Goal: Task Accomplishment & Management: Use online tool/utility

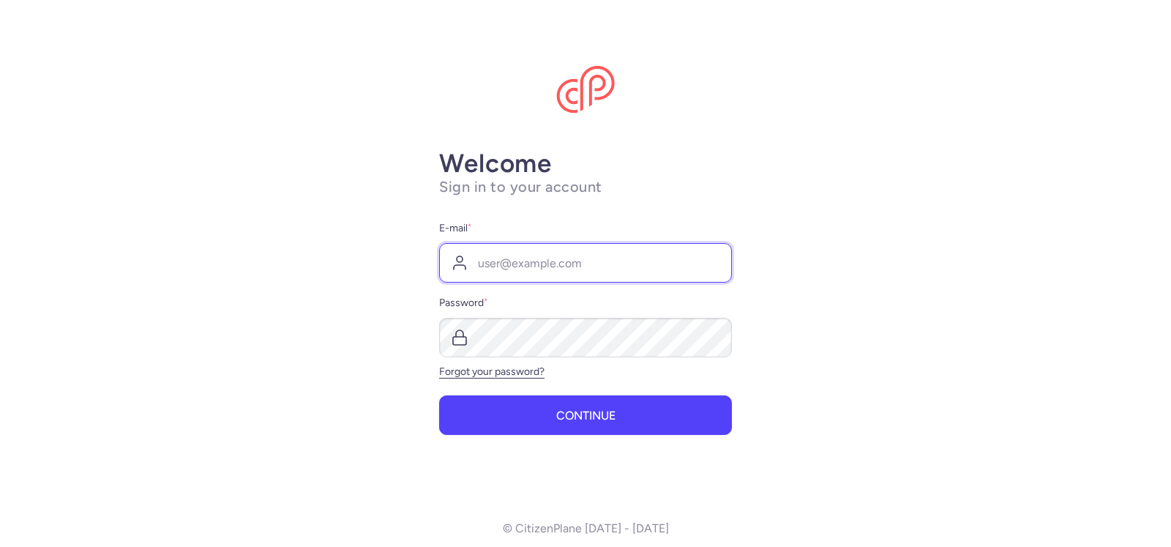
type input "[EMAIL_ADDRESS][DOMAIN_NAME]"
click at [138, 401] on main "Welcome Sign in to your account E-mail * [EMAIL_ADDRESS][DOMAIN_NAME] Password …" at bounding box center [585, 273] width 1171 height 547
click at [604, 265] on input "[EMAIL_ADDRESS][DOMAIN_NAME]" at bounding box center [585, 263] width 293 height 40
drag, startPoint x: 884, startPoint y: 311, endPoint x: 866, endPoint y: 335, distance: 30.3
click at [884, 311] on main "Welcome Sign in to your account E-mail * [EMAIL_ADDRESS][DOMAIN_NAME] Password …" at bounding box center [585, 273] width 1171 height 547
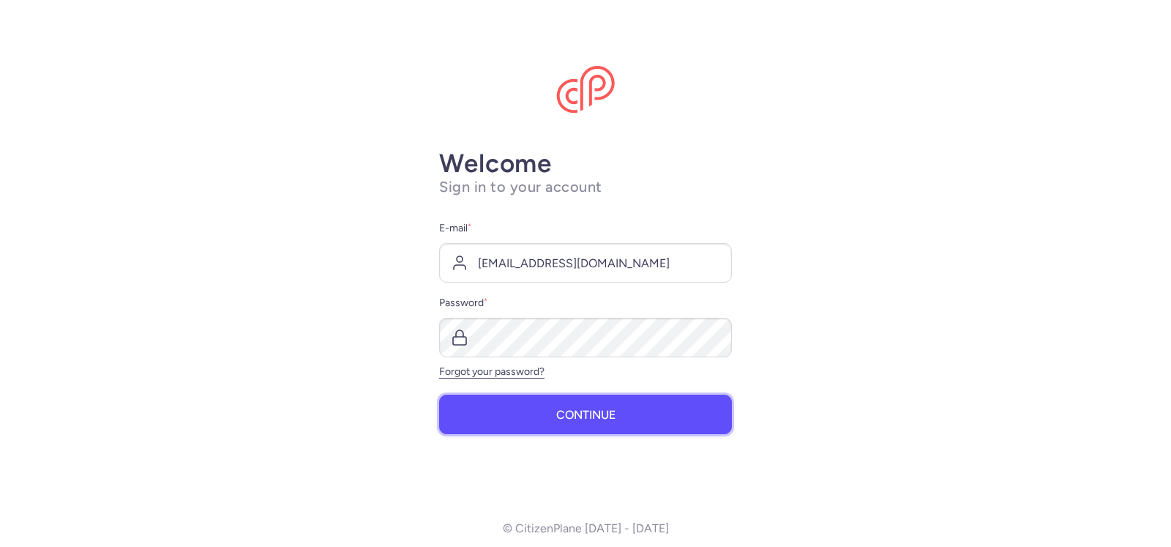
click at [589, 413] on span "Continue" at bounding box center [585, 414] width 59 height 13
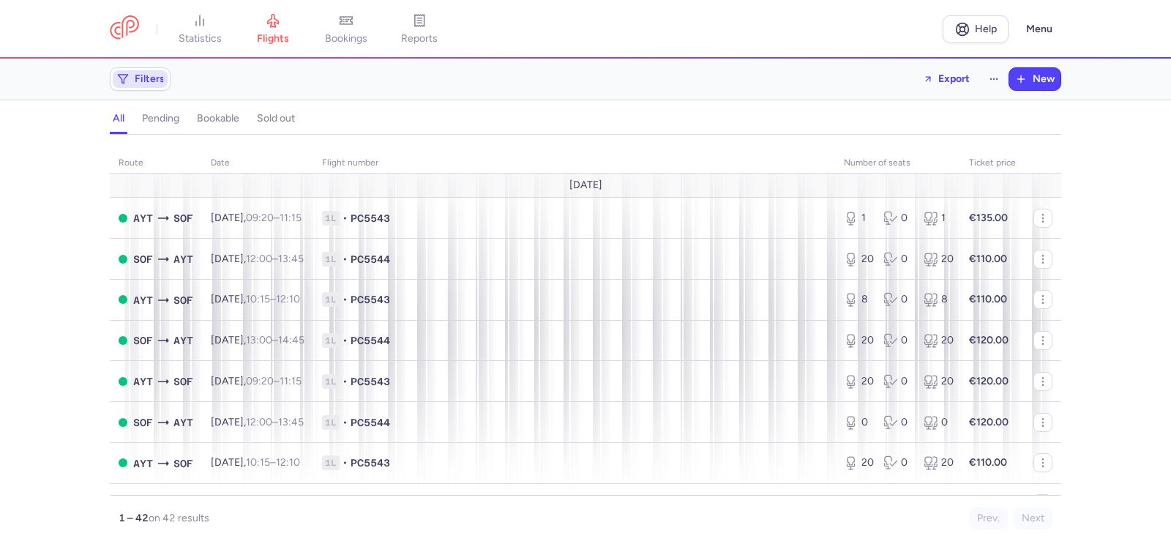
click at [130, 75] on span "Filters" at bounding box center [140, 79] width 55 height 18
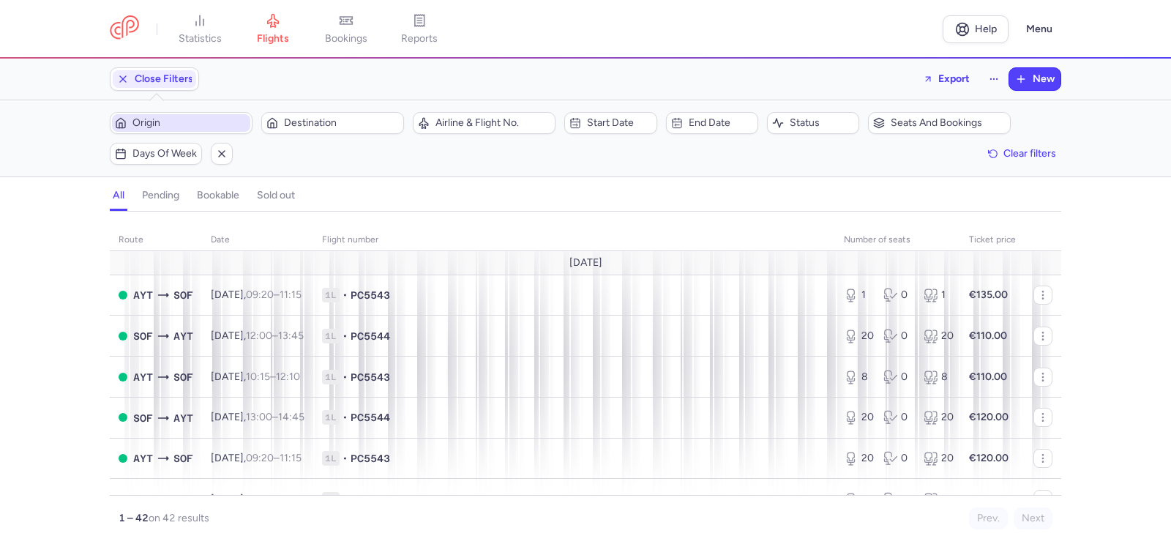
click at [172, 124] on span "Origin" at bounding box center [189, 123] width 115 height 12
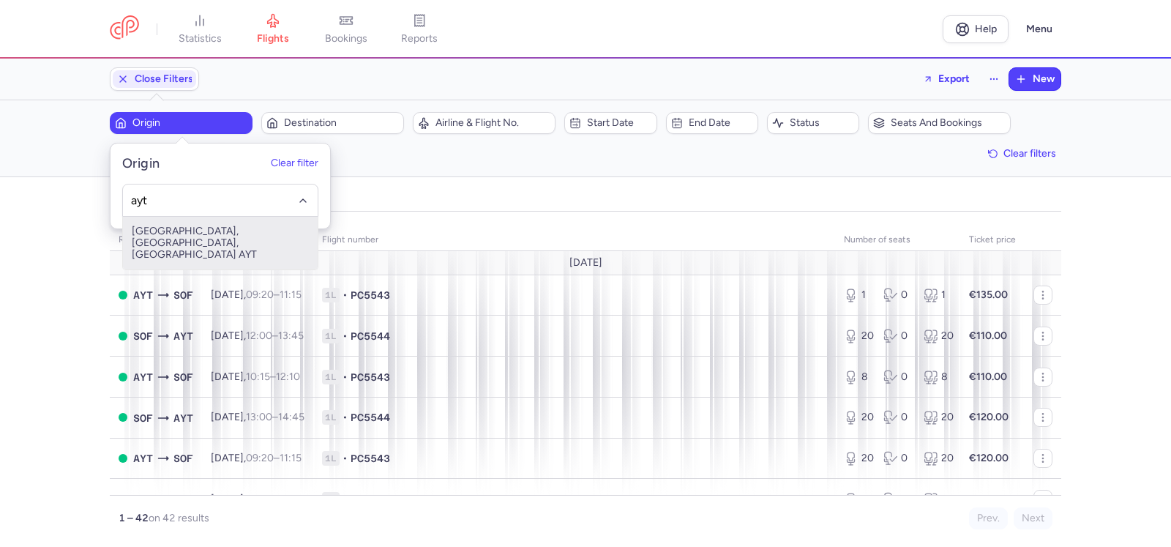
click at [204, 228] on span "[GEOGRAPHIC_DATA], [GEOGRAPHIC_DATA], [GEOGRAPHIC_DATA] AYT" at bounding box center [220, 243] width 195 height 53
type input "ayt"
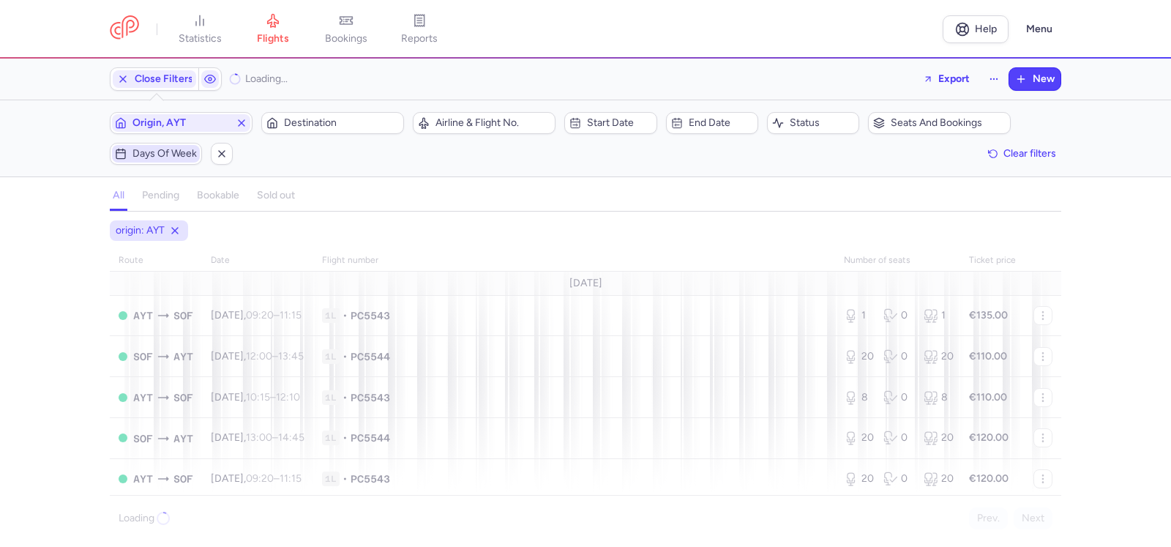
click at [155, 149] on span "Days of week" at bounding box center [164, 154] width 64 height 12
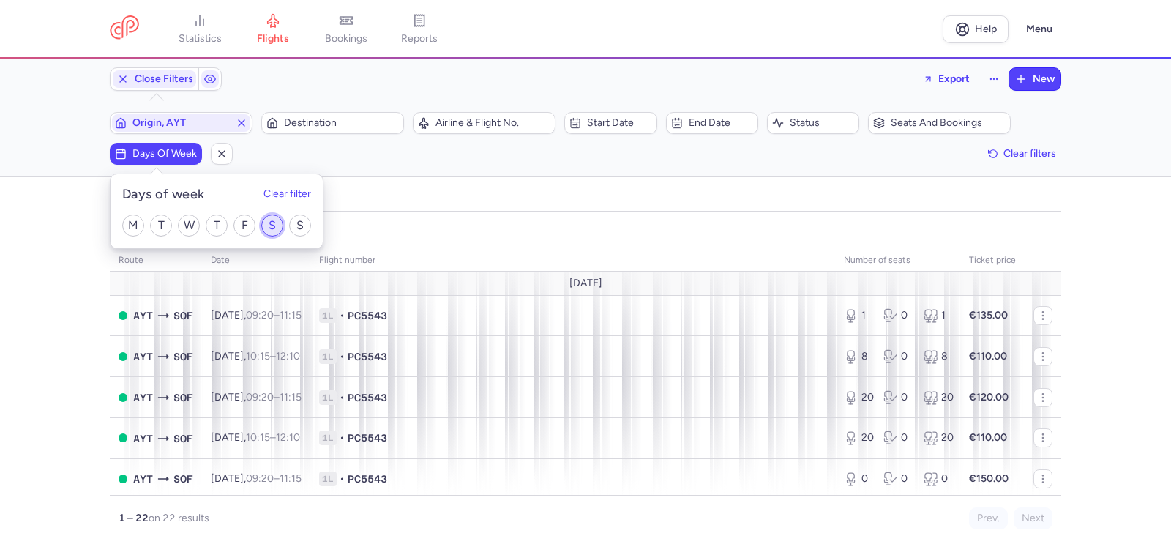
click at [274, 222] on input "S" at bounding box center [272, 225] width 22 height 22
checkbox input "true"
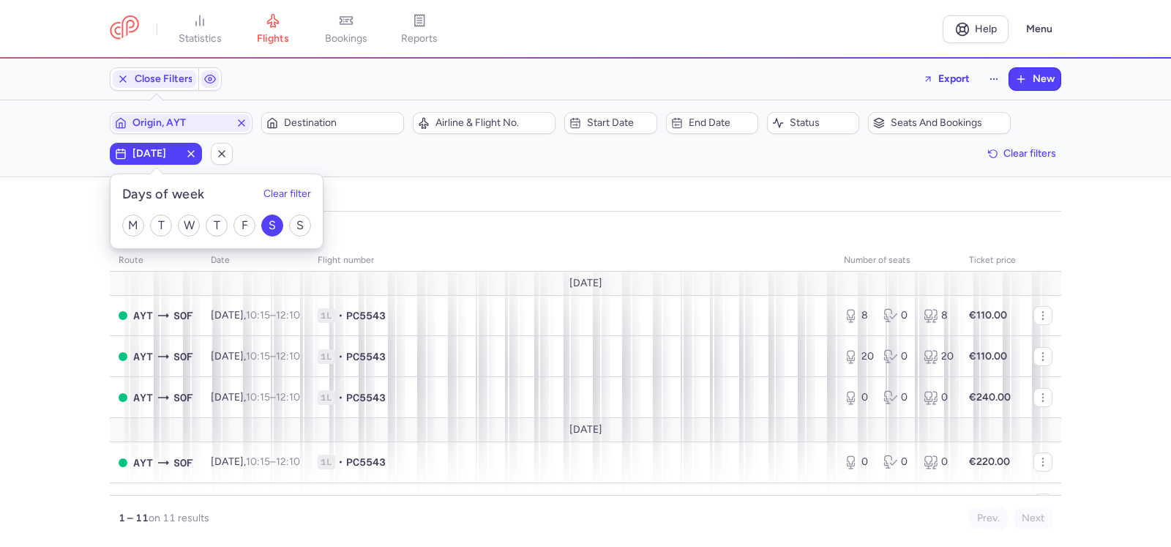
click at [40, 236] on div "origin: AYT days of week: [DATE] route date Flight number number of seats Ticke…" at bounding box center [585, 383] width 1171 height 326
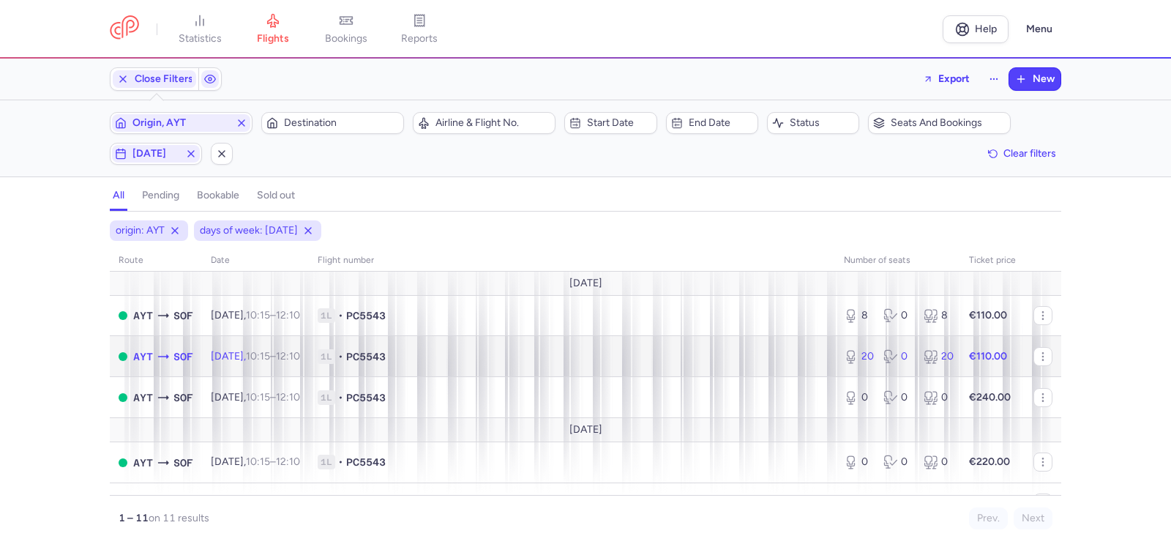
click at [845, 352] on icon at bounding box center [851, 356] width 15 height 15
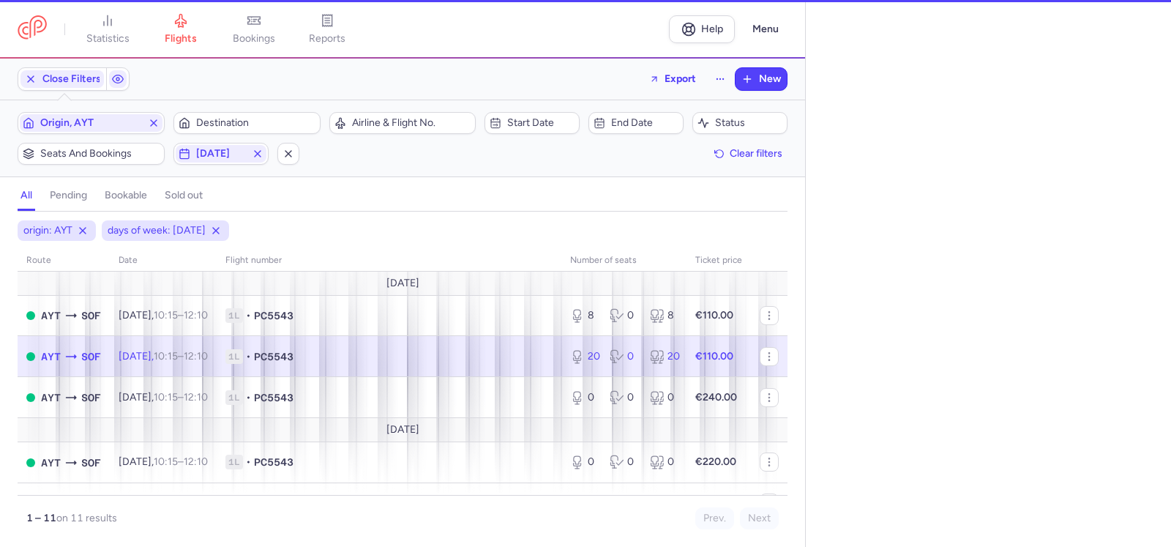
select select "hours"
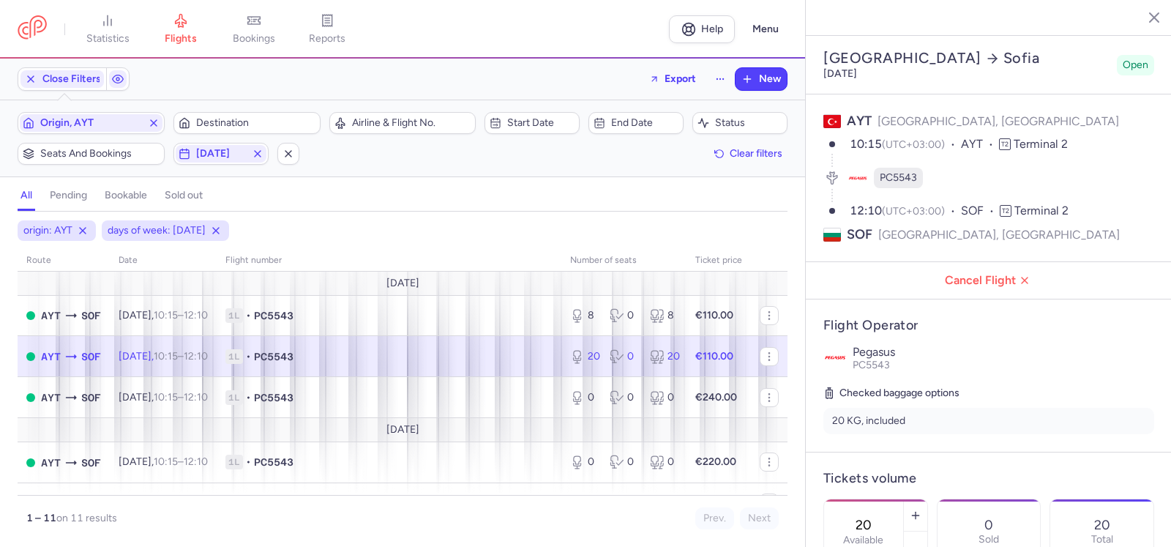
click at [881, 517] on input "20" at bounding box center [863, 525] width 35 height 16
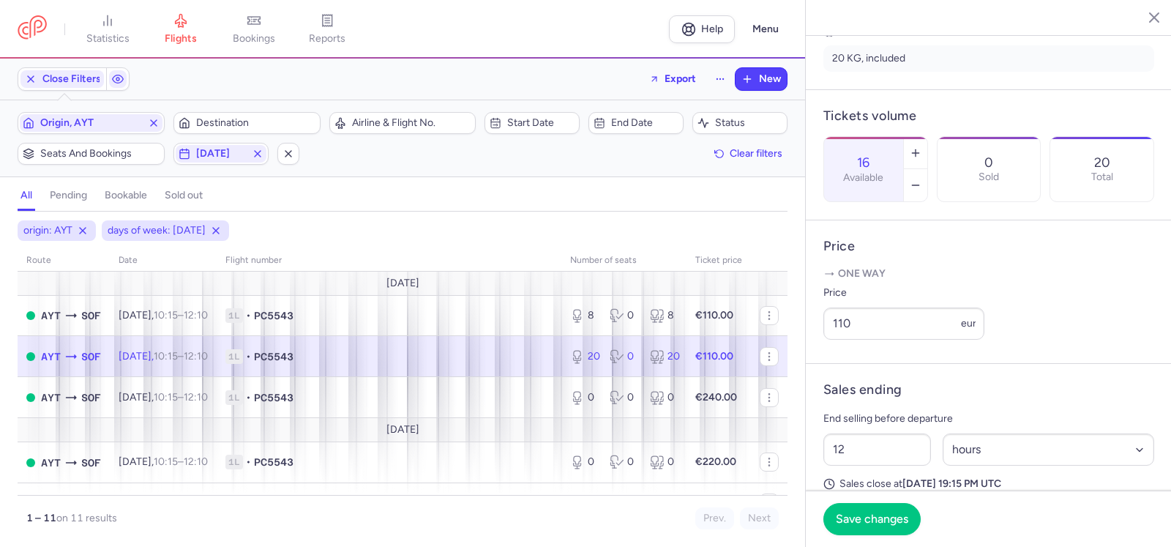
scroll to position [366, 0]
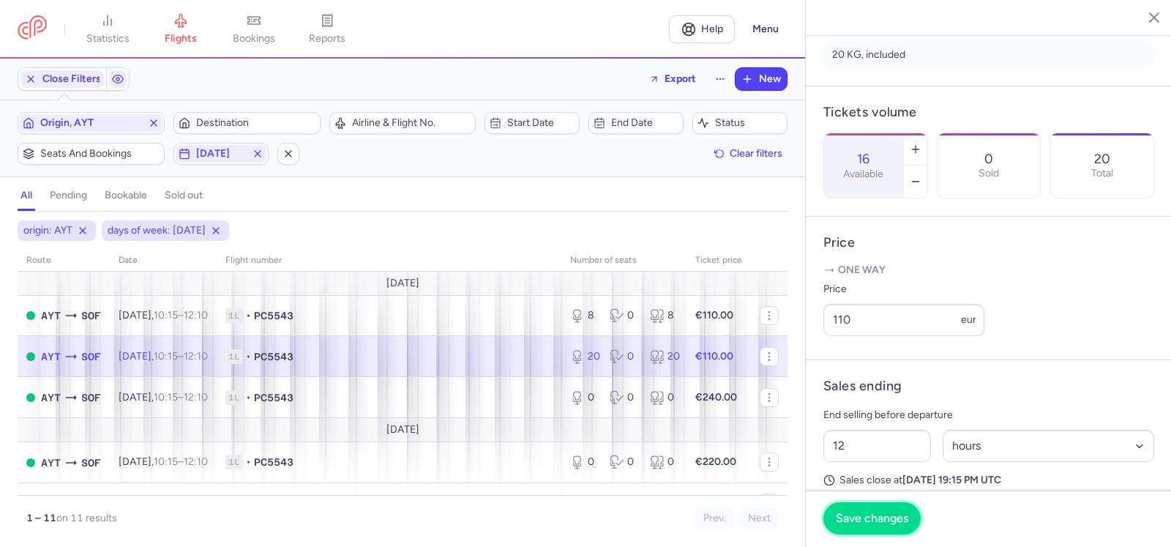
click at [868, 519] on span "Save changes" at bounding box center [872, 517] width 72 height 13
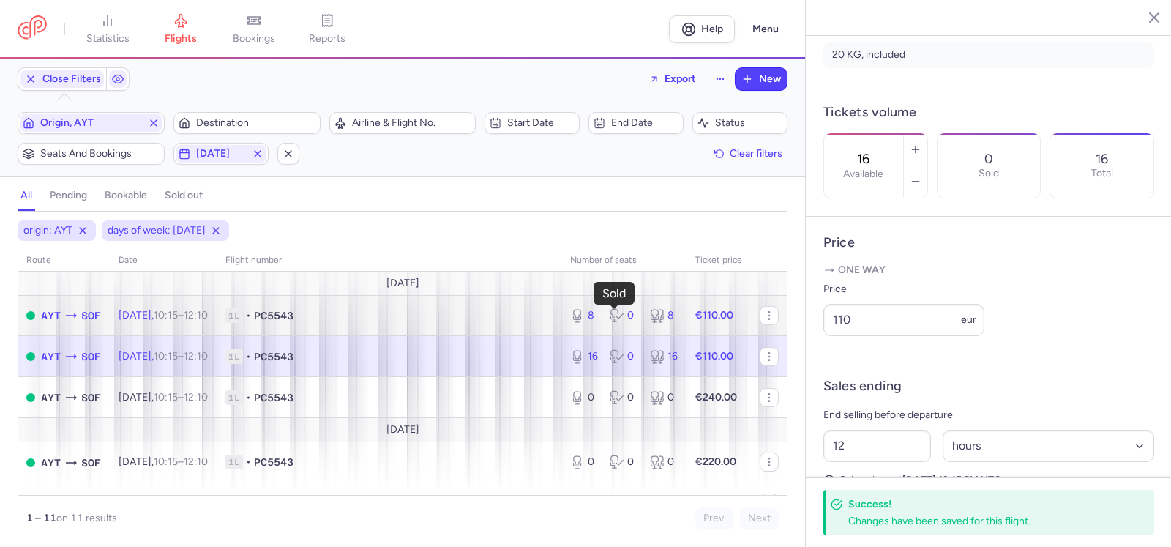
click at [611, 316] on icon at bounding box center [613, 317] width 4 height 3
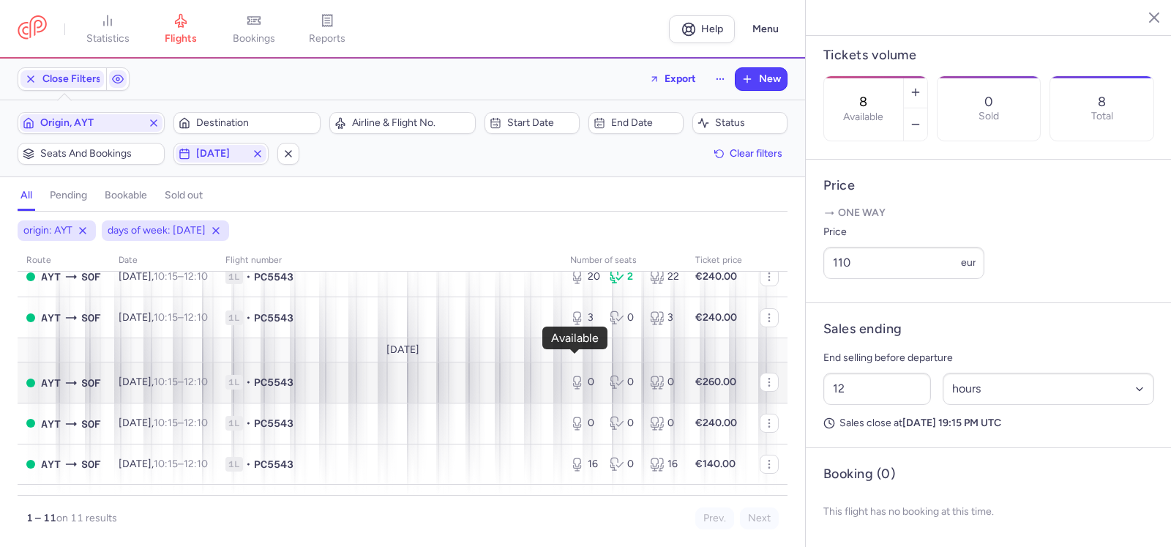
scroll to position [293, 0]
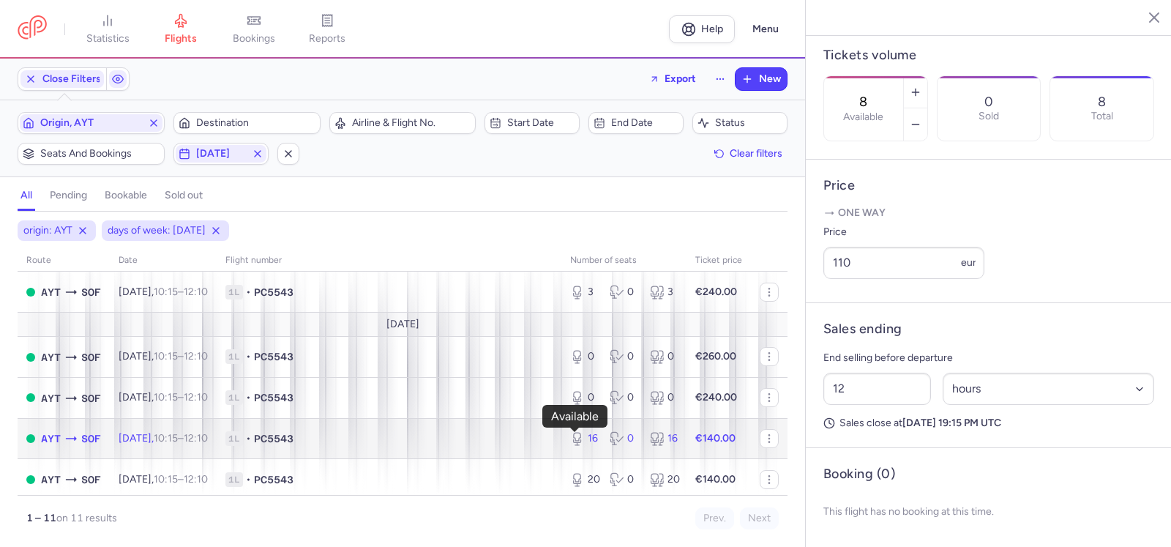
click at [583, 438] on div "16" at bounding box center [584, 438] width 28 height 15
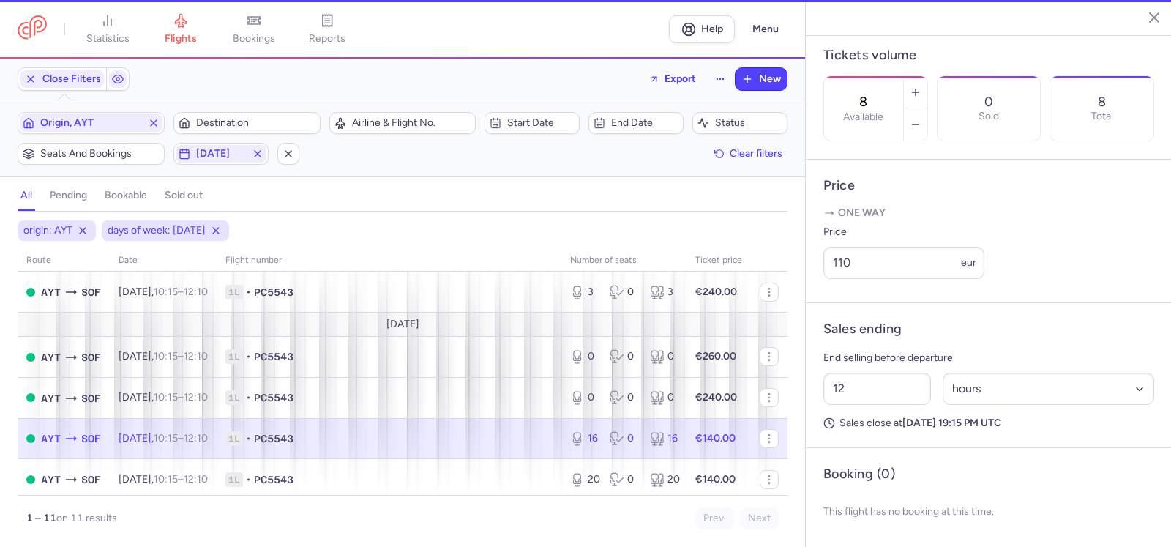
type input "16"
type input "2"
select select "days"
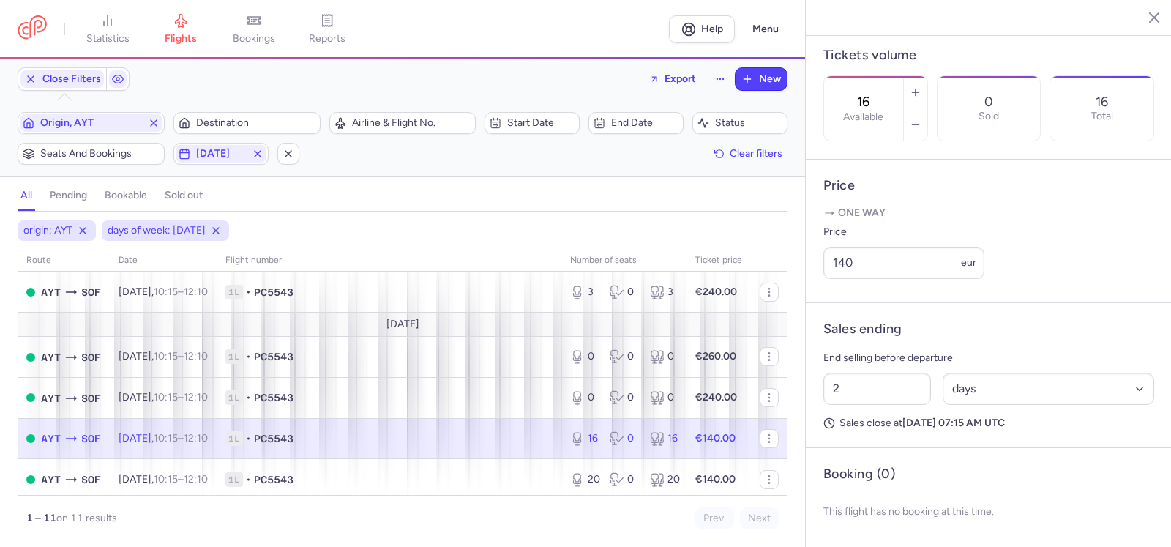
click at [903, 76] on div "16 Available" at bounding box center [863, 108] width 79 height 64
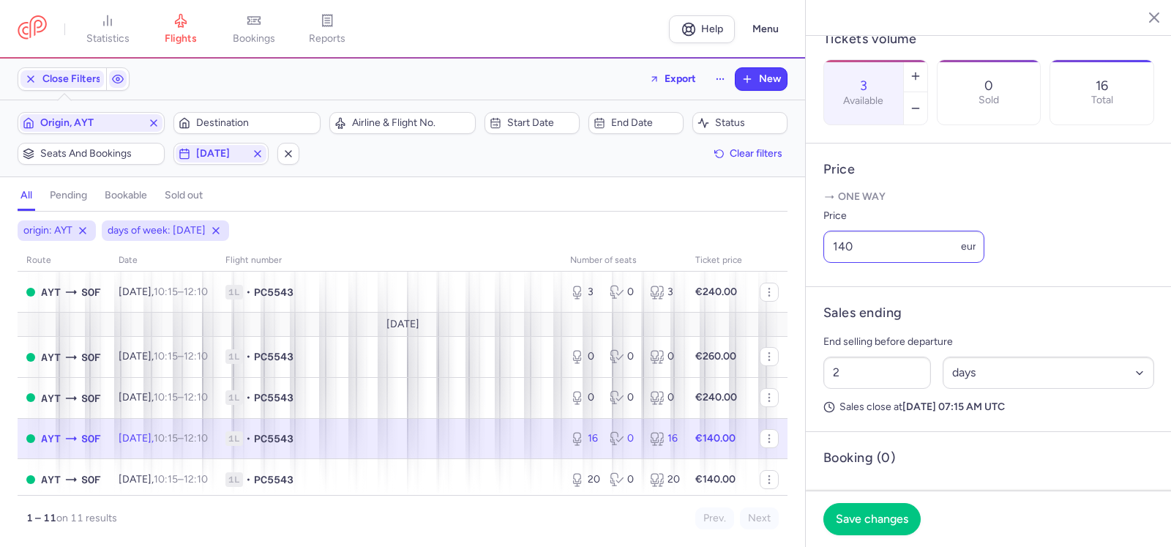
type input "3"
click at [883, 263] on input "140" at bounding box center [903, 246] width 161 height 32
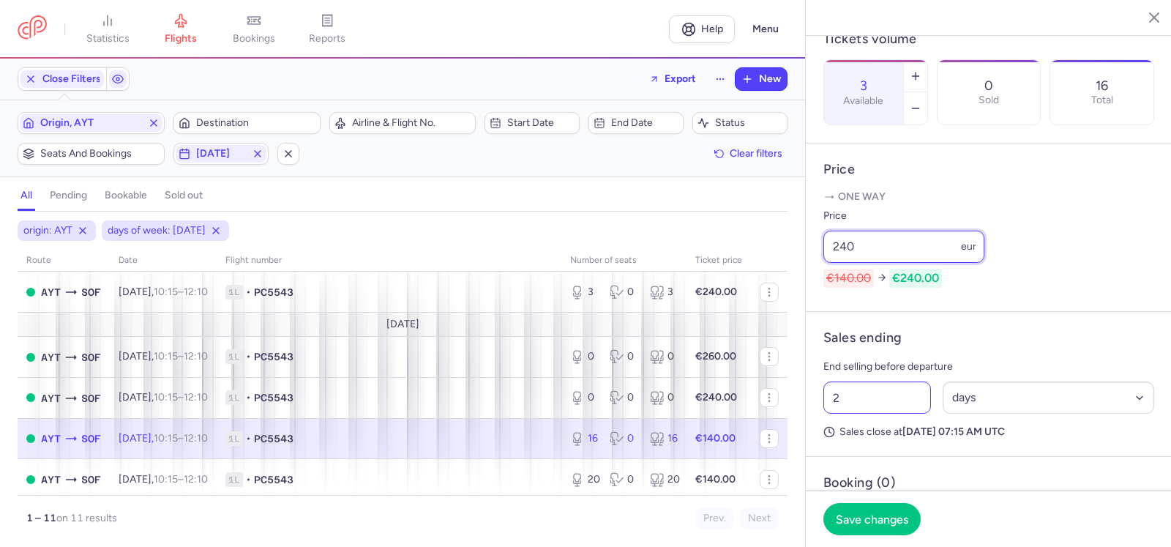
type input "240"
click at [890, 413] on input "2" at bounding box center [877, 397] width 108 height 32
type input "12"
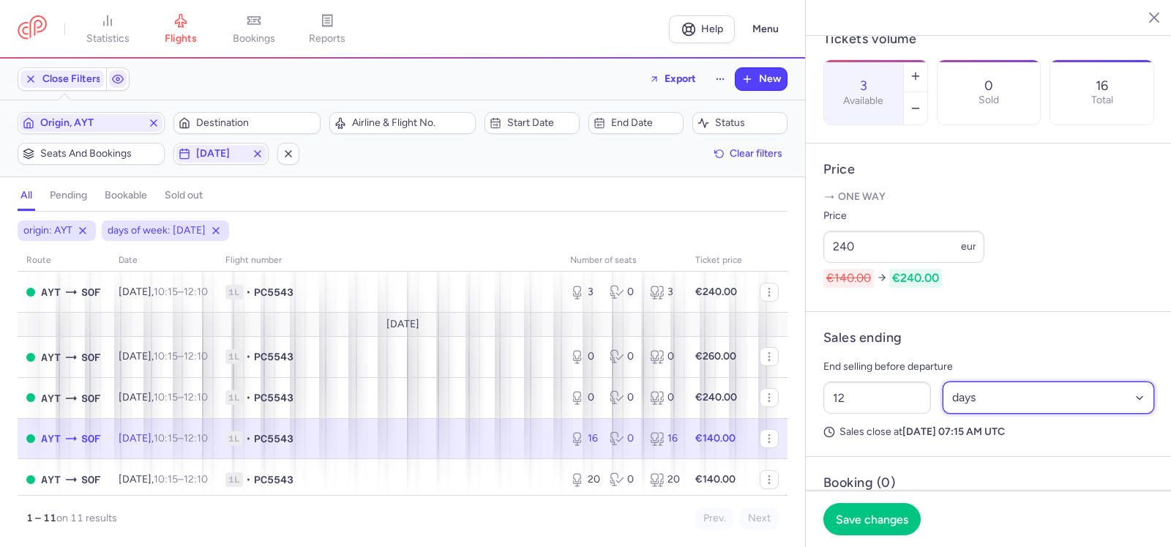
click at [1017, 413] on select "Select an option hours days" at bounding box center [1048, 397] width 212 height 32
select select "hours"
click at [942, 413] on select "Select an option hours days" at bounding box center [1048, 397] width 212 height 32
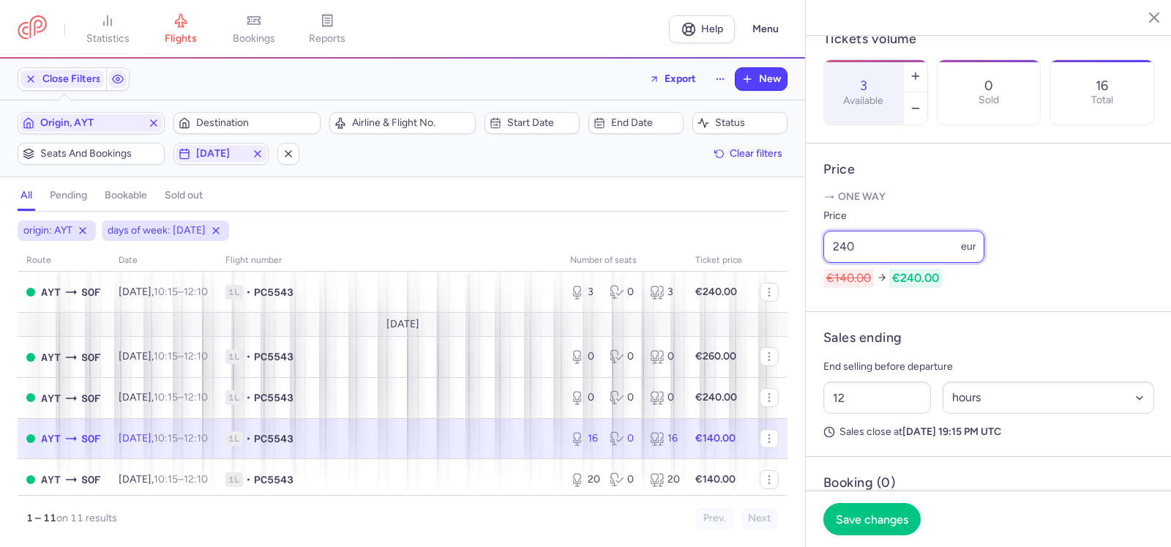
click at [871, 263] on input "240" at bounding box center [903, 246] width 161 height 32
type input "195"
click at [879, 522] on span "Save changes" at bounding box center [872, 517] width 72 height 13
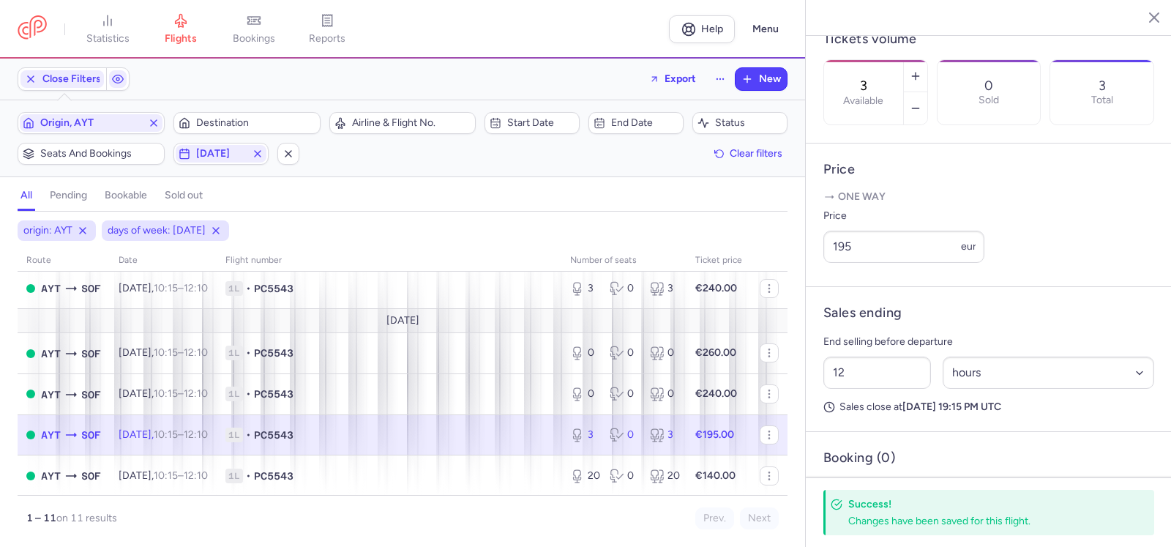
scroll to position [297, 0]
click at [255, 155] on icon "button" at bounding box center [258, 154] width 12 height 12
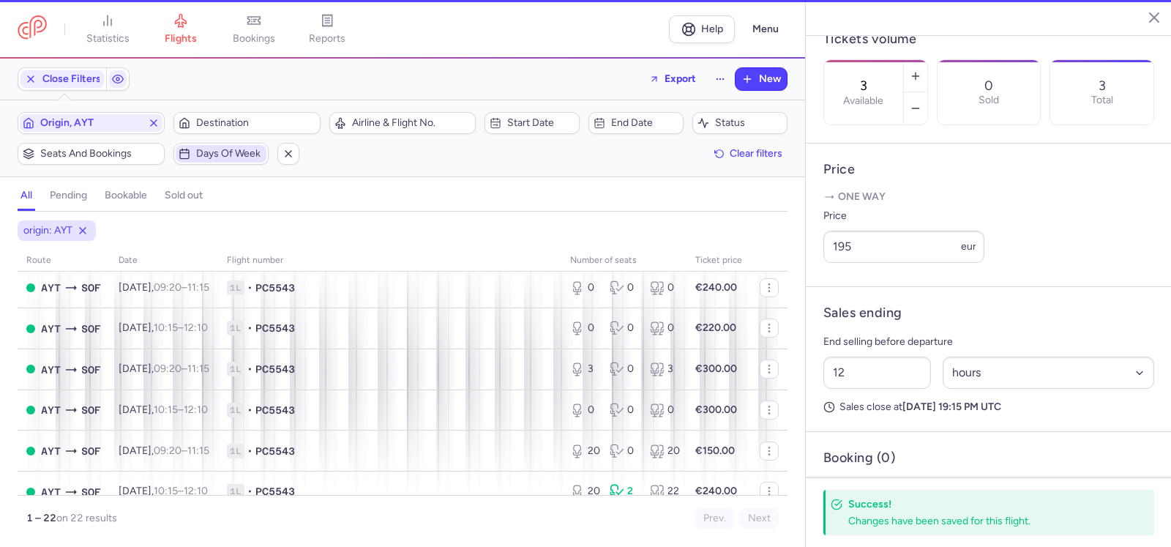
scroll to position [314, 0]
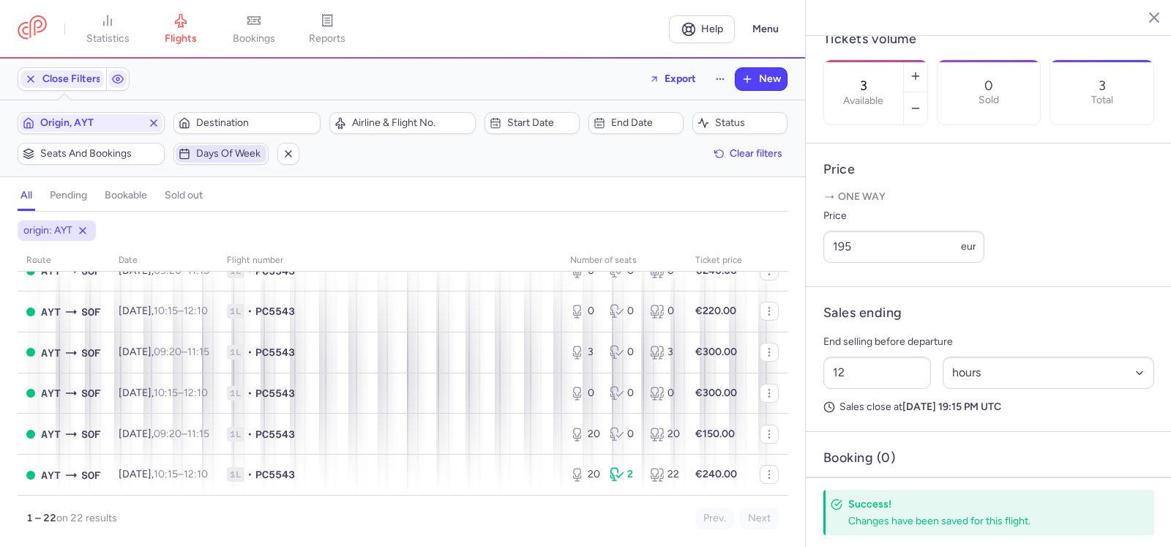
click at [231, 153] on span "Days of week" at bounding box center [229, 154] width 67 height 12
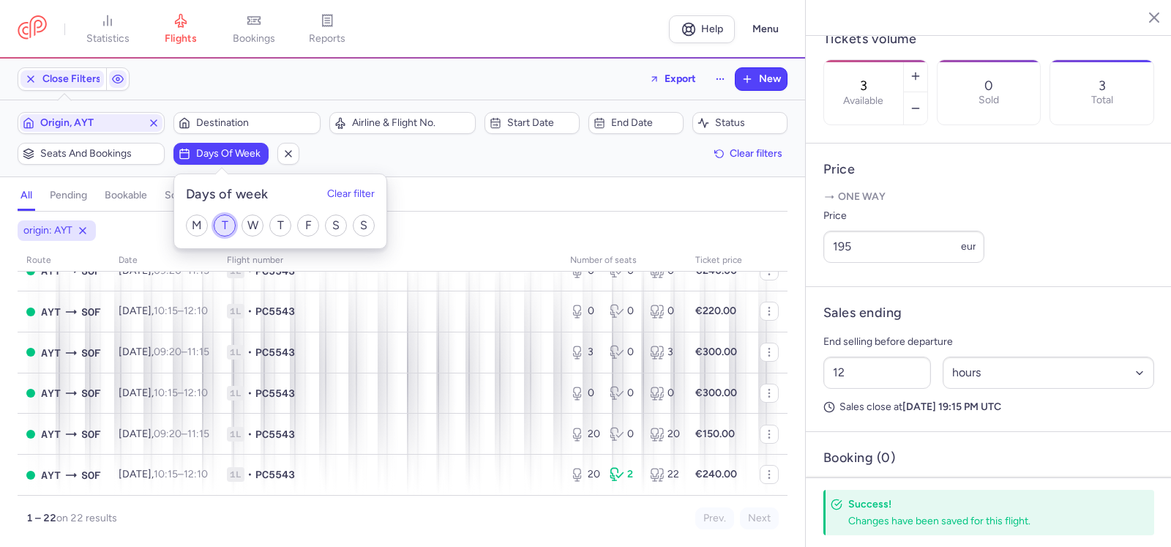
click at [217, 228] on input "T" at bounding box center [225, 225] width 22 height 22
checkbox input "true"
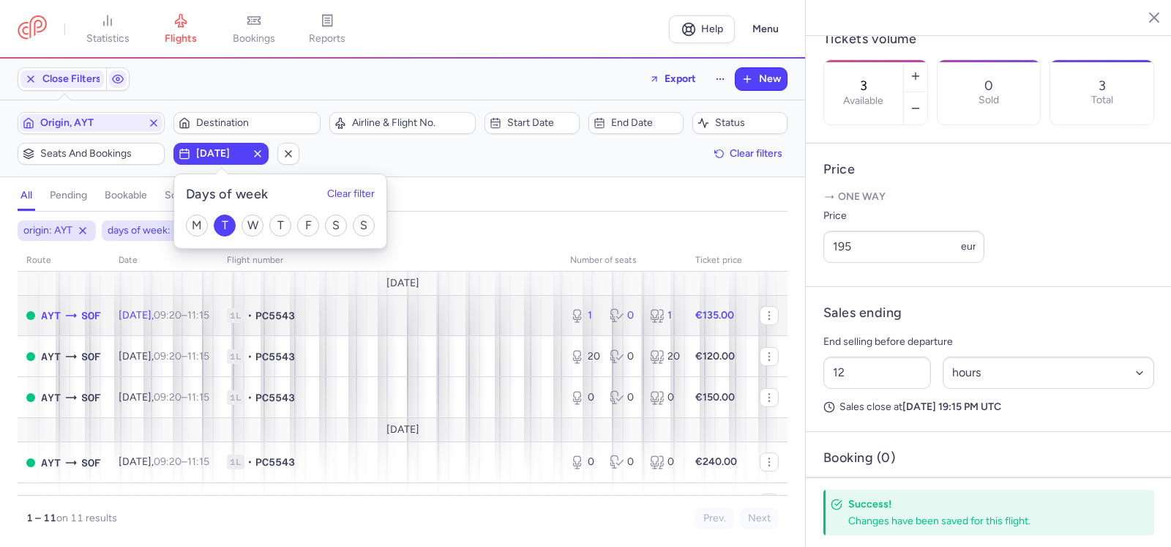
click at [588, 311] on div "1 0 1" at bounding box center [623, 315] width 119 height 26
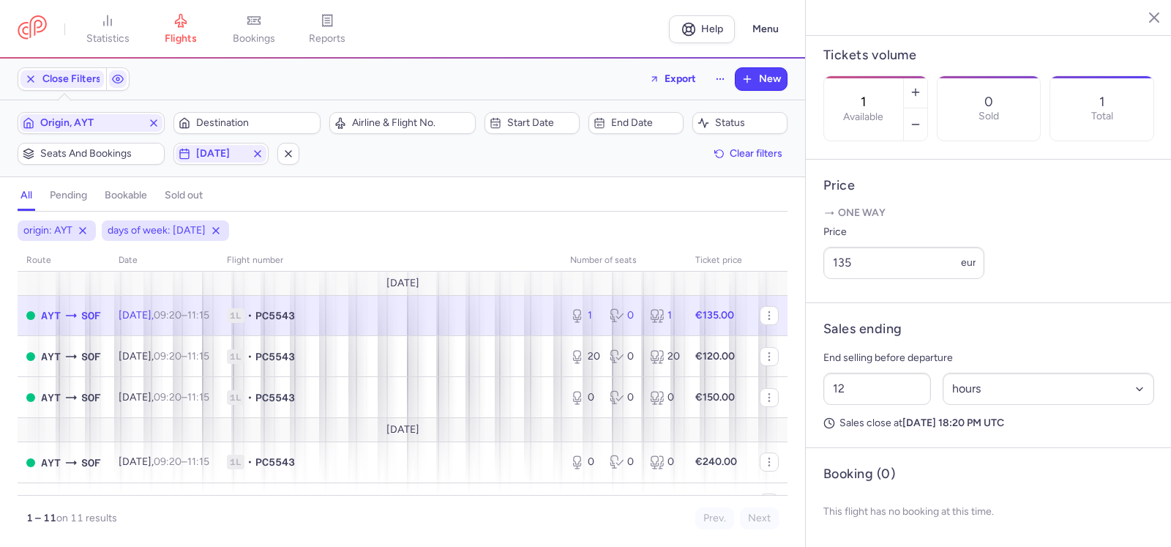
scroll to position [462, 0]
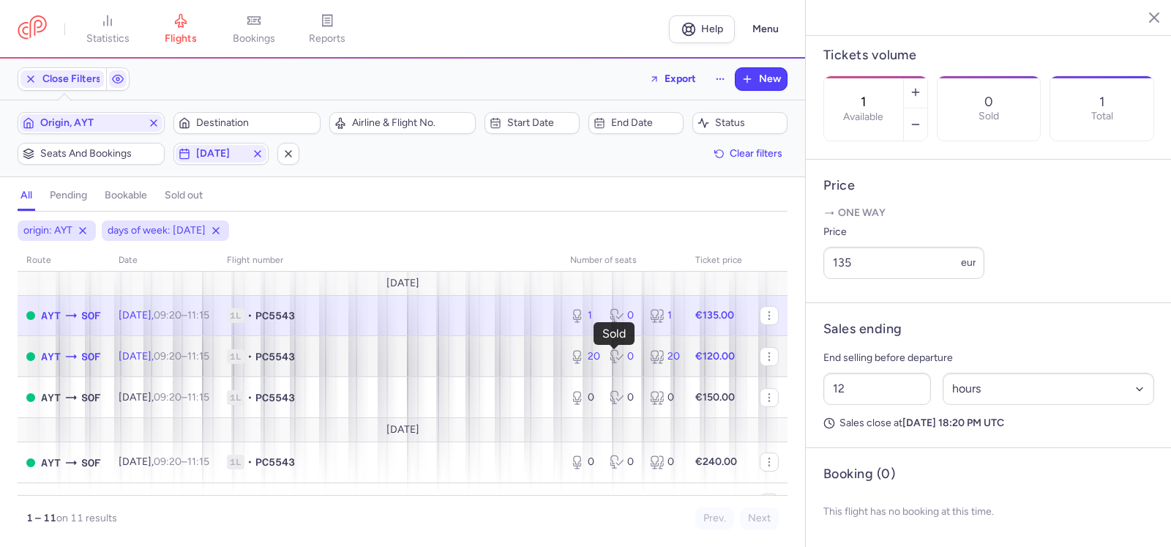
click at [609, 361] on icon at bounding box center [616, 356] width 15 height 15
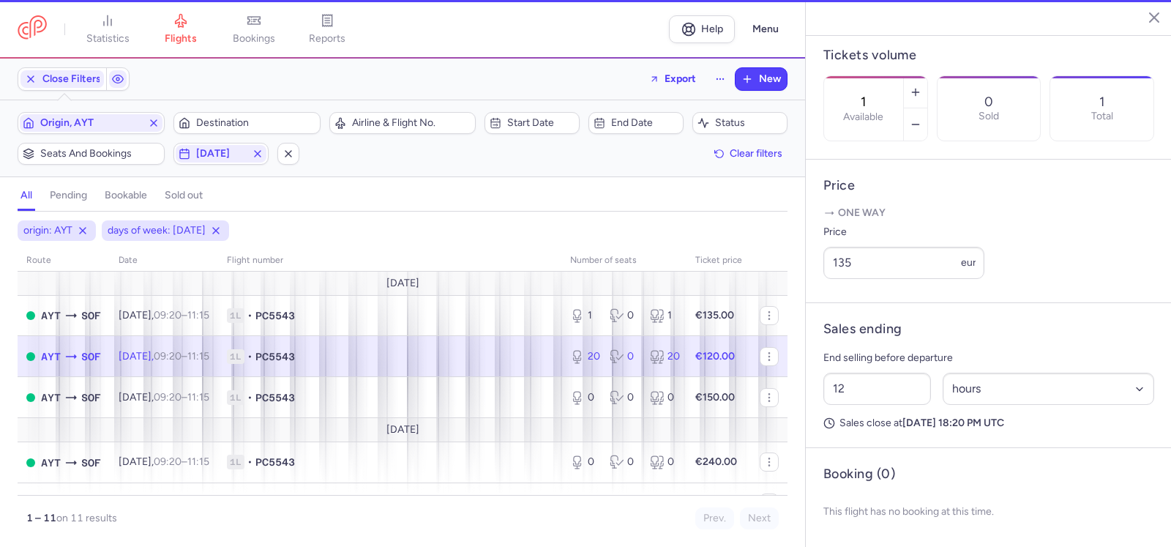
type input "20"
type input "2"
select select "days"
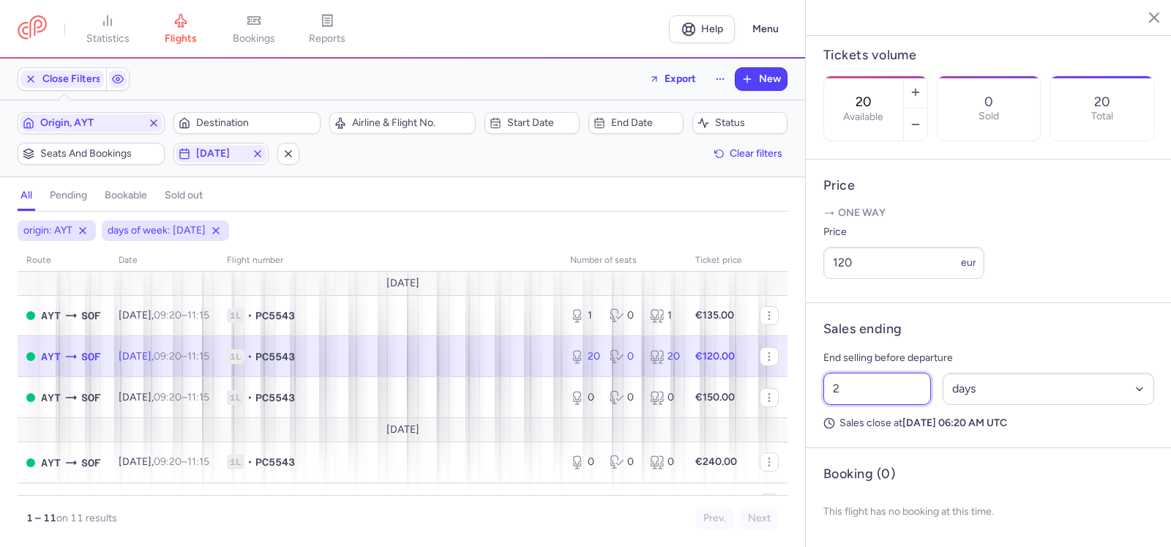
click at [865, 390] on input "2" at bounding box center [877, 388] width 108 height 32
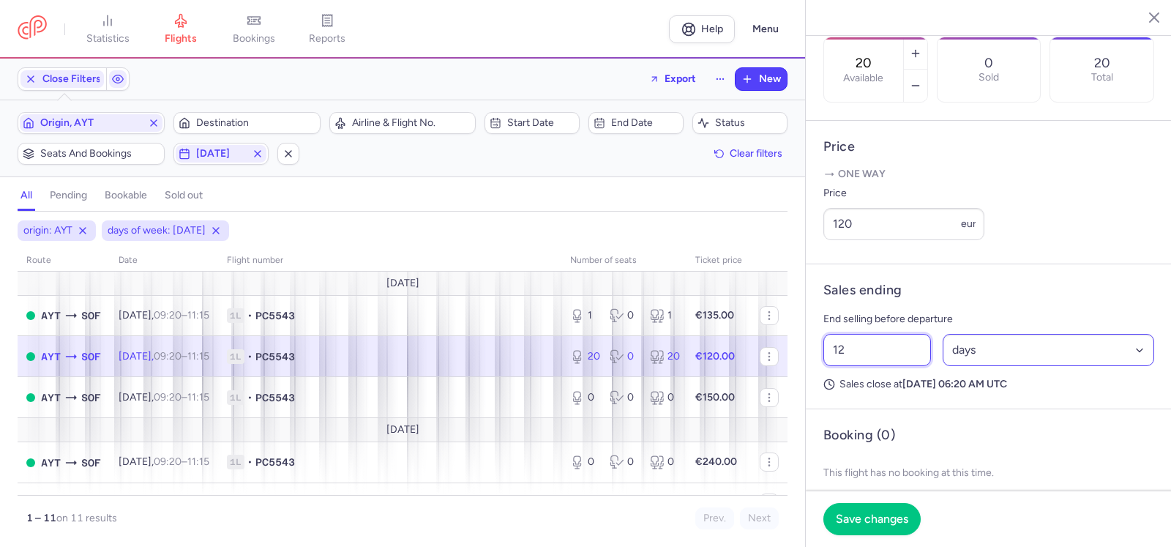
type input "12"
click at [989, 366] on select "Select an option hours days" at bounding box center [1048, 350] width 212 height 32
select select "hours"
click at [942, 366] on select "Select an option hours days" at bounding box center [1048, 350] width 212 height 32
click at [879, 516] on span "Save changes" at bounding box center [872, 517] width 72 height 13
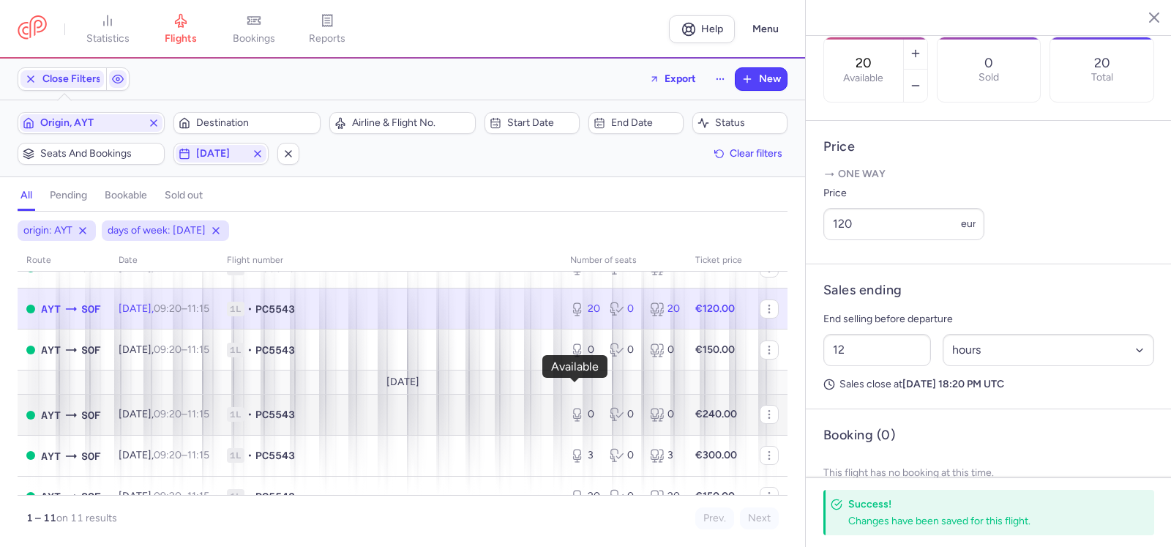
scroll to position [73, 0]
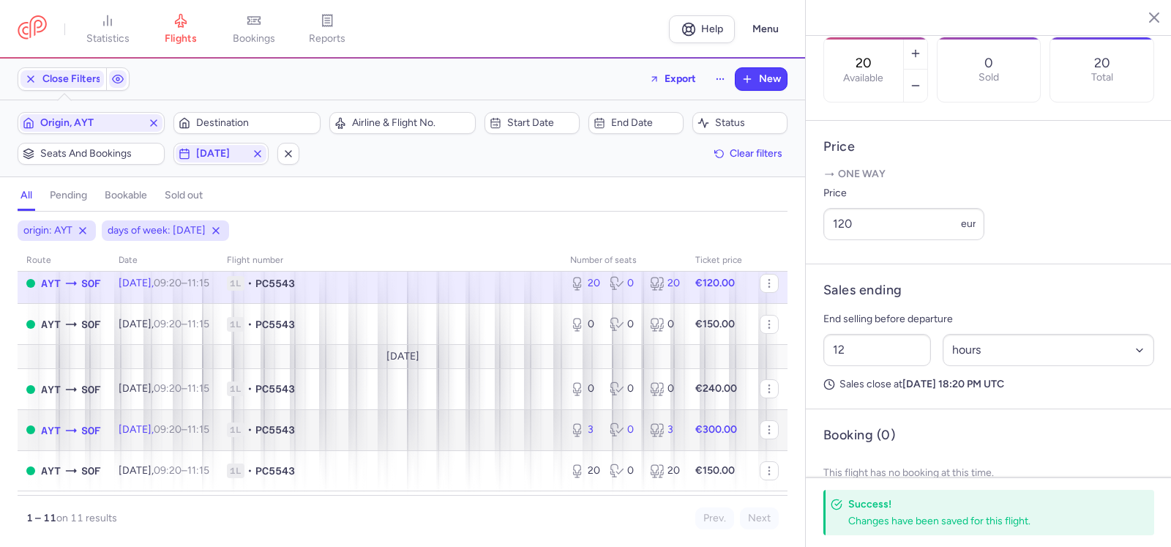
click at [596, 432] on div "3 0 3" at bounding box center [623, 429] width 119 height 26
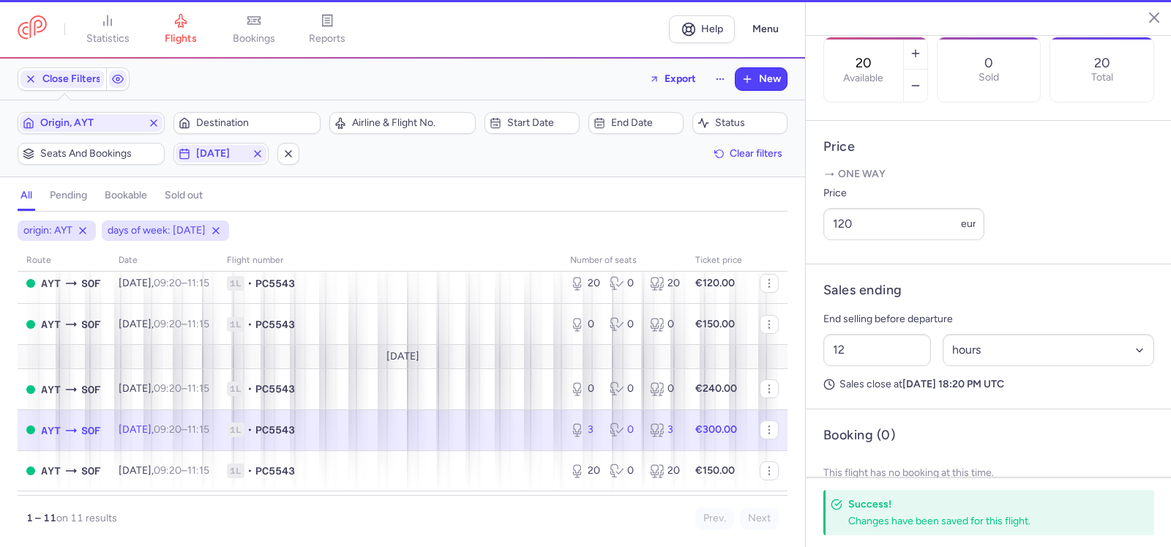
type input "3"
type input "2"
select select "days"
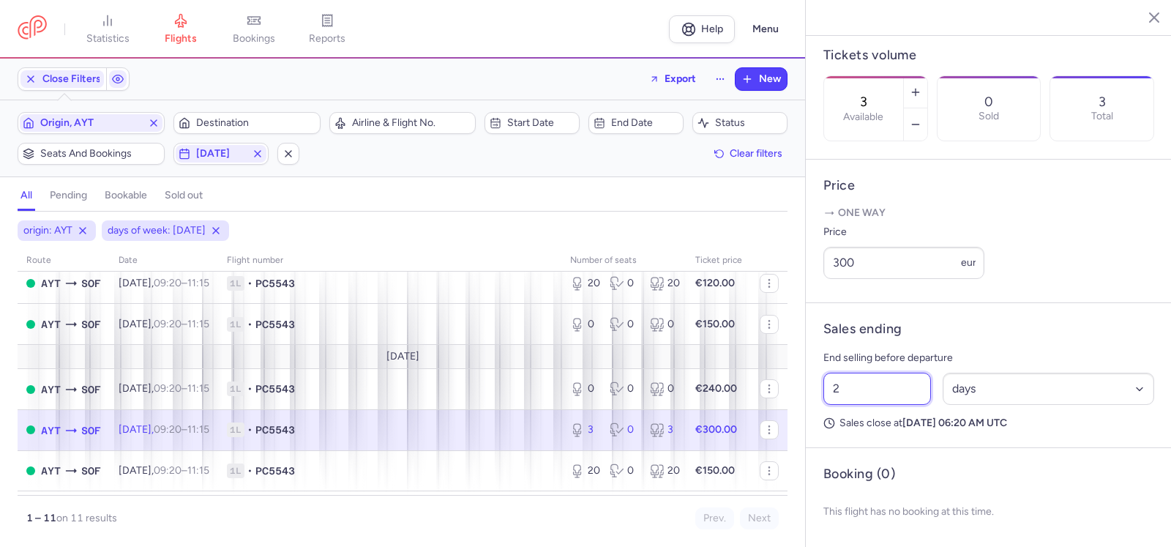
click at [878, 380] on input "2" at bounding box center [877, 388] width 108 height 32
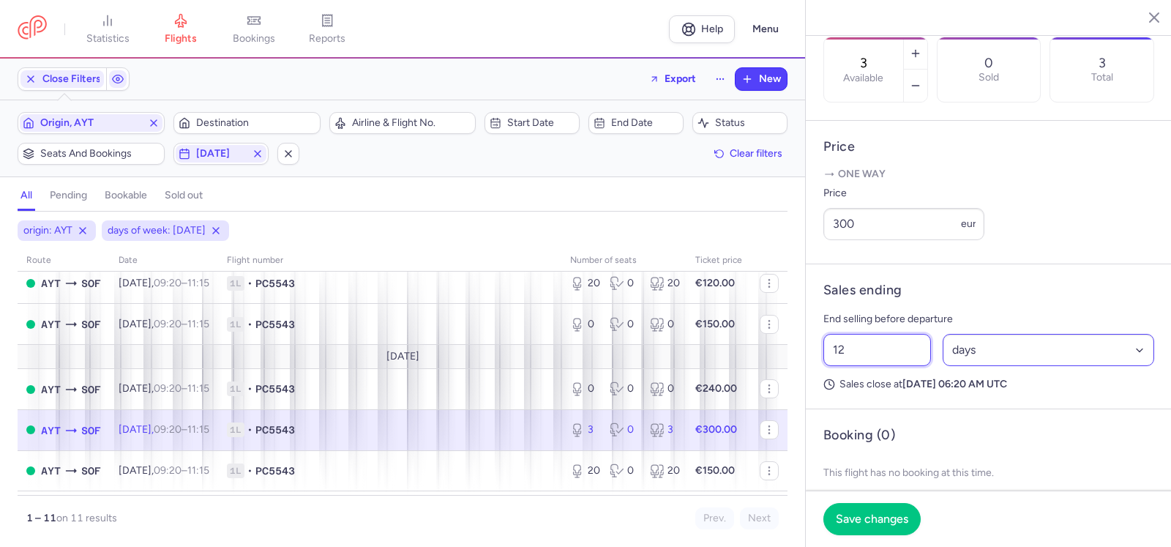
type input "12"
click at [980, 366] on select "Select an option hours days" at bounding box center [1048, 350] width 212 height 32
select select "hours"
click at [942, 366] on select "Select an option hours days" at bounding box center [1048, 350] width 212 height 32
click at [877, 512] on span "Save changes" at bounding box center [872, 517] width 72 height 13
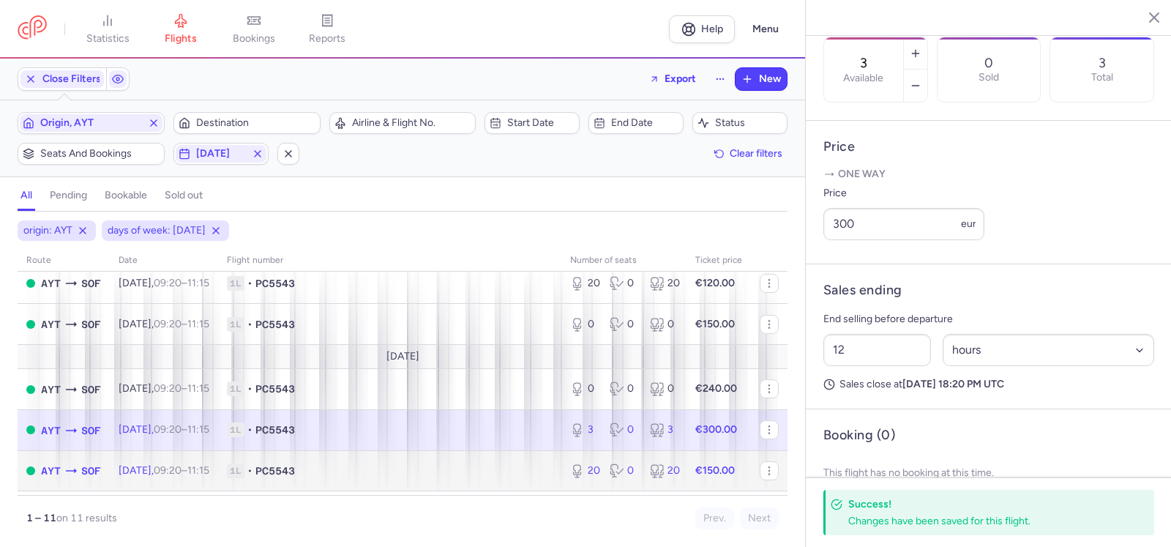
click at [598, 469] on div "20 0 20" at bounding box center [623, 470] width 119 height 26
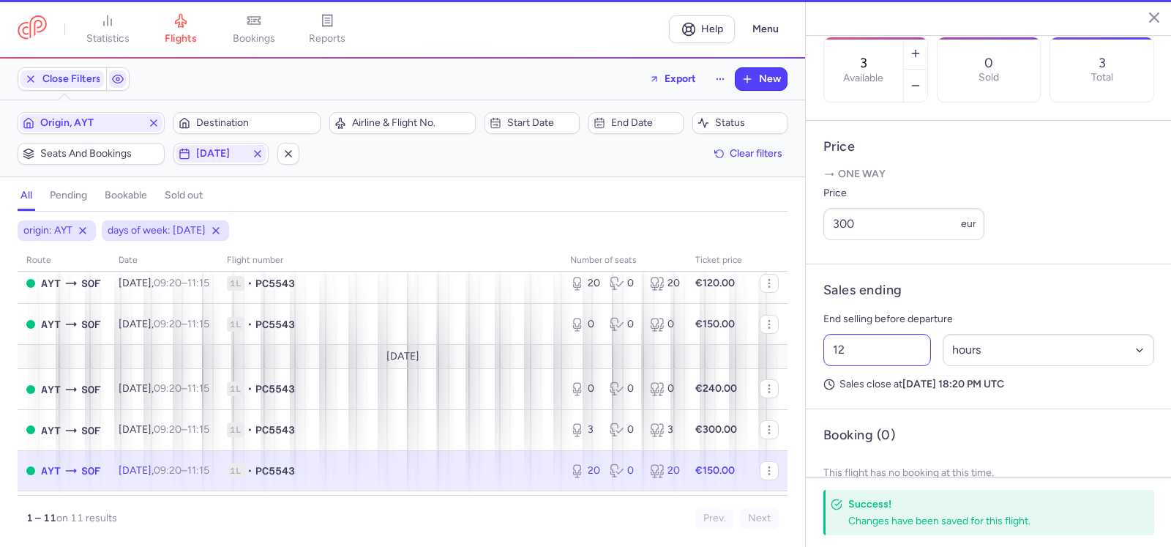
type input "20"
type input "2"
select select "days"
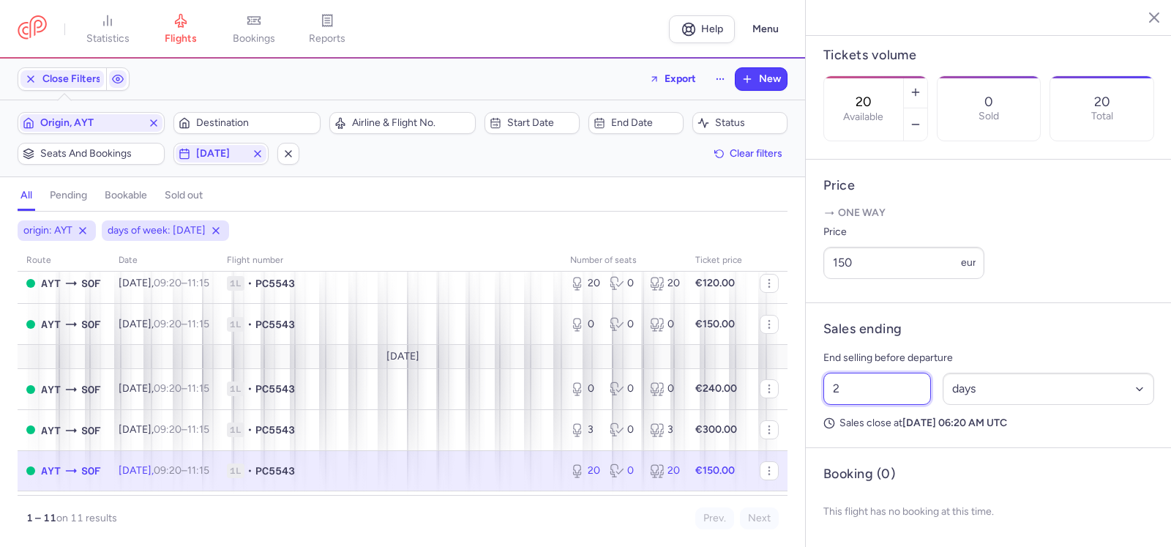
click at [860, 394] on input "2" at bounding box center [877, 388] width 108 height 32
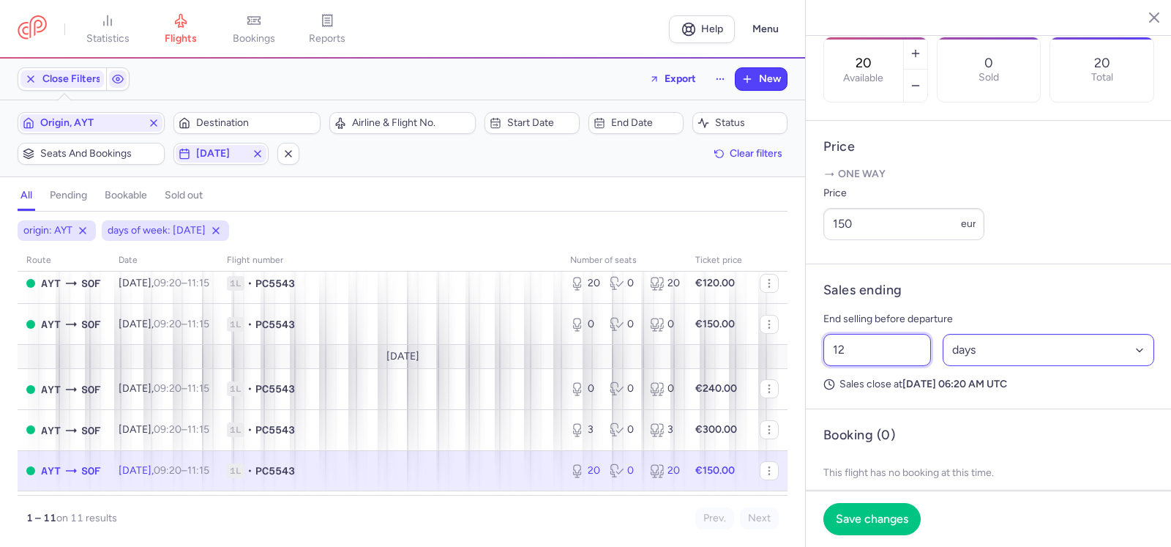
type input "12"
click at [1012, 366] on select "Select an option hours days" at bounding box center [1048, 350] width 212 height 32
select select "hours"
click at [942, 366] on select "Select an option hours days" at bounding box center [1048, 350] width 212 height 32
click at [868, 513] on span "Save changes" at bounding box center [872, 517] width 72 height 13
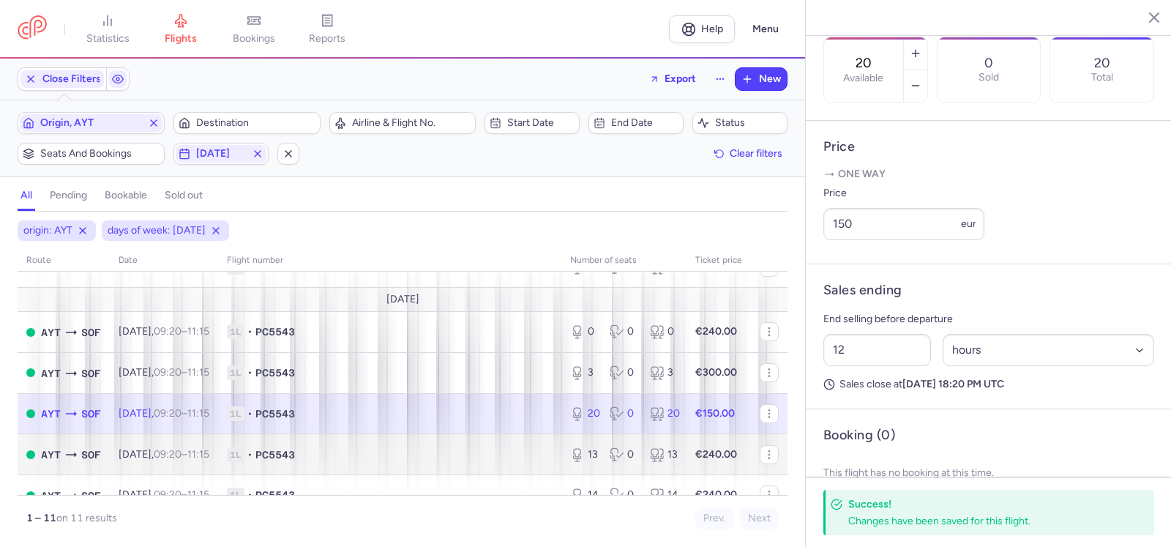
scroll to position [146, 0]
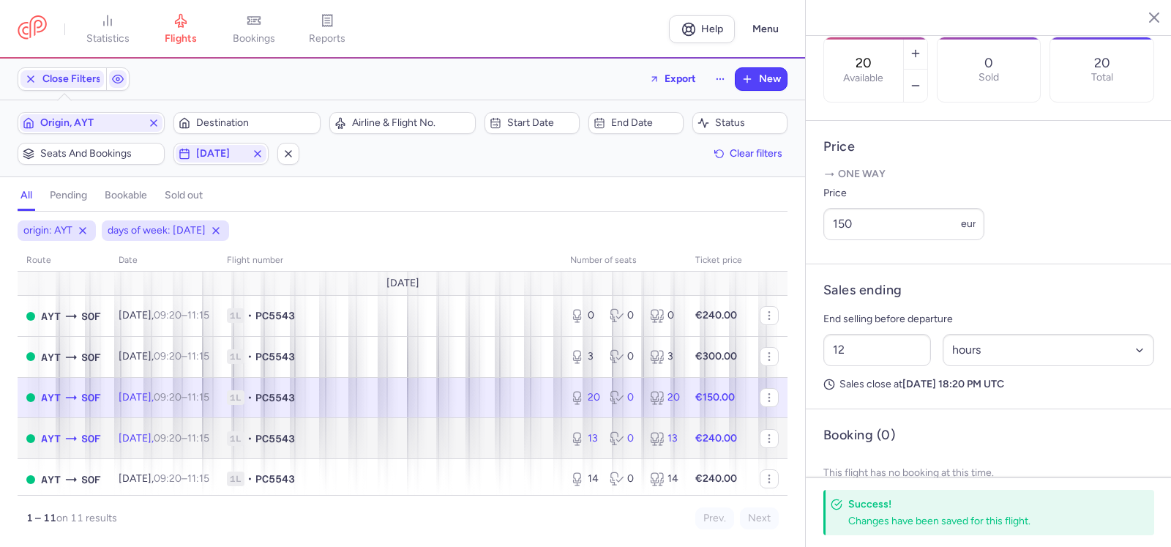
click at [585, 437] on div "13" at bounding box center [584, 438] width 28 height 15
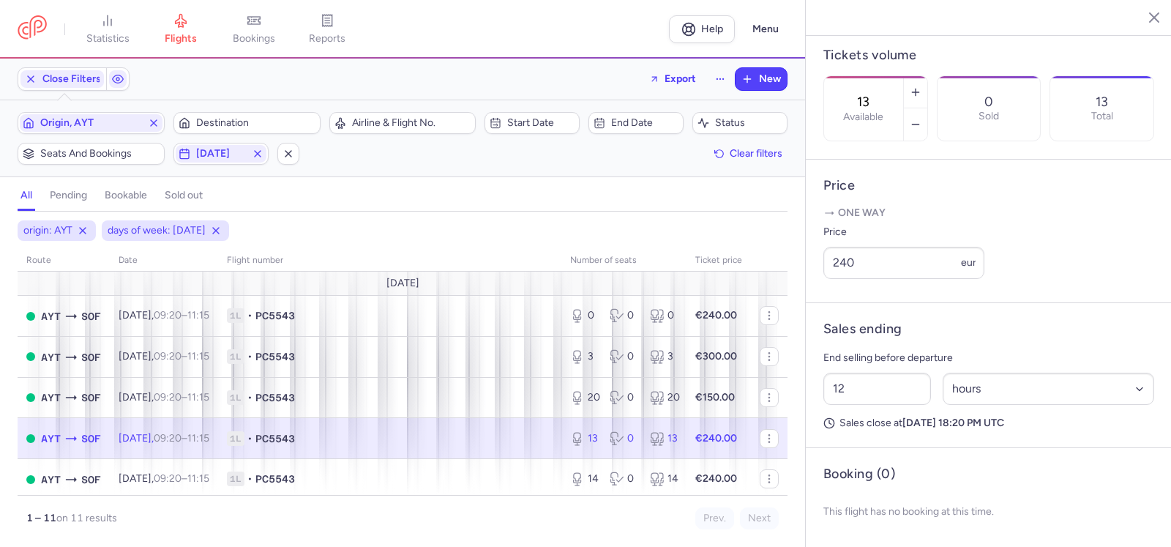
click at [903, 76] on div "13 Available" at bounding box center [863, 108] width 79 height 64
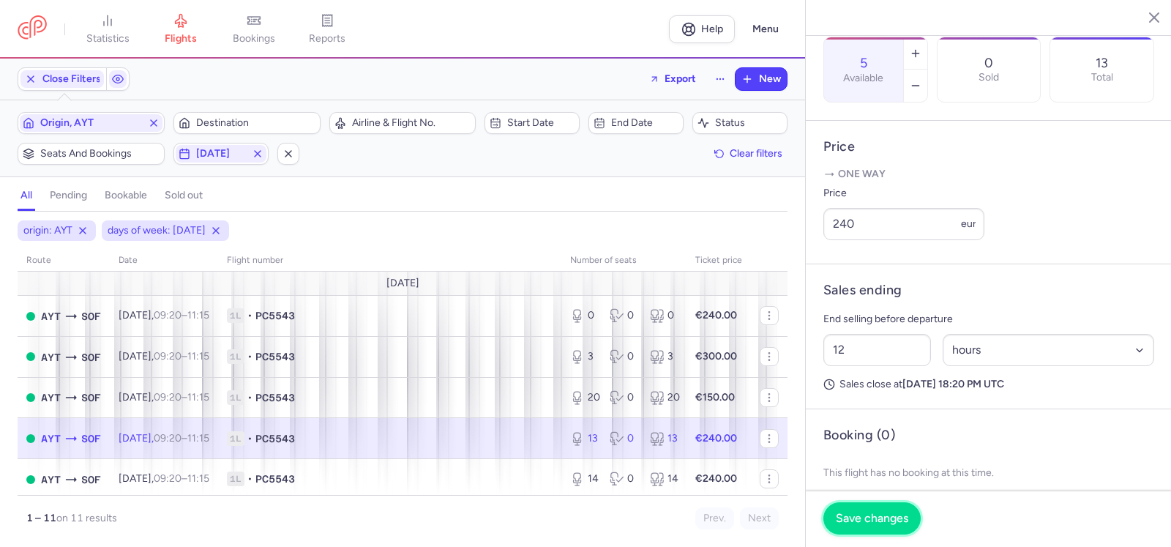
click at [874, 513] on span "Save changes" at bounding box center [872, 517] width 72 height 13
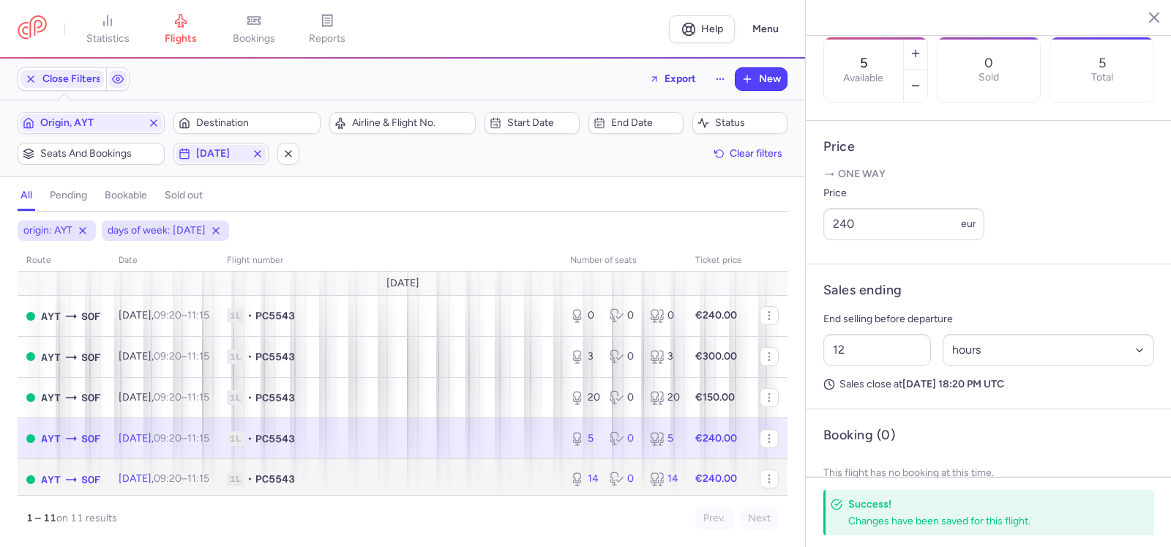
click at [594, 476] on div "14 0 14" at bounding box center [623, 478] width 119 height 26
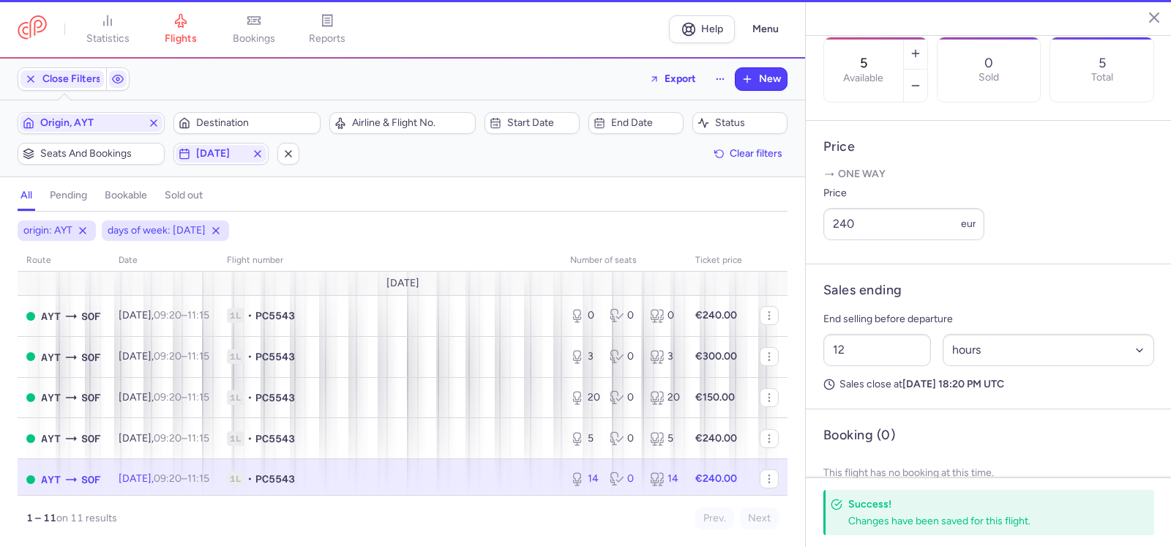
type input "14"
type input "2"
select select "days"
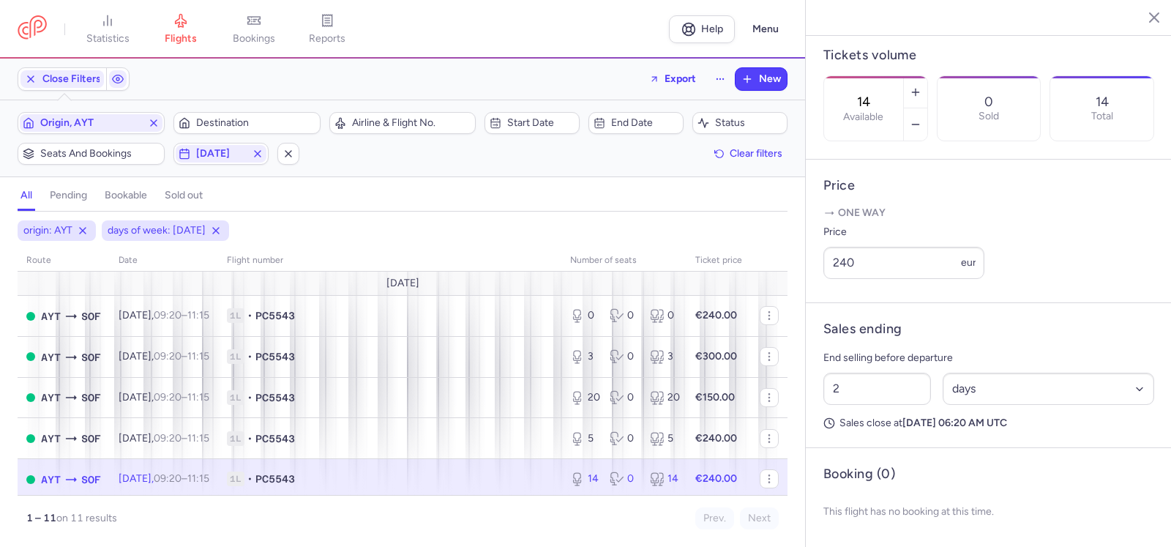
click at [881, 94] on input "14" at bounding box center [863, 102] width 35 height 16
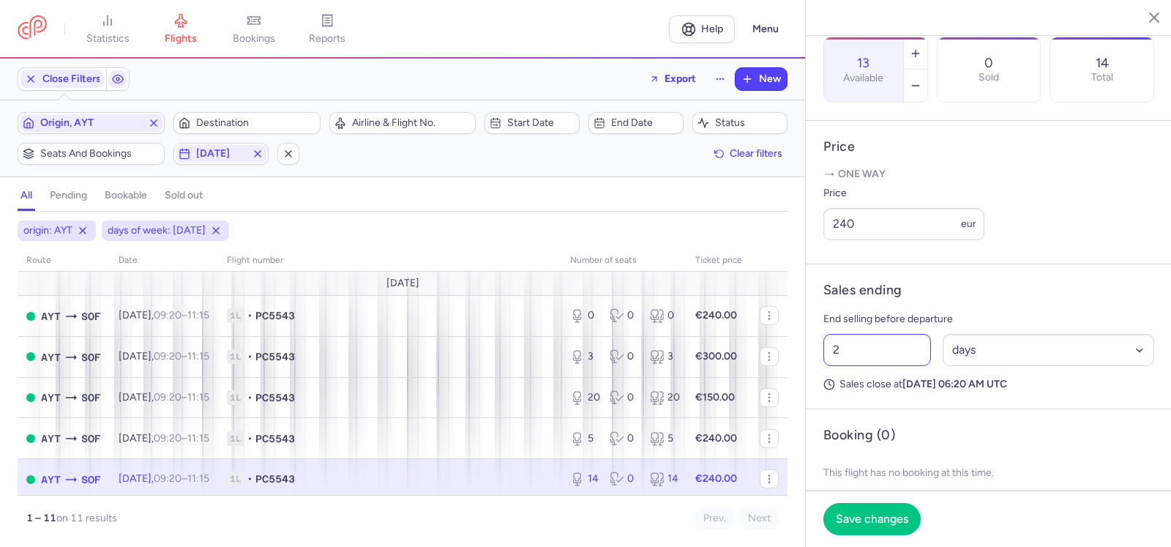
type input "13"
click at [855, 366] on input "2" at bounding box center [877, 350] width 108 height 32
type input "12"
drag, startPoint x: 988, startPoint y: 380, endPoint x: 989, endPoint y: 391, distance: 11.7
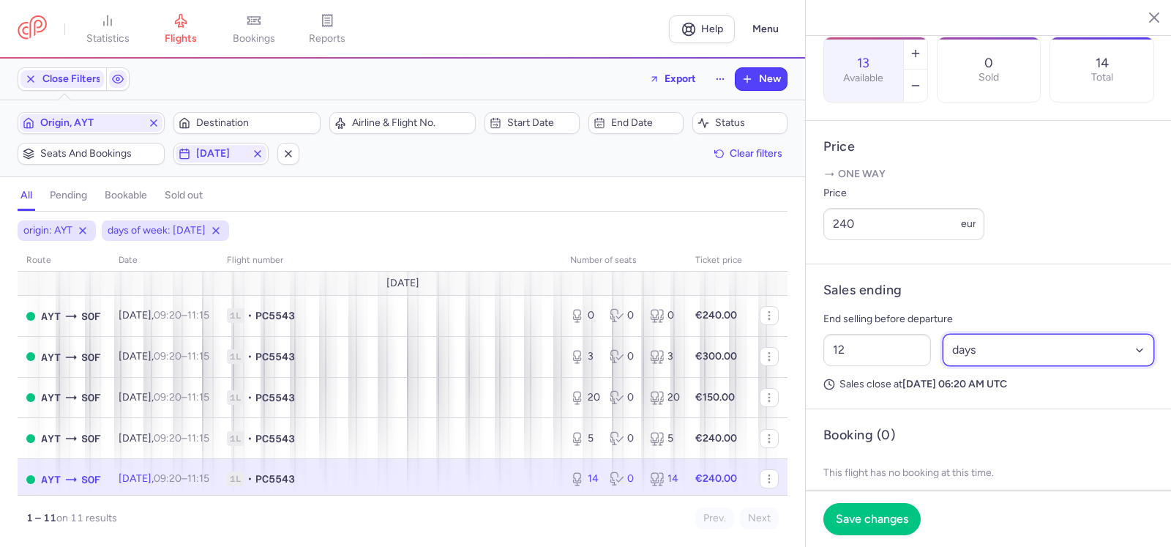
click at [988, 366] on select "Select an option hours days" at bounding box center [1048, 350] width 212 height 32
select select "hours"
click at [942, 366] on select "Select an option hours days" at bounding box center [1048, 350] width 212 height 32
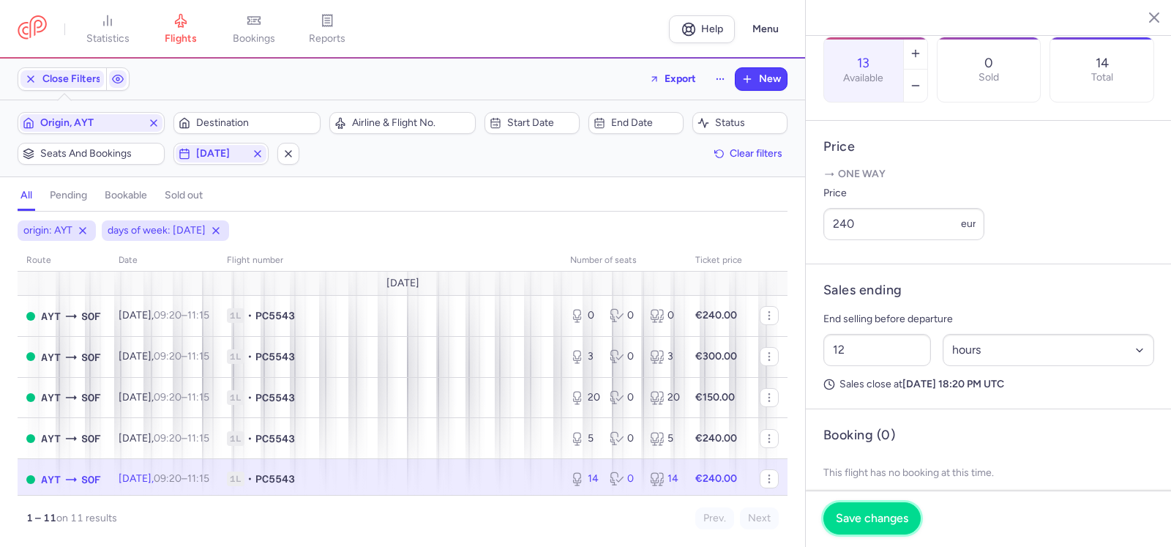
click at [877, 525] on button "Save changes" at bounding box center [871, 518] width 97 height 32
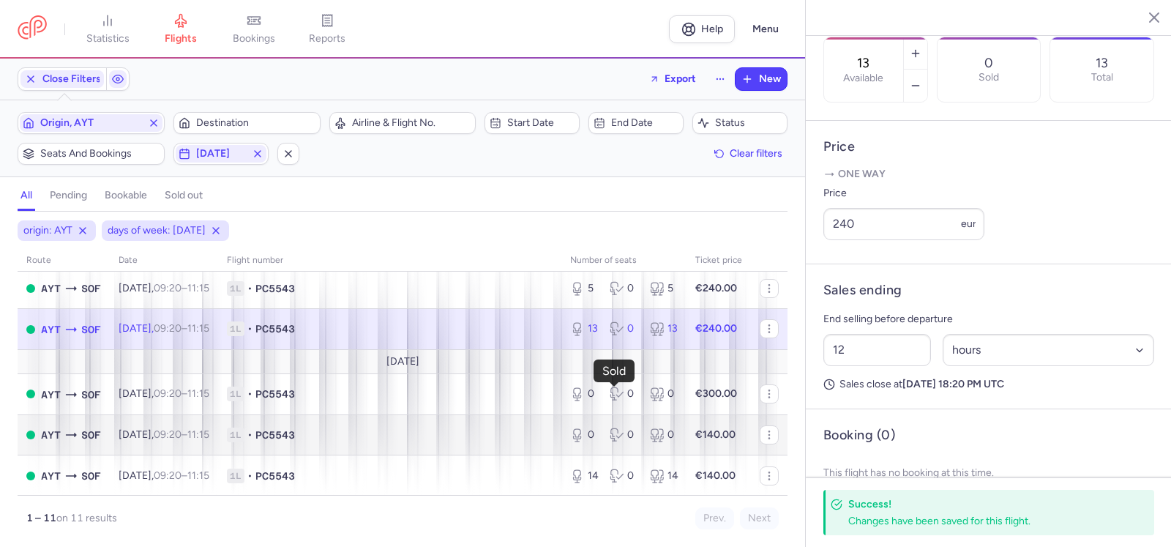
scroll to position [297, 0]
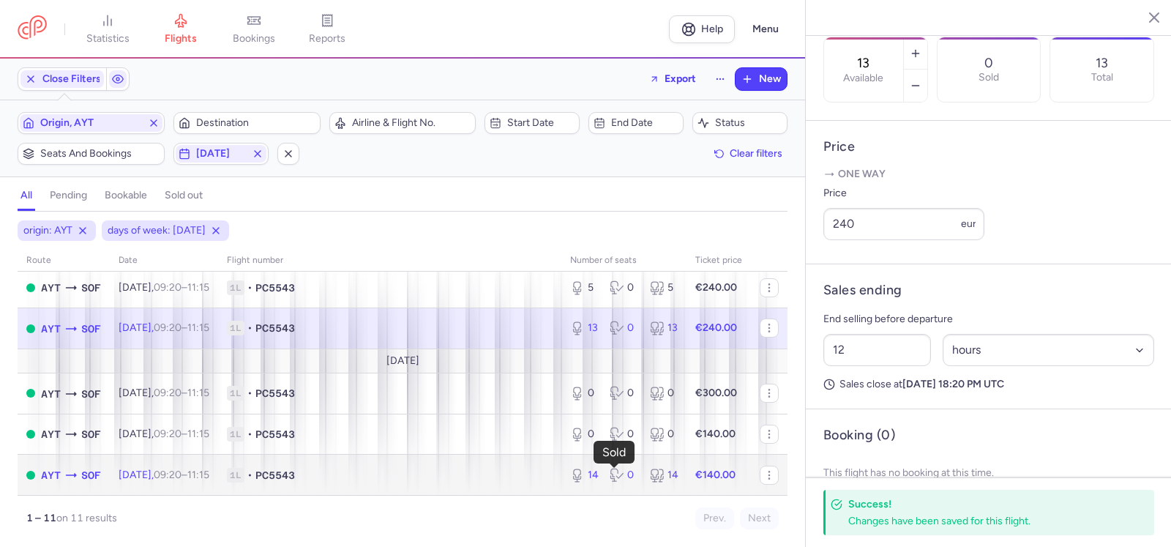
click at [611, 469] on icon at bounding box center [614, 472] width 7 height 8
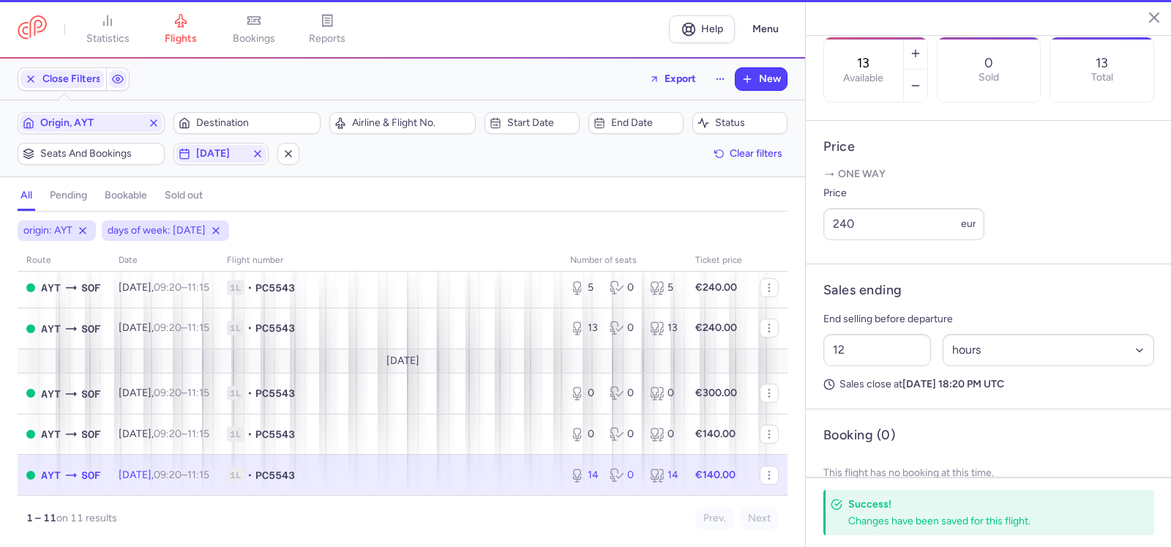
type input "14"
type input "2"
select select "days"
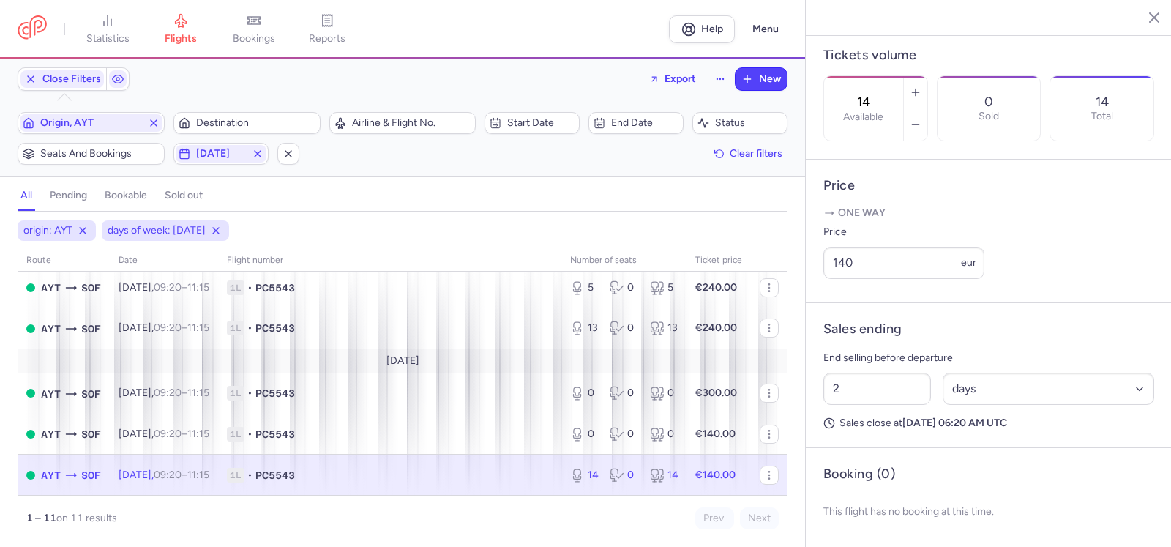
click at [903, 76] on div "14 Available" at bounding box center [863, 108] width 79 height 64
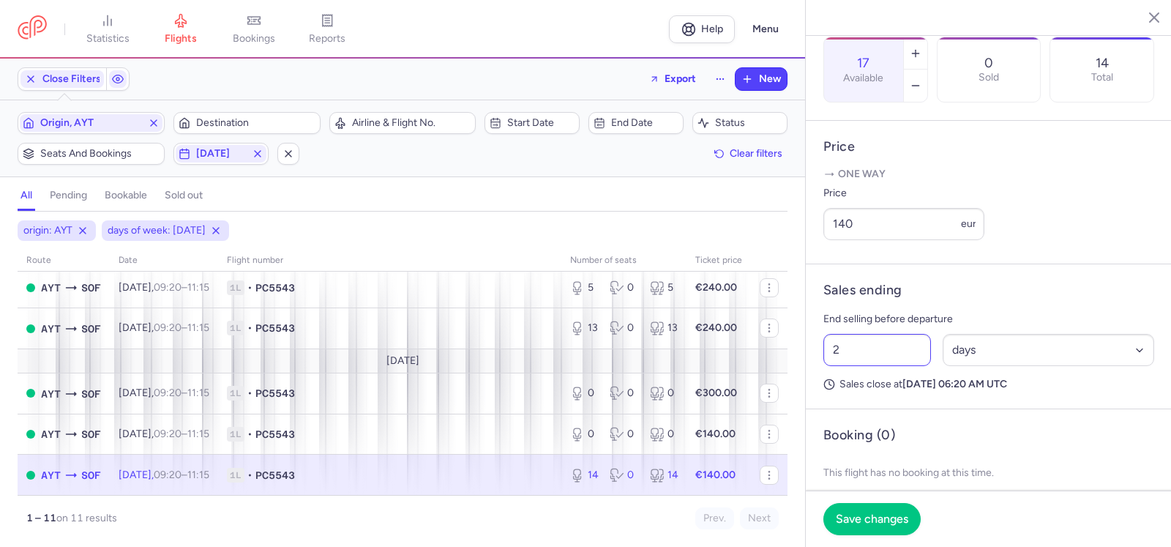
type input "17"
click at [863, 366] on input "2" at bounding box center [877, 350] width 108 height 32
type input "12"
click at [966, 366] on select "Select an option hours days" at bounding box center [1048, 350] width 212 height 32
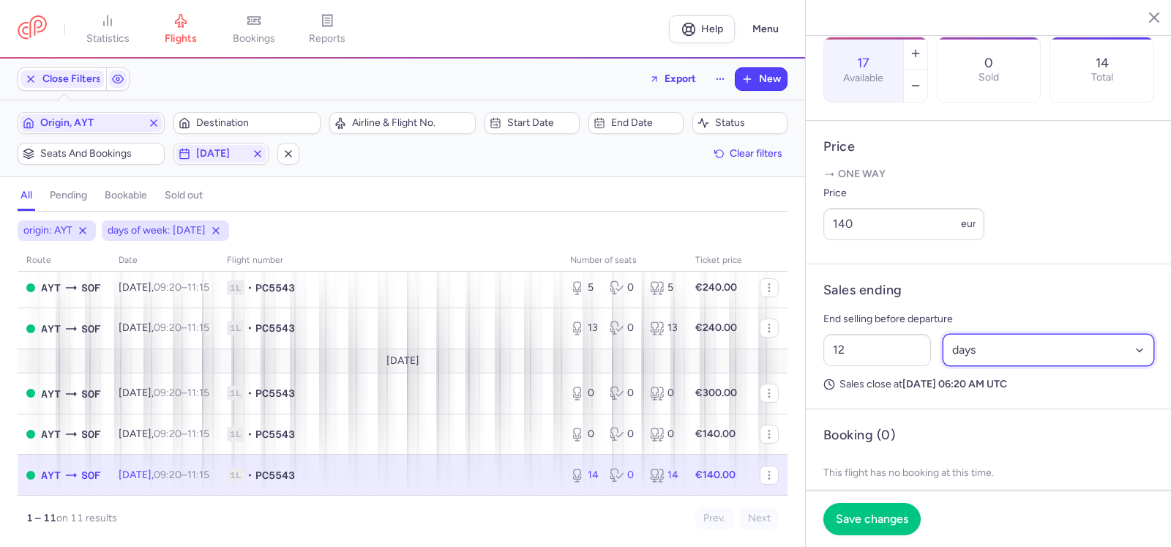
select select "hours"
click at [942, 366] on select "Select an option hours days" at bounding box center [1048, 350] width 212 height 32
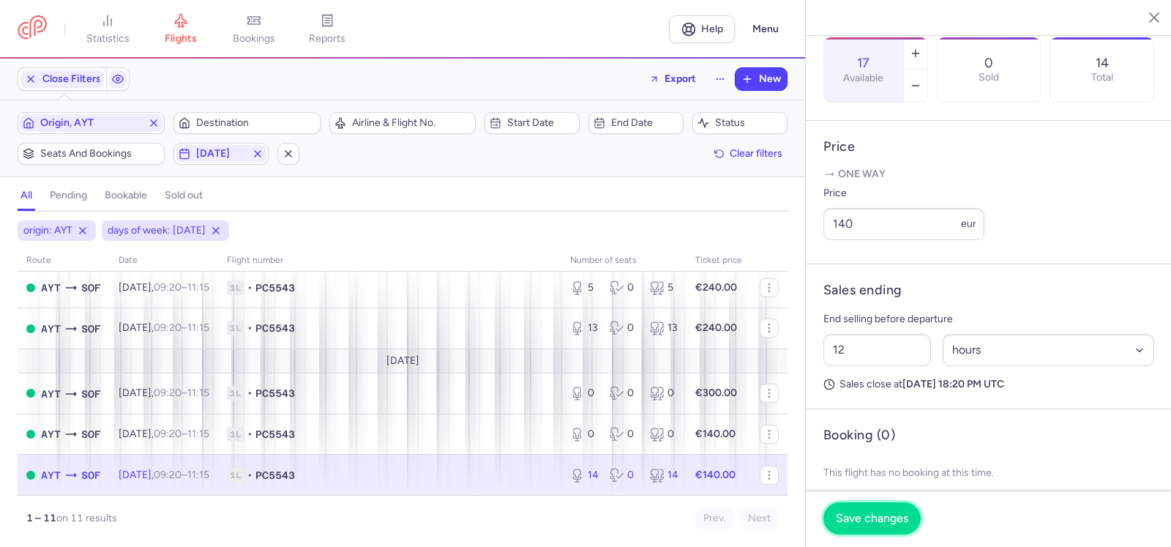
click at [864, 511] on span "Save changes" at bounding box center [872, 517] width 72 height 13
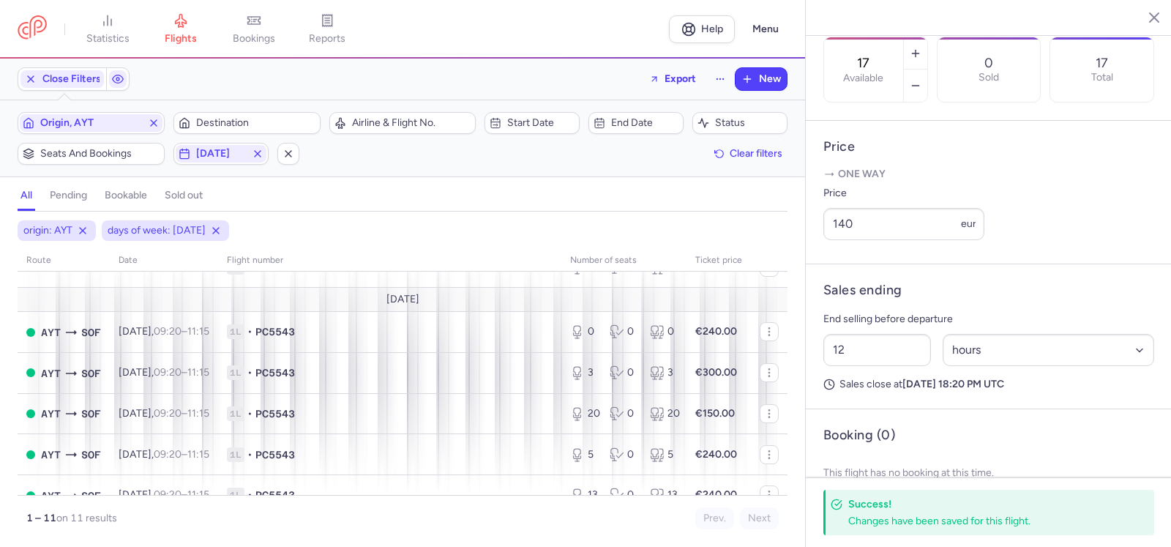
scroll to position [78, 0]
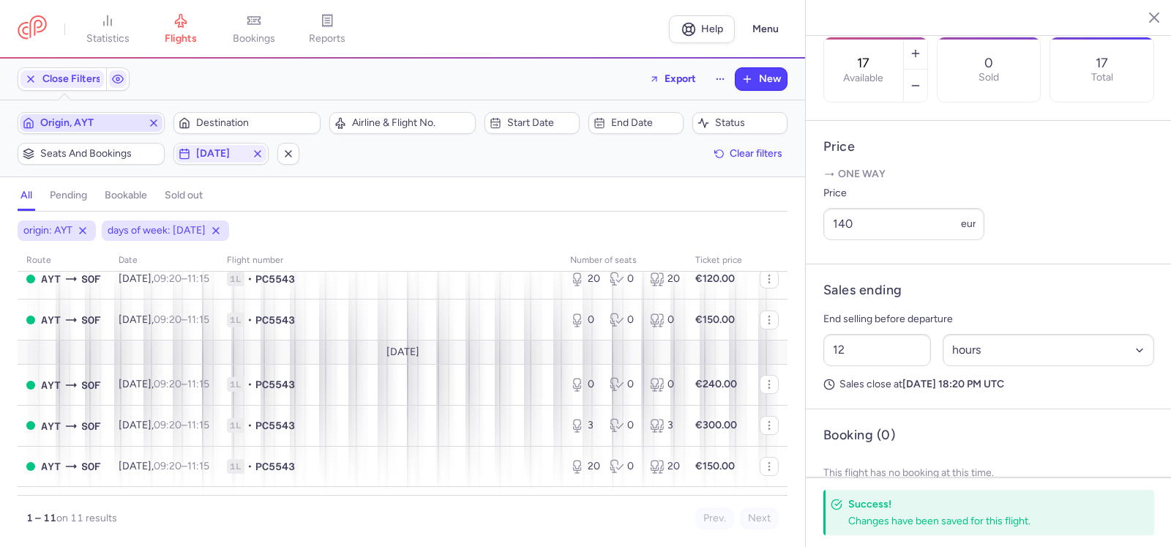
click at [152, 121] on line "button" at bounding box center [154, 123] width 6 height 6
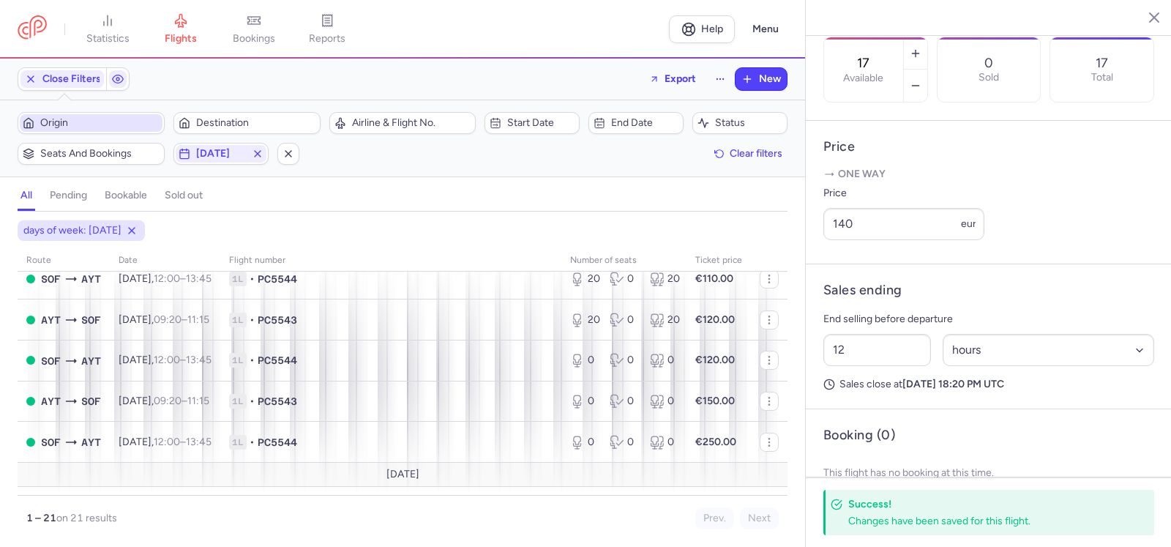
click at [109, 121] on span "Origin" at bounding box center [99, 123] width 119 height 12
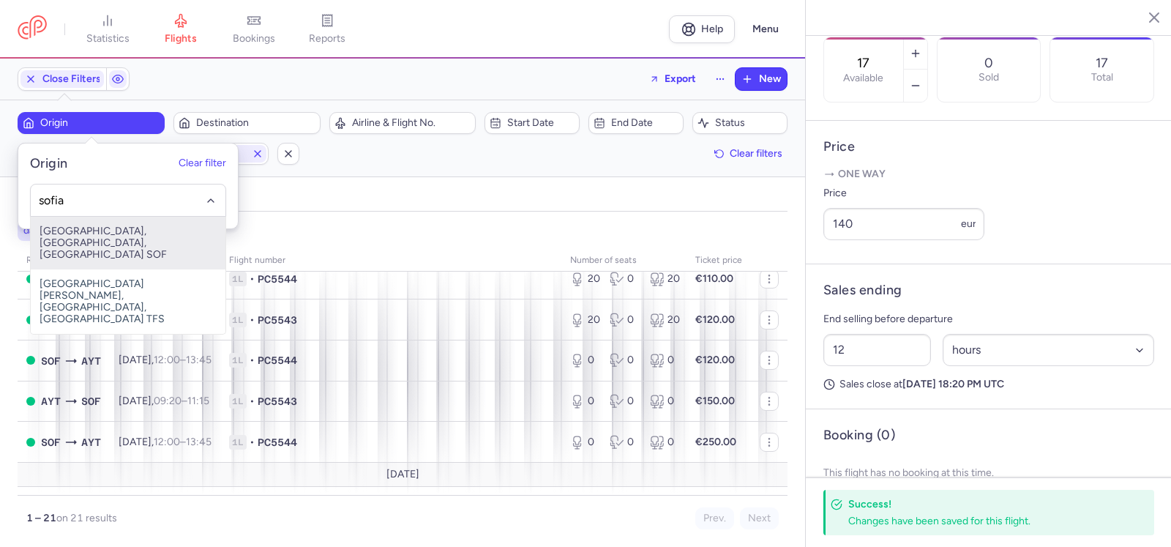
click at [108, 230] on span "[GEOGRAPHIC_DATA], [GEOGRAPHIC_DATA], [GEOGRAPHIC_DATA] SOF" at bounding box center [128, 243] width 195 height 53
type input "sofia"
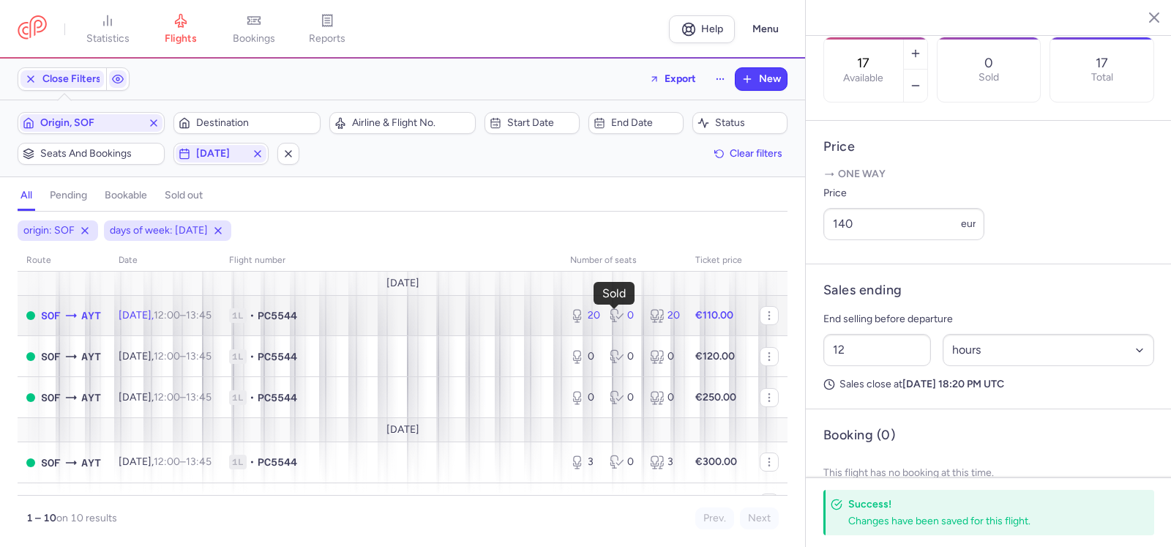
click at [624, 314] on div "0" at bounding box center [623, 315] width 28 height 15
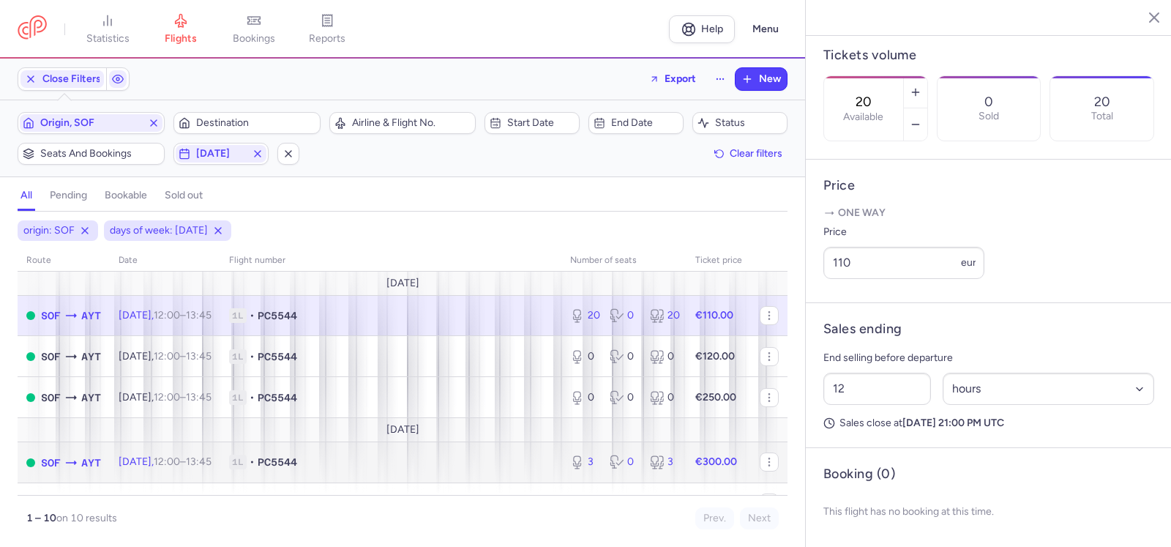
click at [593, 455] on div "3 0 3" at bounding box center [623, 462] width 119 height 26
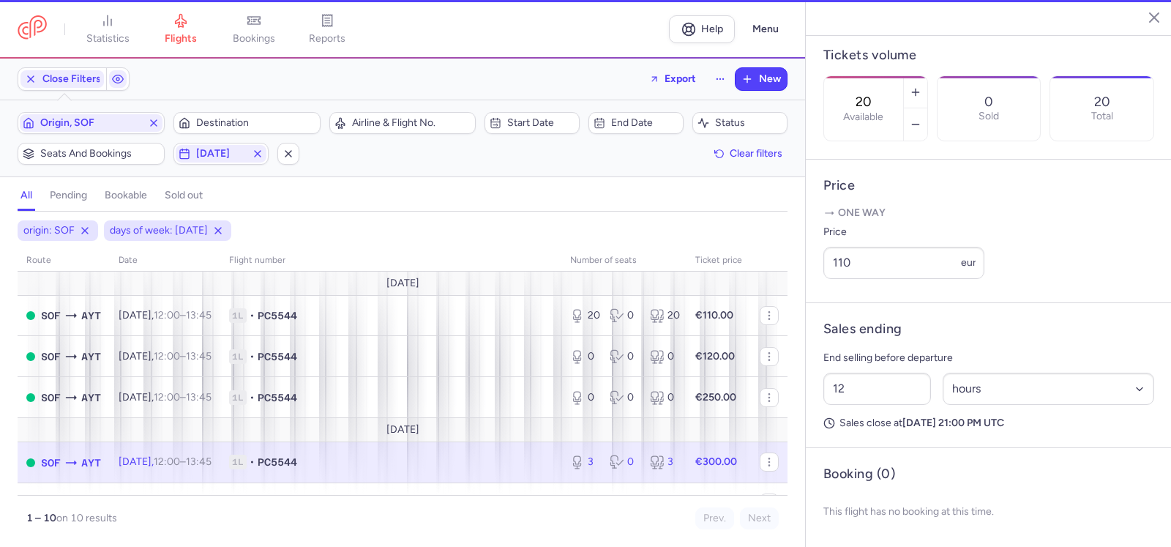
type input "3"
type input "2"
select select "days"
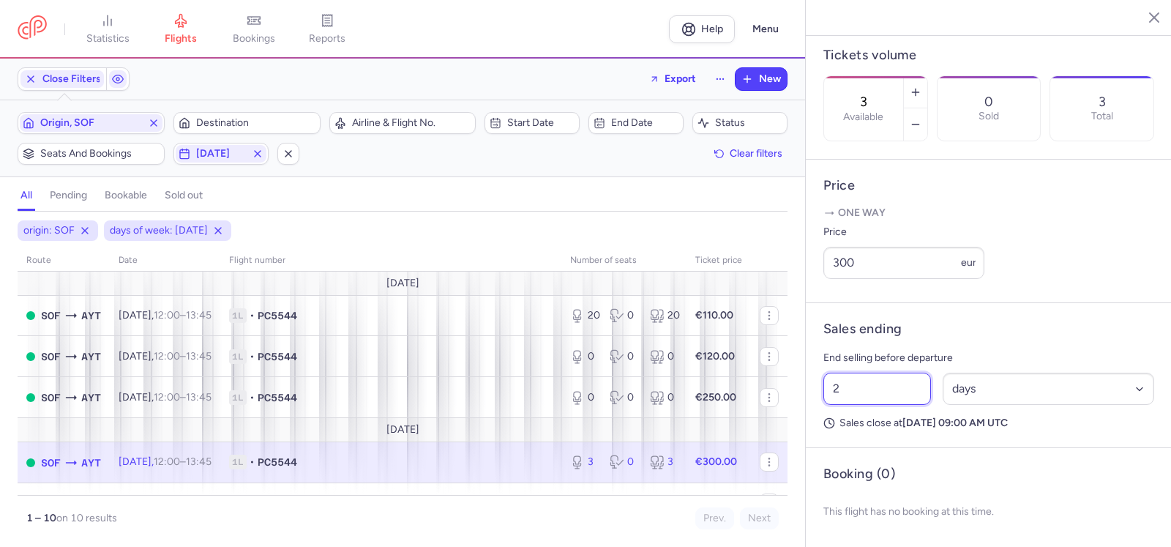
click at [858, 389] on input "2" at bounding box center [877, 388] width 108 height 32
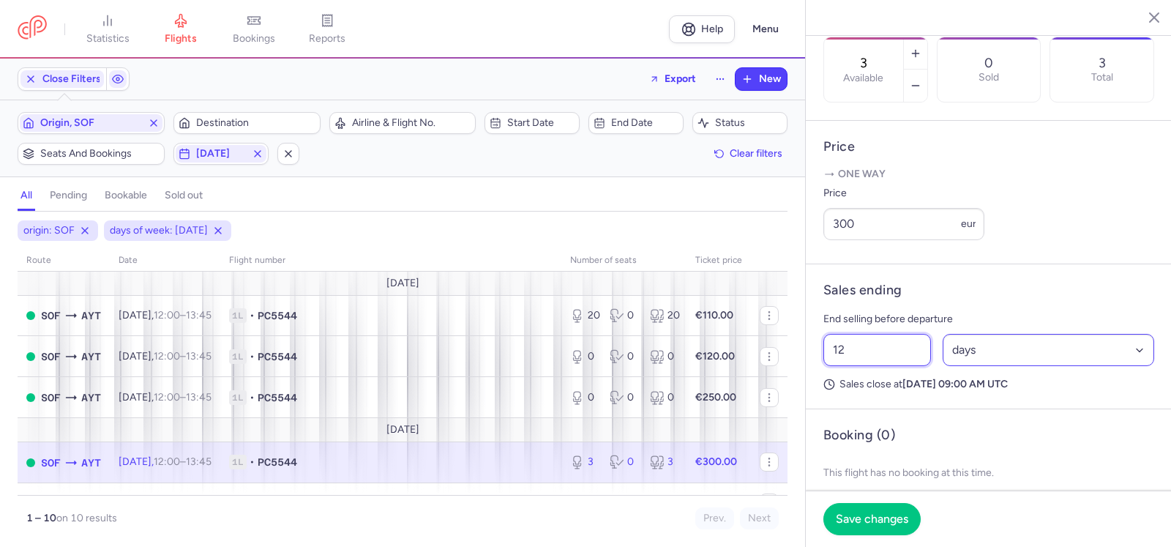
type input "12"
click at [995, 366] on select "Select an option hours days" at bounding box center [1048, 350] width 212 height 32
select select "hours"
click at [942, 366] on select "Select an option hours days" at bounding box center [1048, 350] width 212 height 32
drag, startPoint x: 884, startPoint y: 514, endPoint x: 667, endPoint y: 471, distance: 220.8
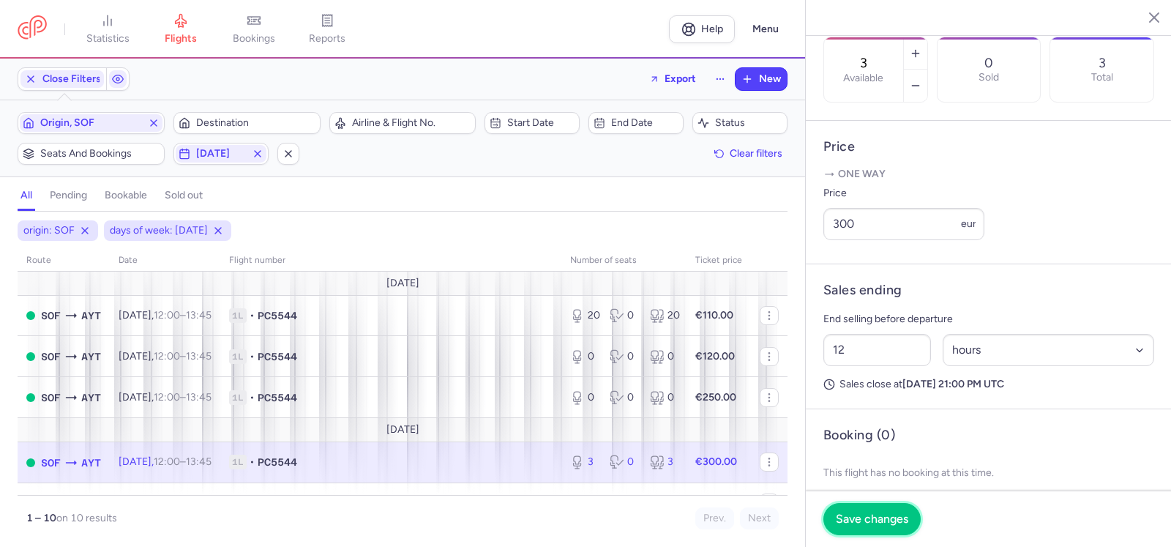
click at [882, 514] on span "Save changes" at bounding box center [872, 518] width 72 height 13
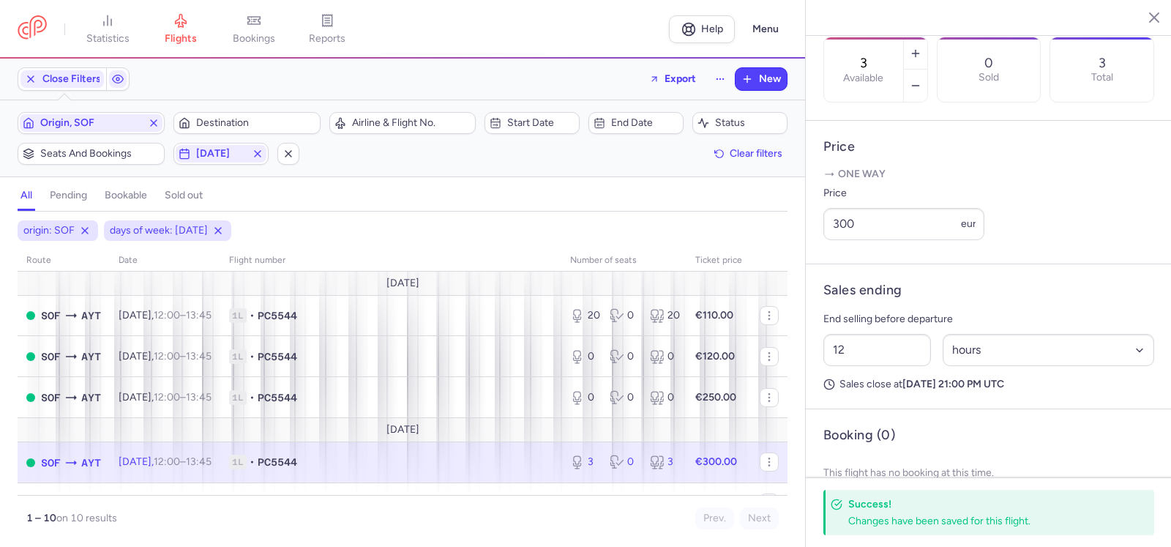
scroll to position [73, 0]
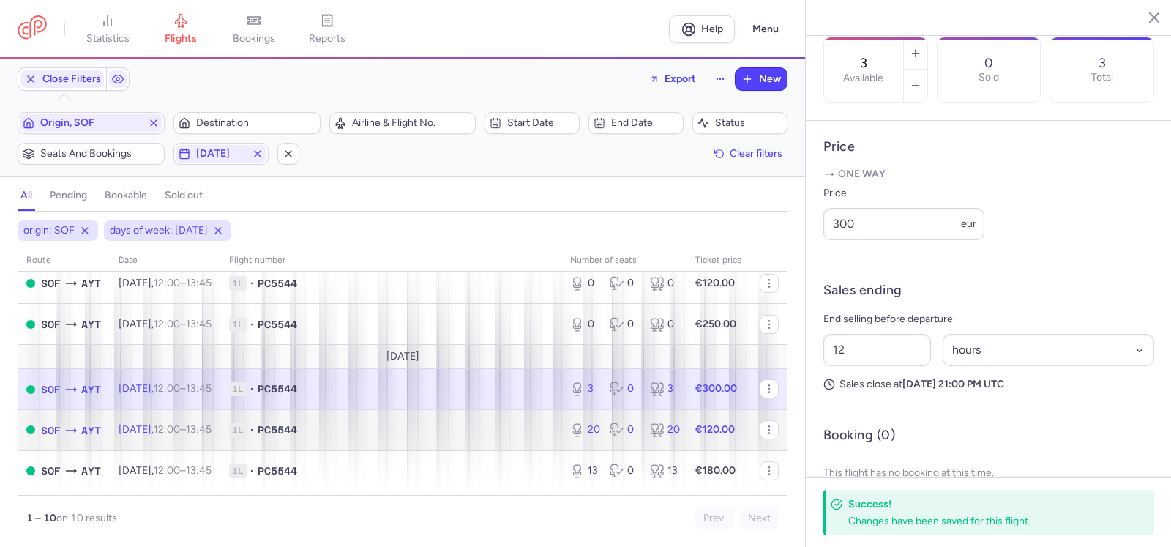
click at [639, 436] on div "20 0 20" at bounding box center [623, 429] width 119 height 26
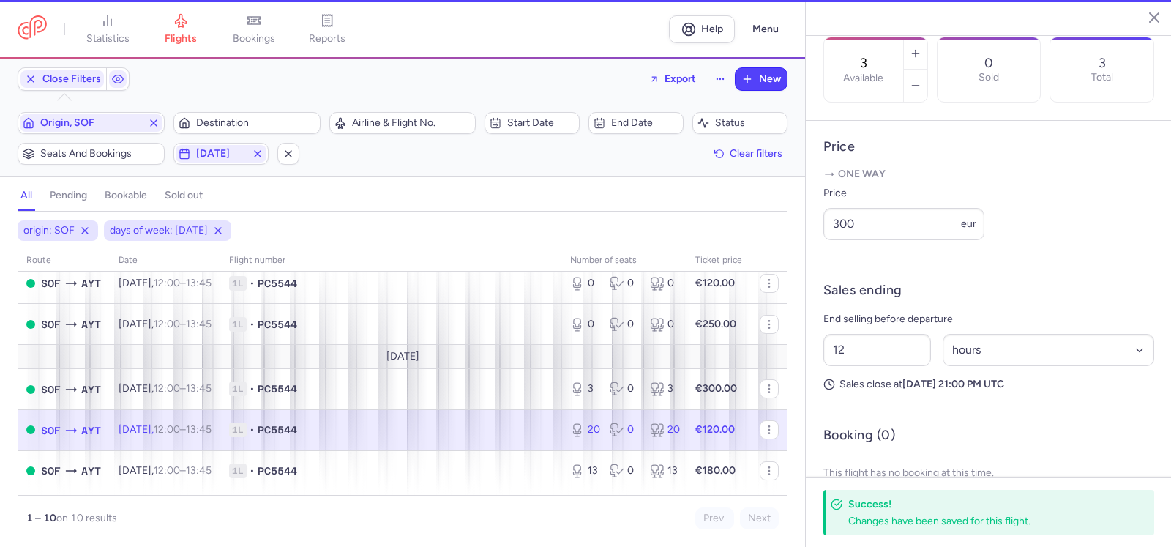
type input "20"
type input "2"
select select "days"
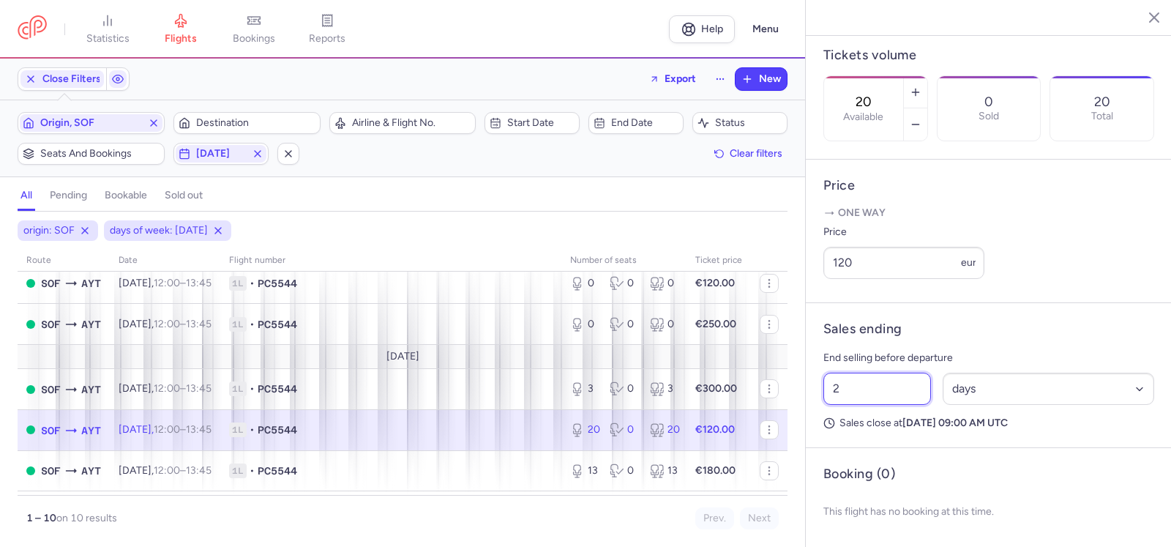
click at [872, 393] on input "2" at bounding box center [877, 388] width 108 height 32
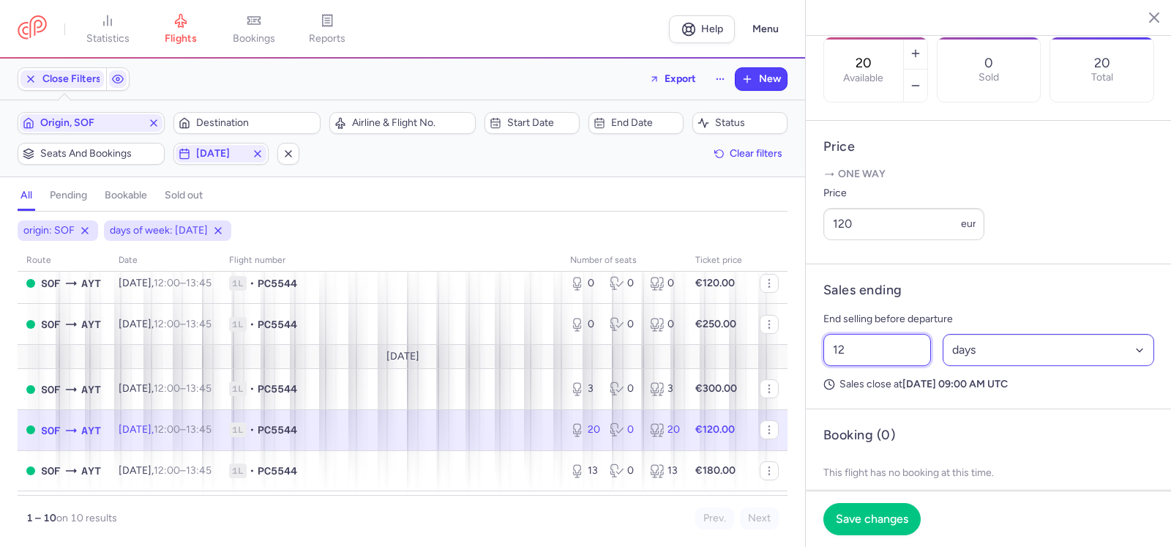
type input "12"
click at [988, 366] on select "Select an option hours days" at bounding box center [1048, 350] width 212 height 32
select select "hours"
click at [942, 366] on select "Select an option hours days" at bounding box center [1048, 350] width 212 height 32
click at [884, 509] on button "Save changes" at bounding box center [871, 518] width 97 height 32
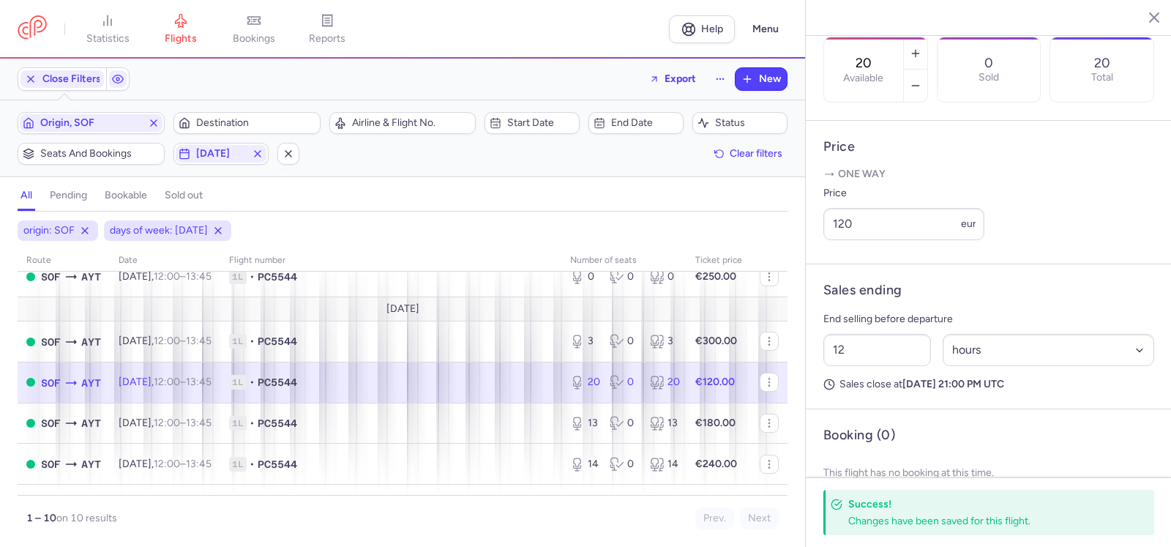
scroll to position [146, 0]
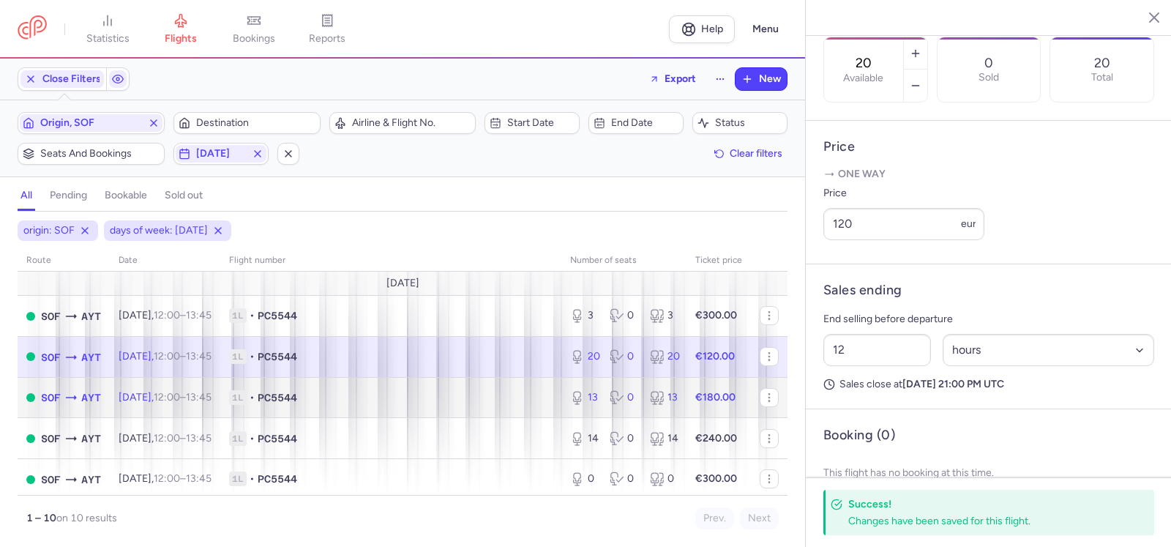
click at [609, 390] on icon at bounding box center [616, 397] width 15 height 15
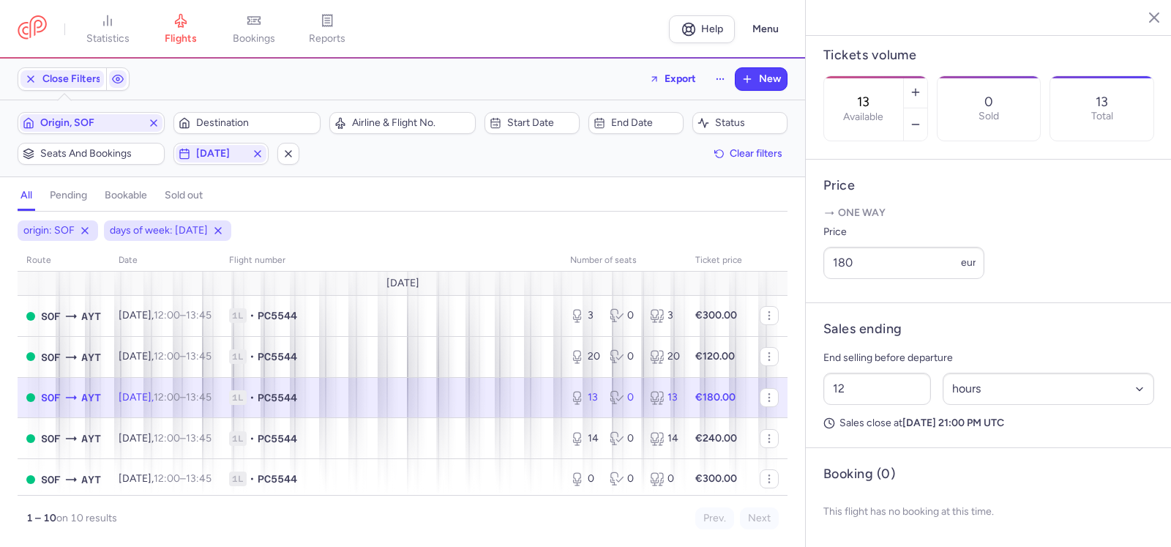
click at [903, 76] on div "13 Available" at bounding box center [863, 108] width 79 height 64
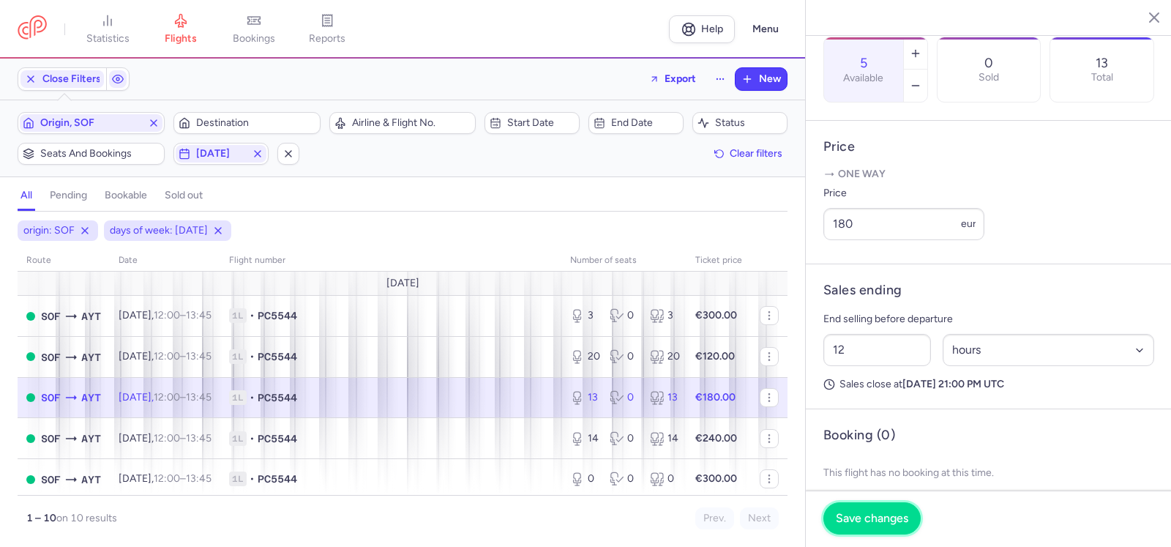
click at [879, 517] on span "Save changes" at bounding box center [872, 517] width 72 height 13
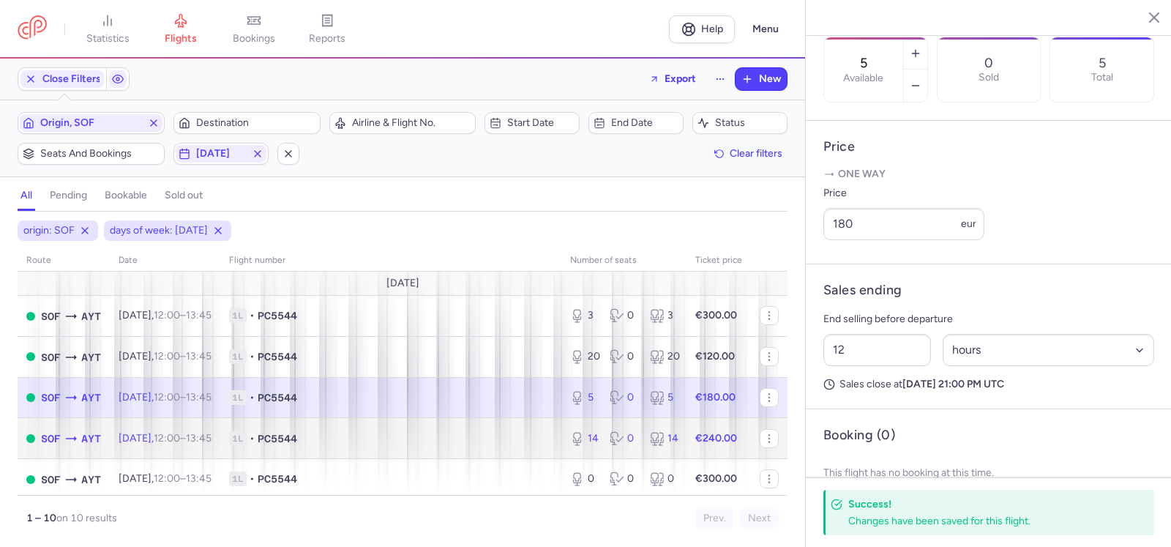
click at [596, 435] on div "14 0 14" at bounding box center [623, 438] width 119 height 26
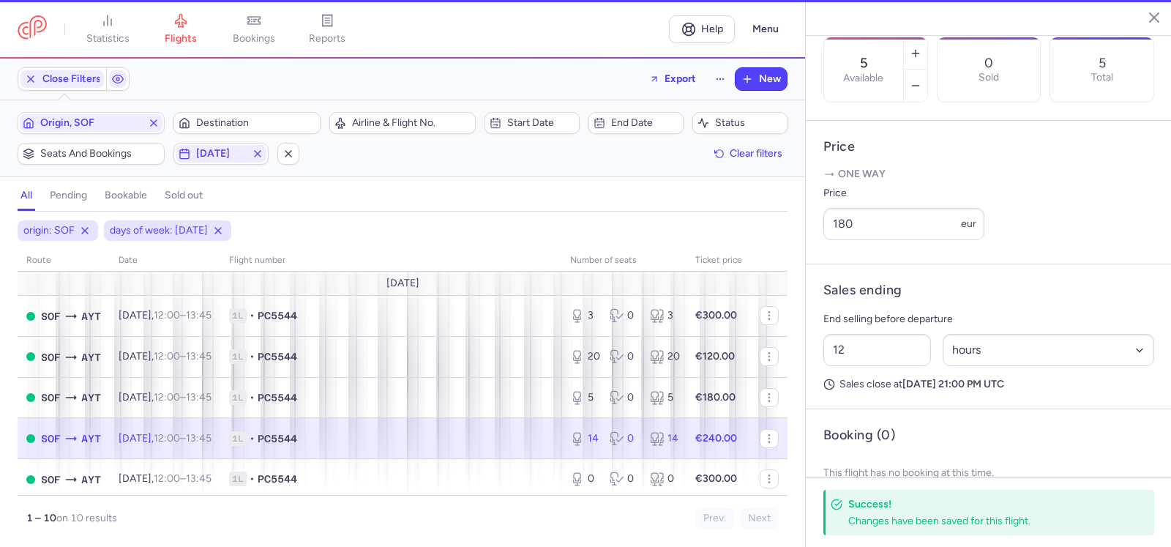
type input "14"
type input "2"
select select "days"
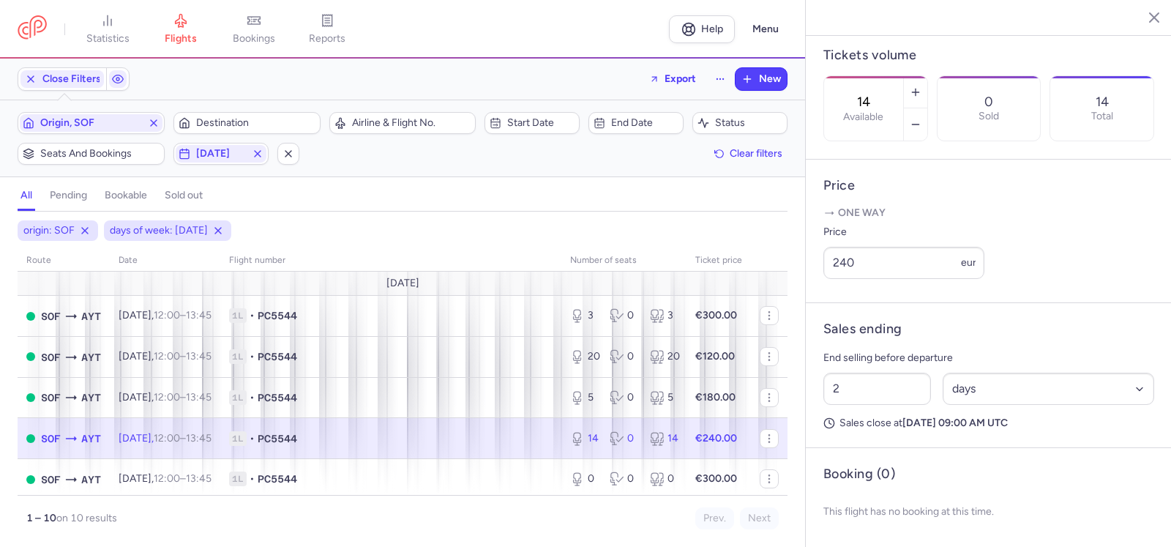
click at [883, 111] on label "Available" at bounding box center [863, 117] width 40 height 12
click at [881, 94] on input "14" at bounding box center [863, 102] width 35 height 16
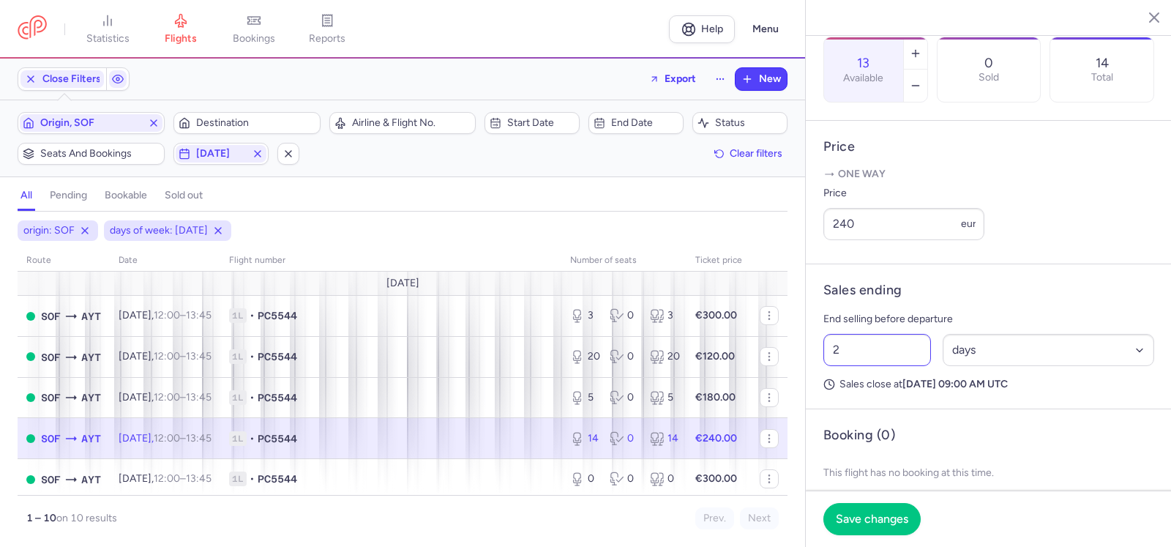
type input "13"
click at [863, 366] on input "2" at bounding box center [877, 350] width 108 height 32
type input "12"
click at [998, 366] on select "Select an option hours days" at bounding box center [1048, 350] width 212 height 32
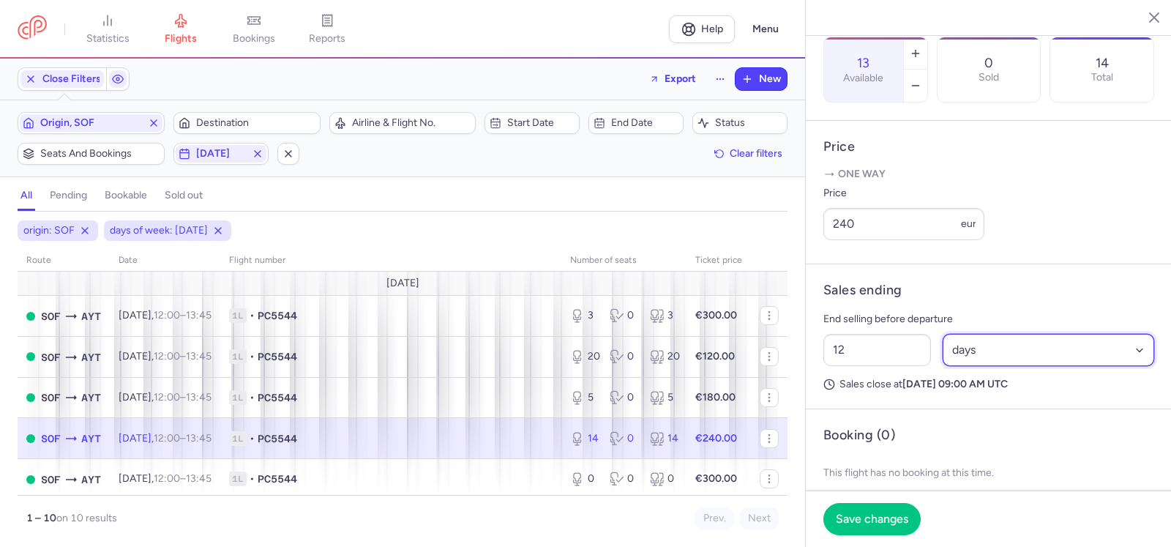
select select "hours"
click at [942, 366] on select "Select an option hours days" at bounding box center [1048, 350] width 212 height 32
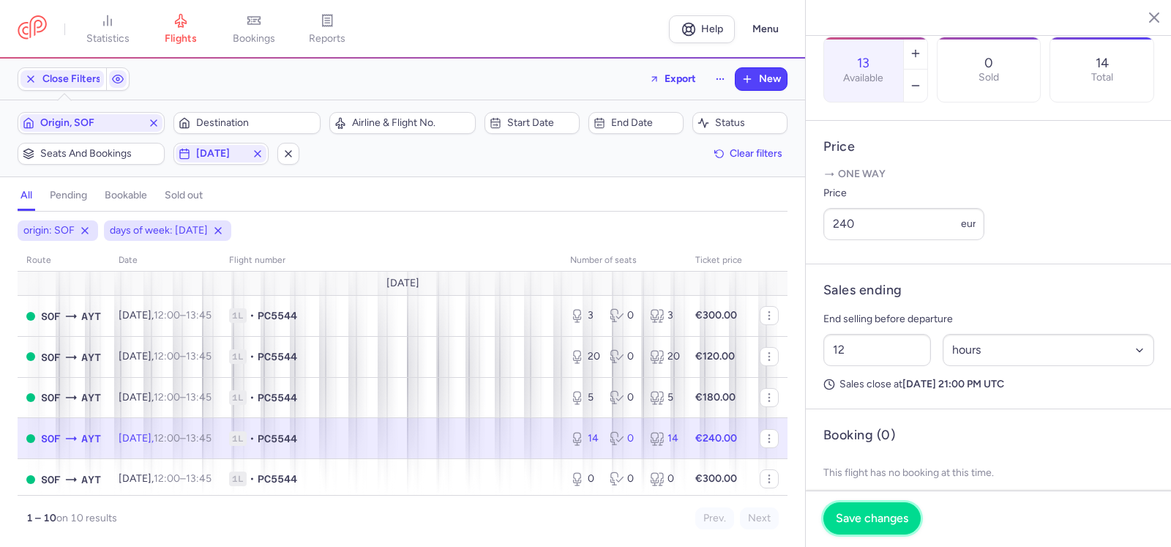
click at [875, 514] on span "Save changes" at bounding box center [872, 517] width 72 height 13
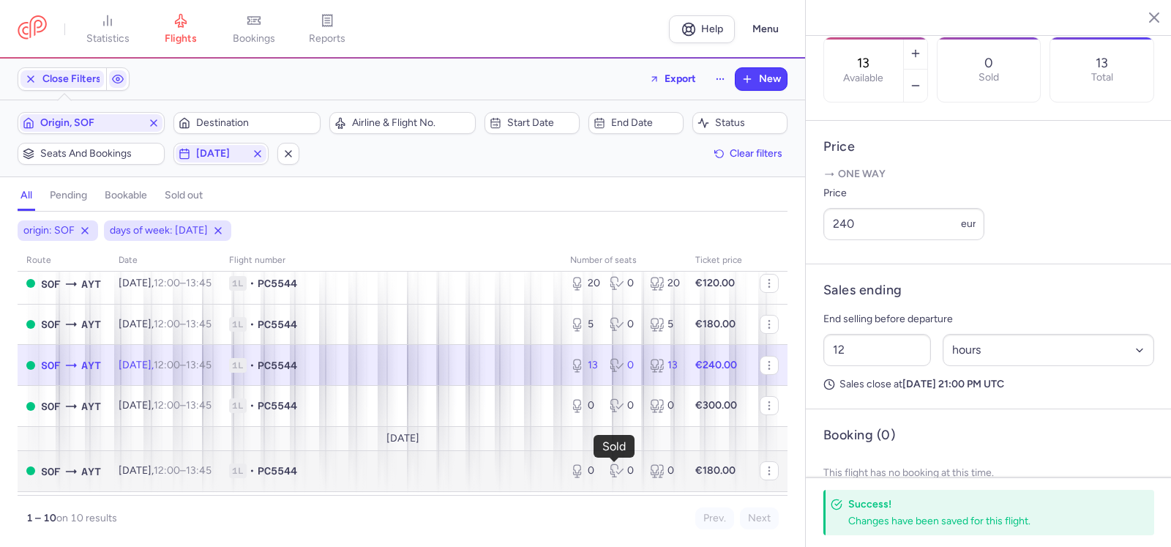
scroll to position [256, 0]
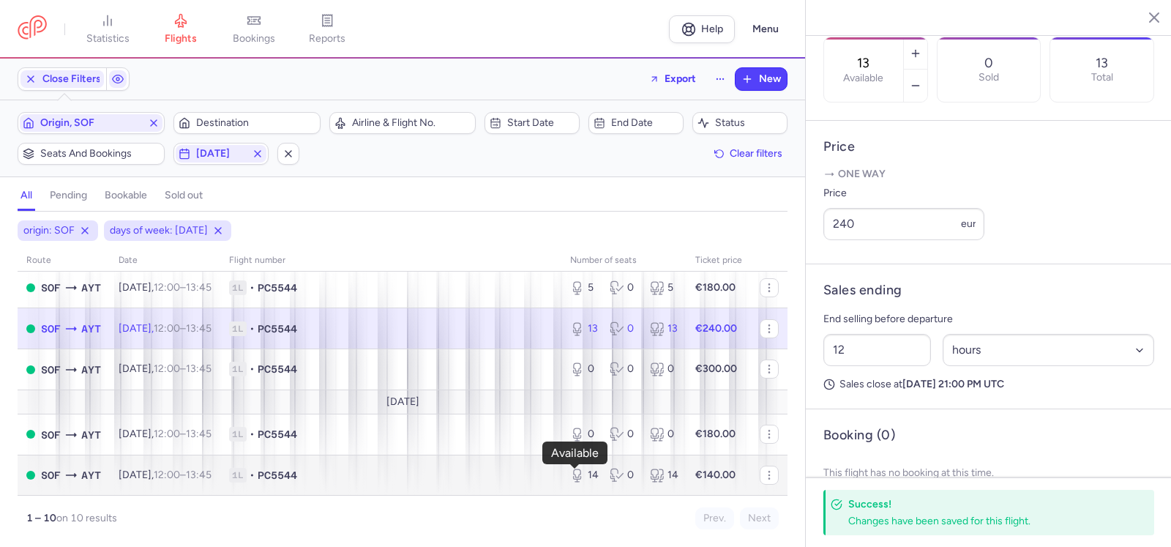
click at [577, 0] on body "statistics flights bookings reports Help Menu Close Filters Export New Filters …" at bounding box center [585, 0] width 1171 height 0
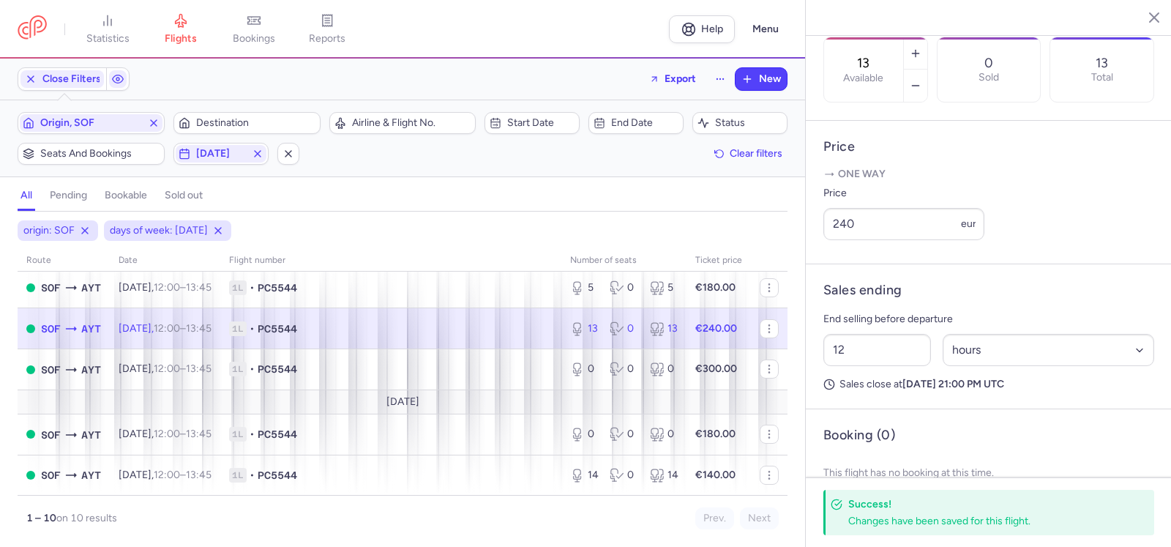
click at [903, 37] on div "13 Available" at bounding box center [863, 69] width 79 height 64
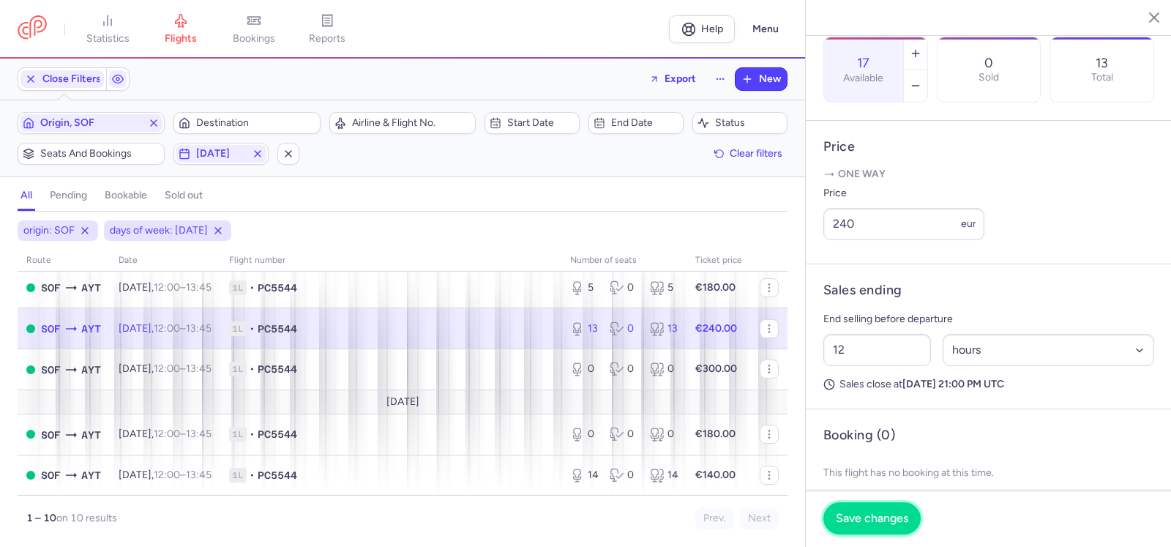
click at [861, 520] on span "Save changes" at bounding box center [872, 517] width 72 height 13
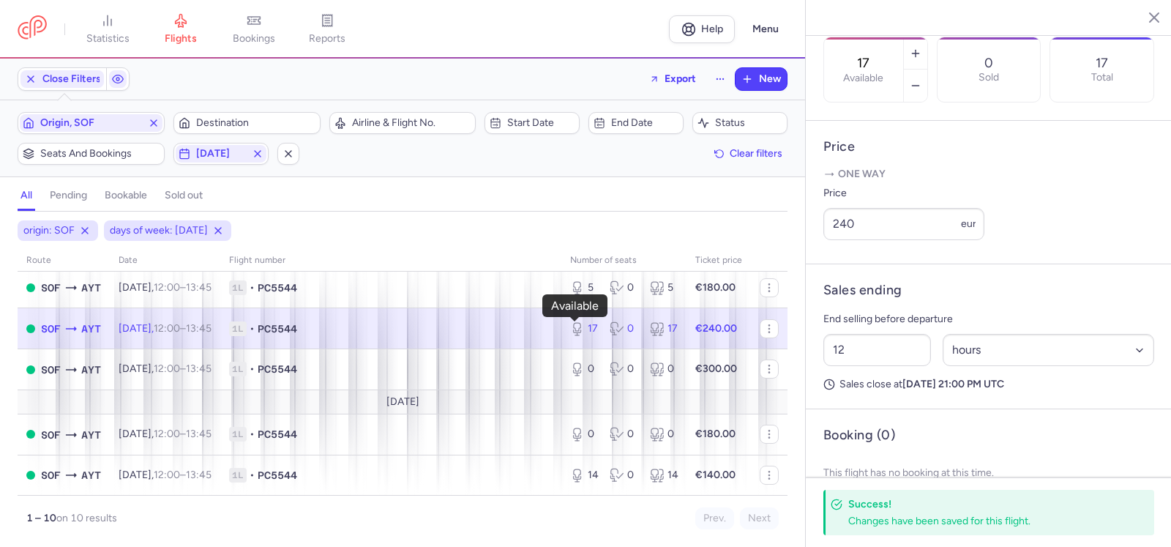
click at [580, 324] on div "17" at bounding box center [584, 328] width 28 height 15
click at [903, 37] on div "17 Available" at bounding box center [863, 69] width 79 height 64
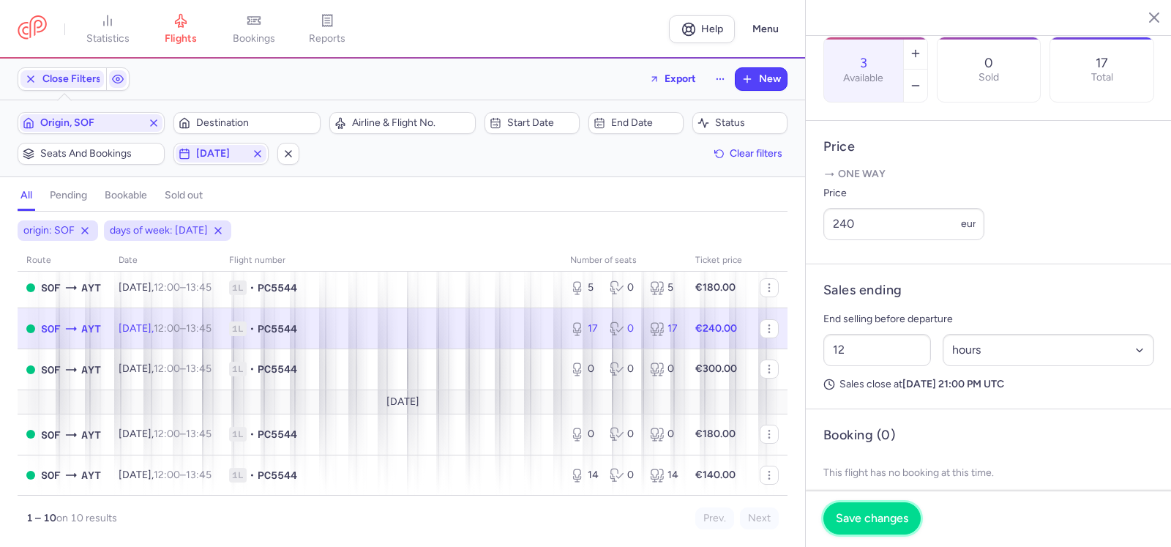
click at [869, 507] on button "Save changes" at bounding box center [871, 518] width 97 height 32
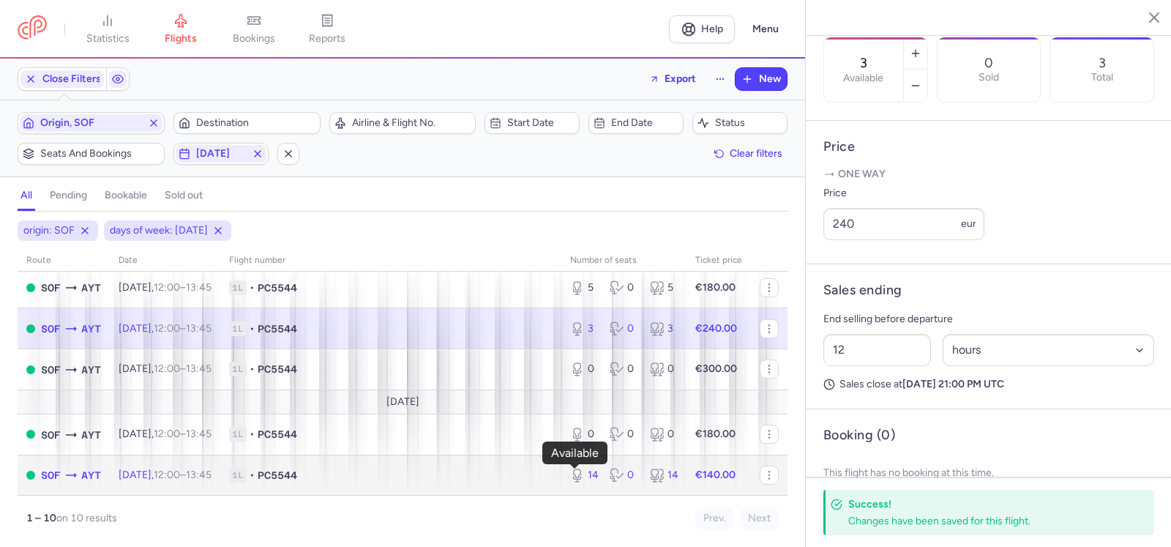
click at [585, 470] on div "14" at bounding box center [584, 475] width 28 height 15
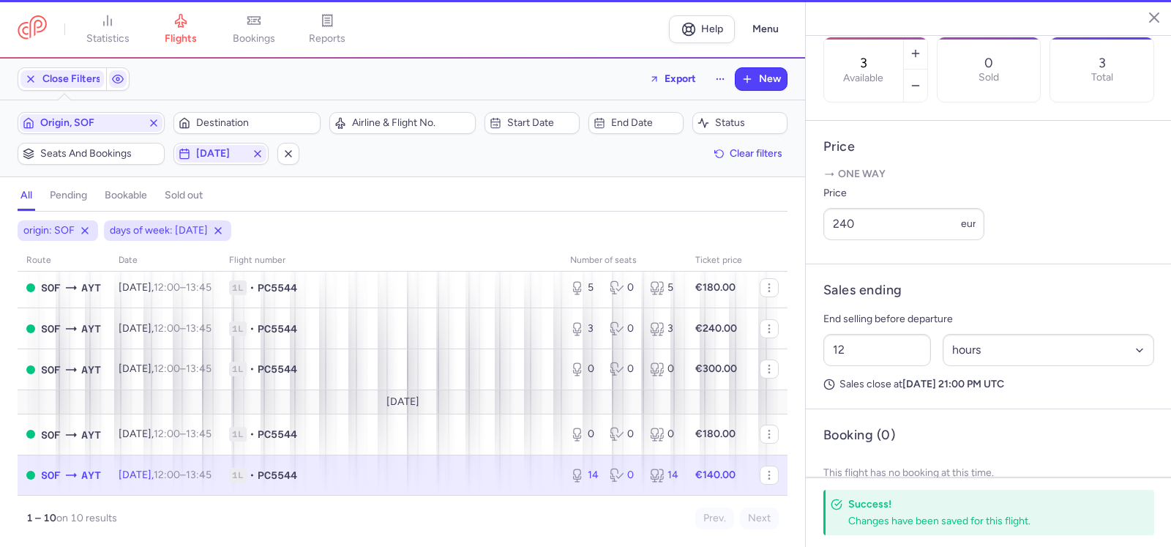
type input "14"
type input "2"
select select "days"
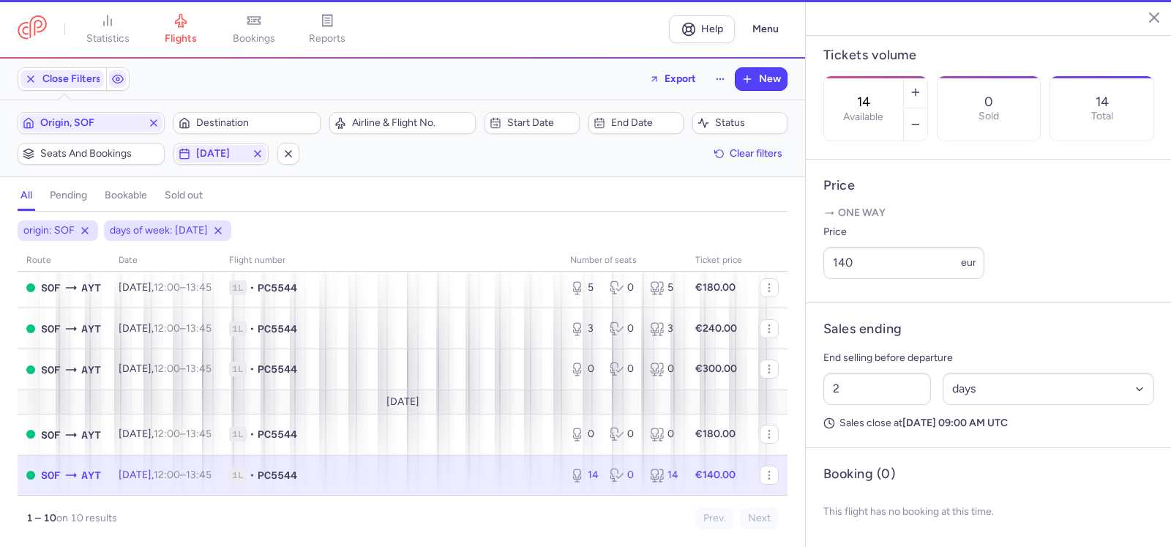
click at [881, 94] on input "14" at bounding box center [863, 102] width 35 height 16
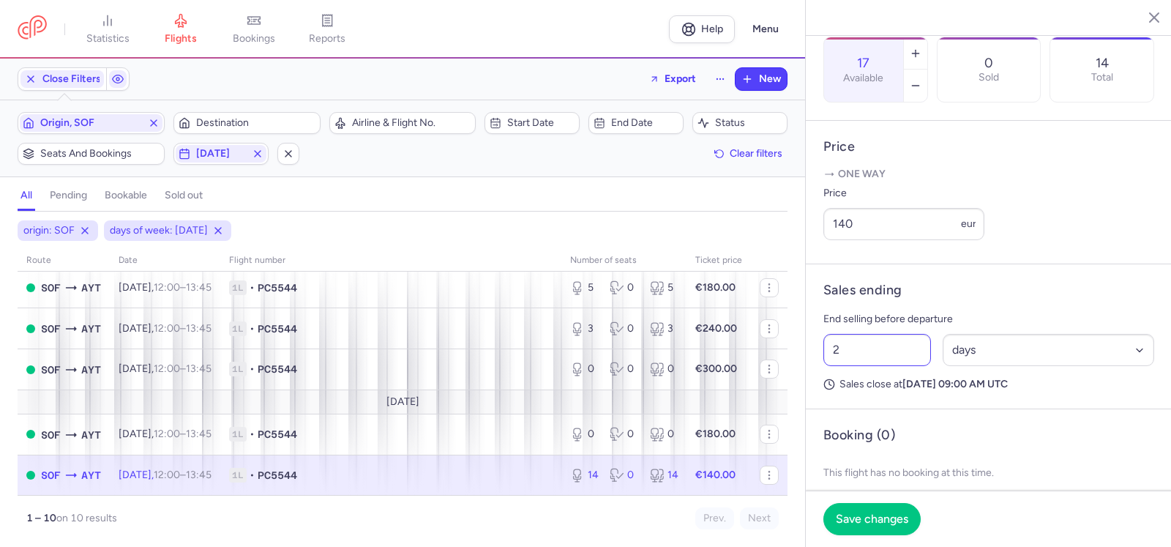
type input "17"
click at [871, 366] on input "2" at bounding box center [877, 350] width 108 height 32
click at [865, 366] on input "2" at bounding box center [877, 350] width 108 height 32
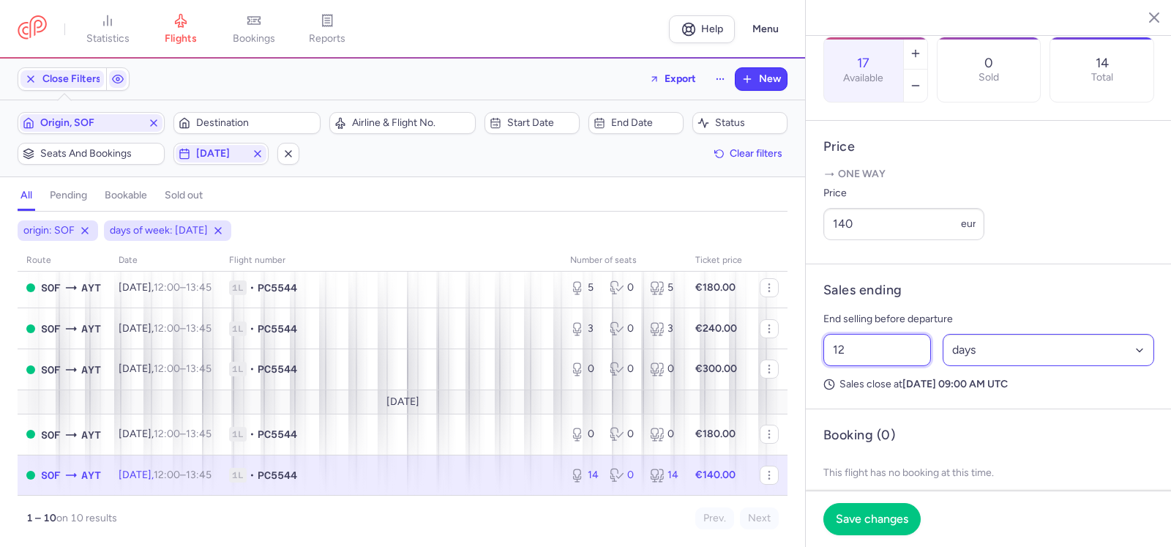
type input "12"
drag, startPoint x: 1022, startPoint y: 385, endPoint x: 1005, endPoint y: 401, distance: 23.3
click at [1022, 366] on select "Select an option hours days" at bounding box center [1048, 350] width 212 height 32
select select "hours"
click at [942, 366] on select "Select an option hours days" at bounding box center [1048, 350] width 212 height 32
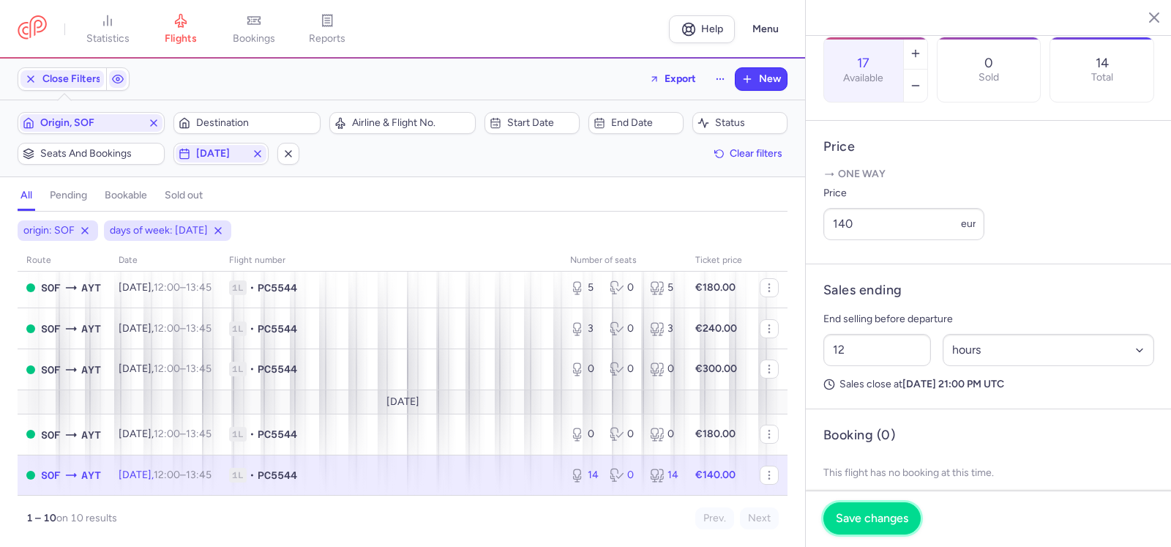
click at [879, 511] on span "Save changes" at bounding box center [872, 517] width 72 height 13
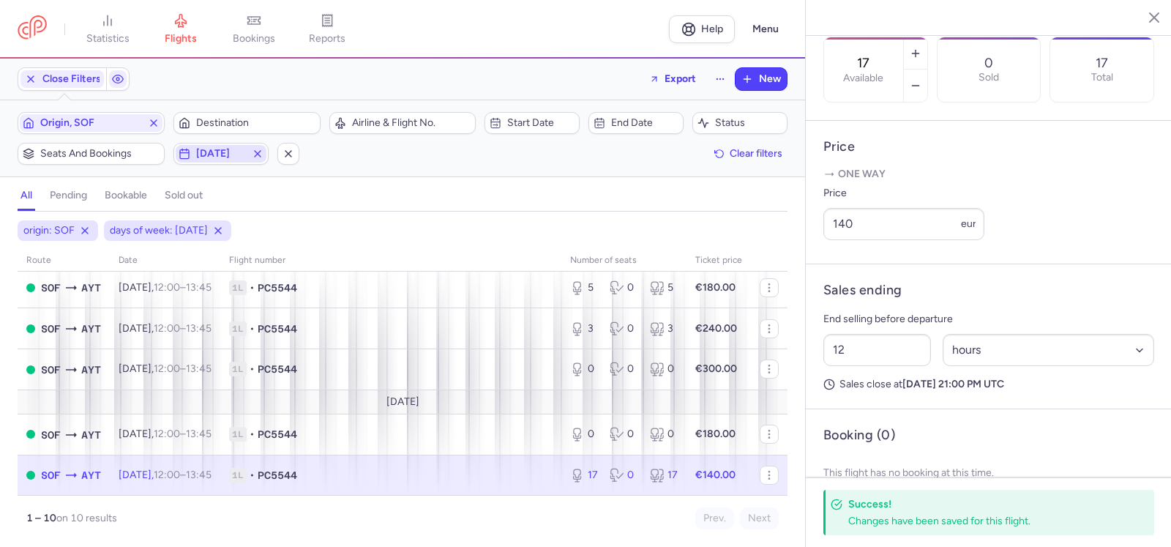
click at [256, 154] on icon "button" at bounding box center [258, 154] width 12 height 12
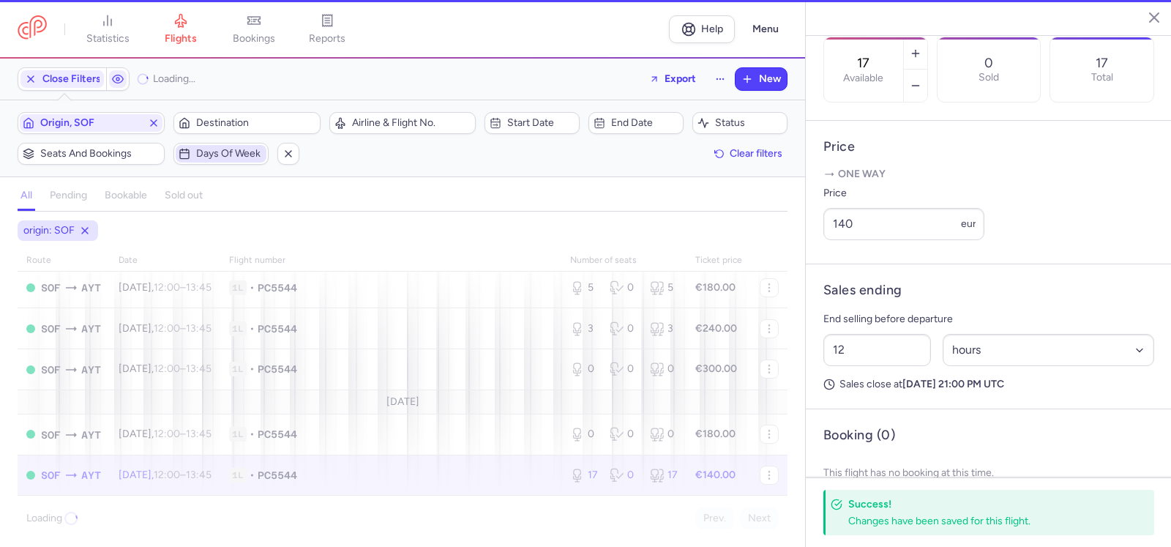
click at [236, 155] on span "Days of week" at bounding box center [229, 154] width 67 height 12
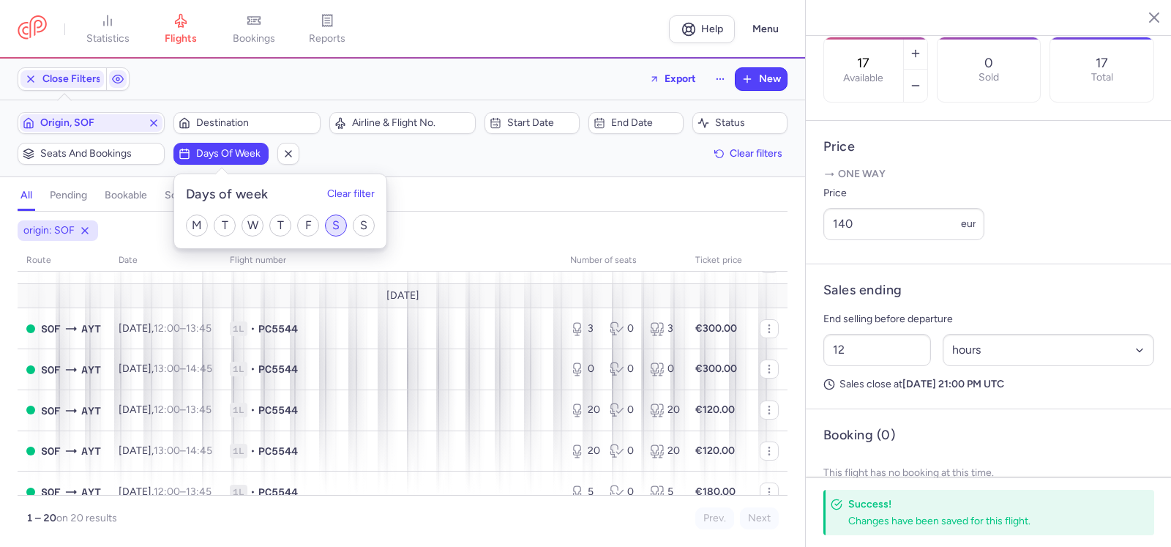
scroll to position [273, 0]
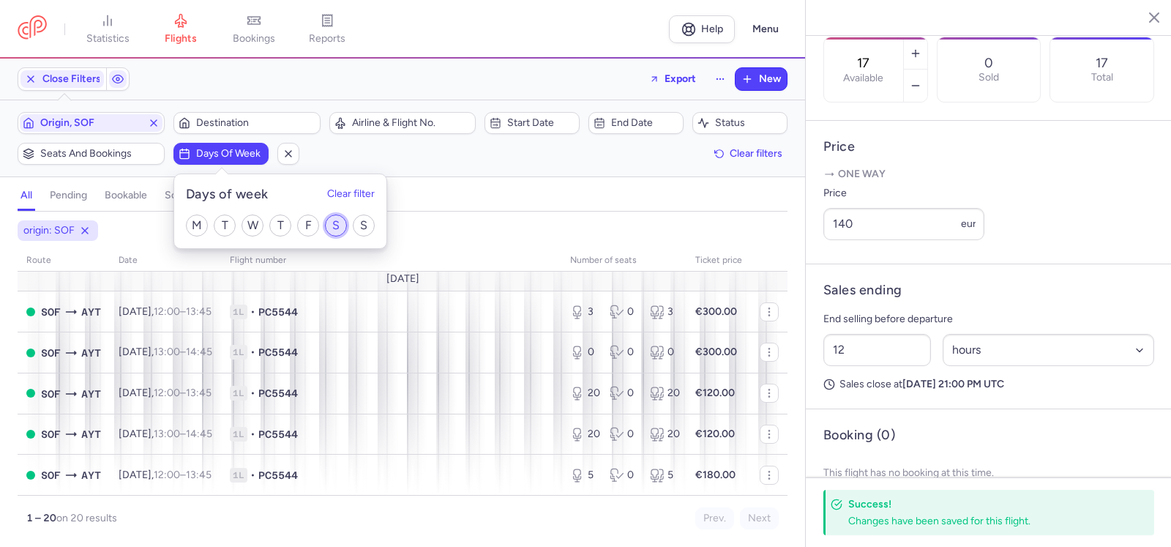
click at [340, 224] on input "S" at bounding box center [336, 225] width 22 height 22
checkbox input "true"
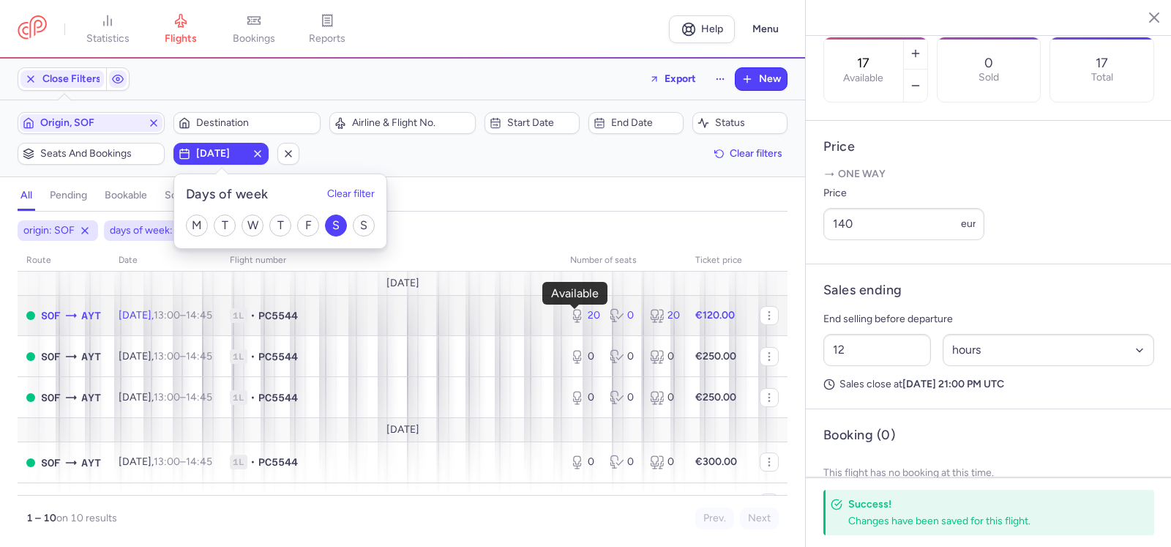
click at [582, 316] on div "20" at bounding box center [584, 315] width 28 height 15
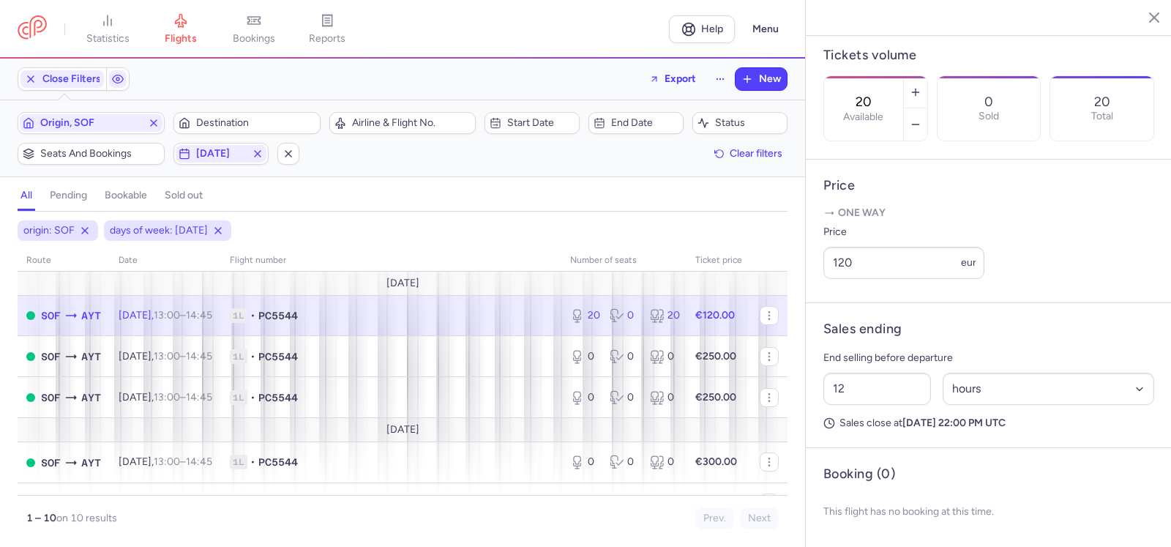
click at [903, 76] on div "20 Available" at bounding box center [863, 108] width 79 height 64
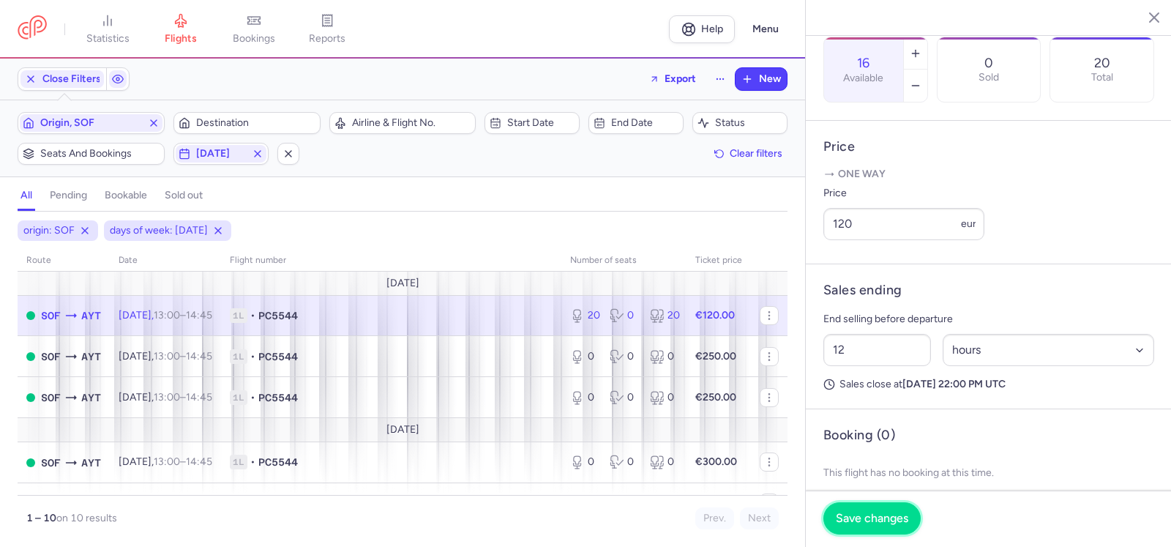
click at [860, 513] on span "Save changes" at bounding box center [872, 517] width 72 height 13
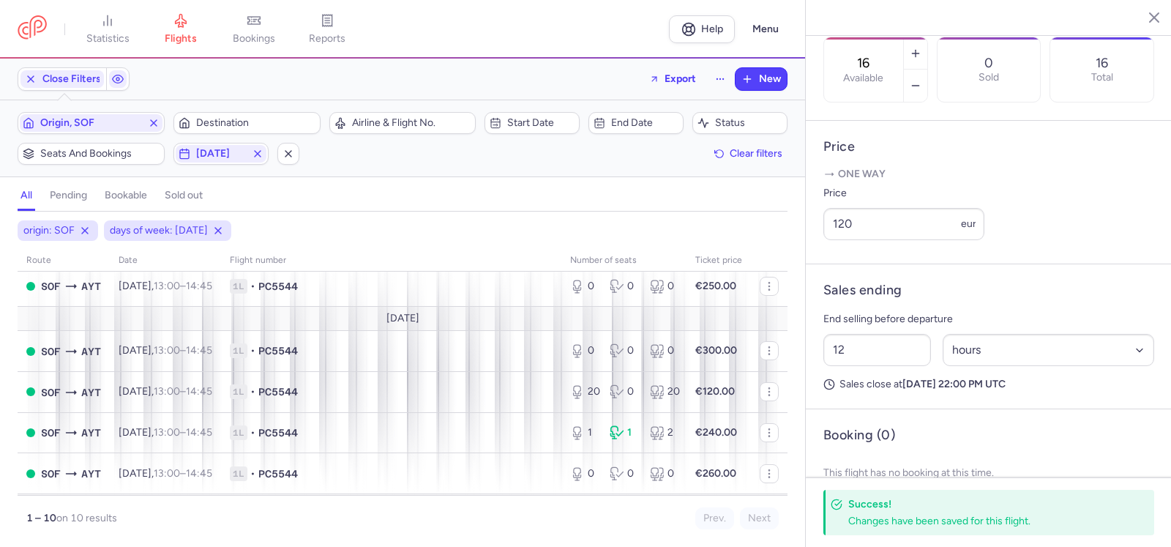
scroll to position [146, 0]
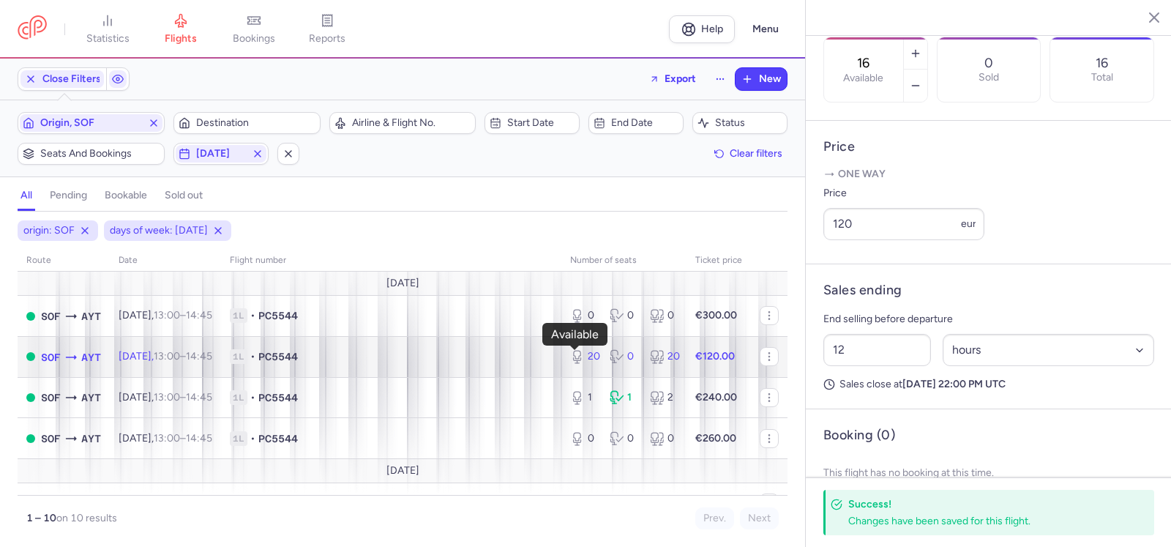
click at [578, 352] on div "20" at bounding box center [584, 356] width 28 height 15
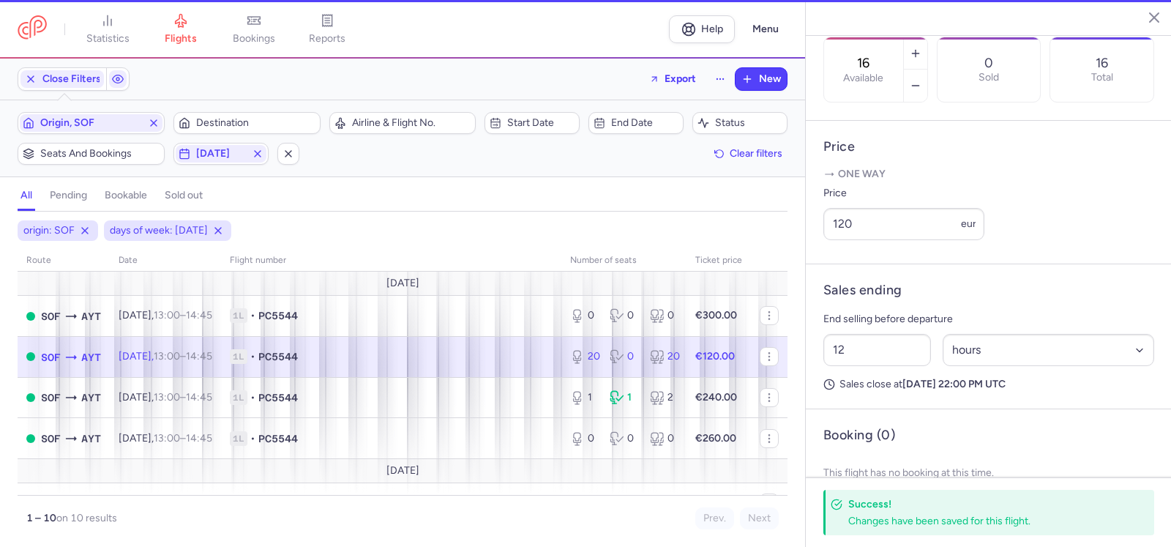
type input "20"
type input "2"
select select "days"
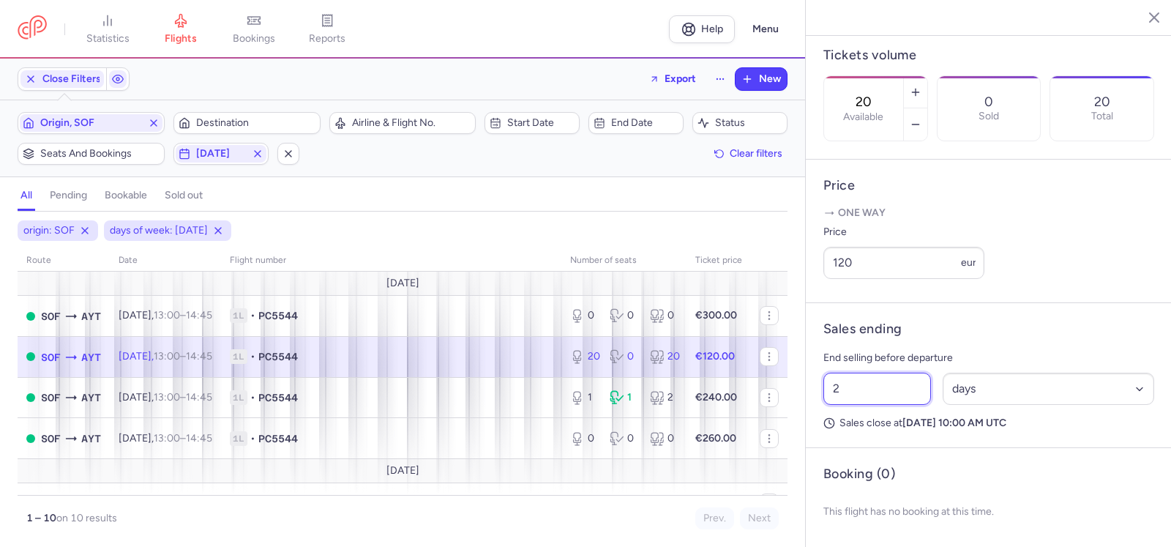
click at [850, 391] on input "2" at bounding box center [877, 388] width 108 height 32
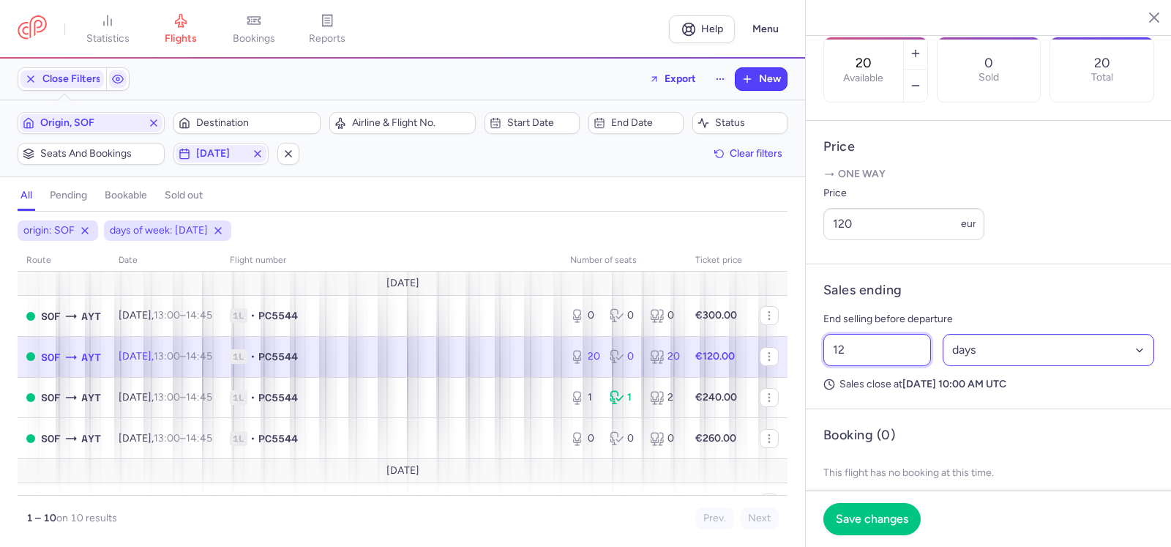
type input "12"
click at [990, 366] on select "Select an option hours days" at bounding box center [1048, 350] width 212 height 32
select select "hours"
click at [942, 366] on select "Select an option hours days" at bounding box center [1048, 350] width 212 height 32
click at [876, 517] on span "Save changes" at bounding box center [872, 517] width 72 height 13
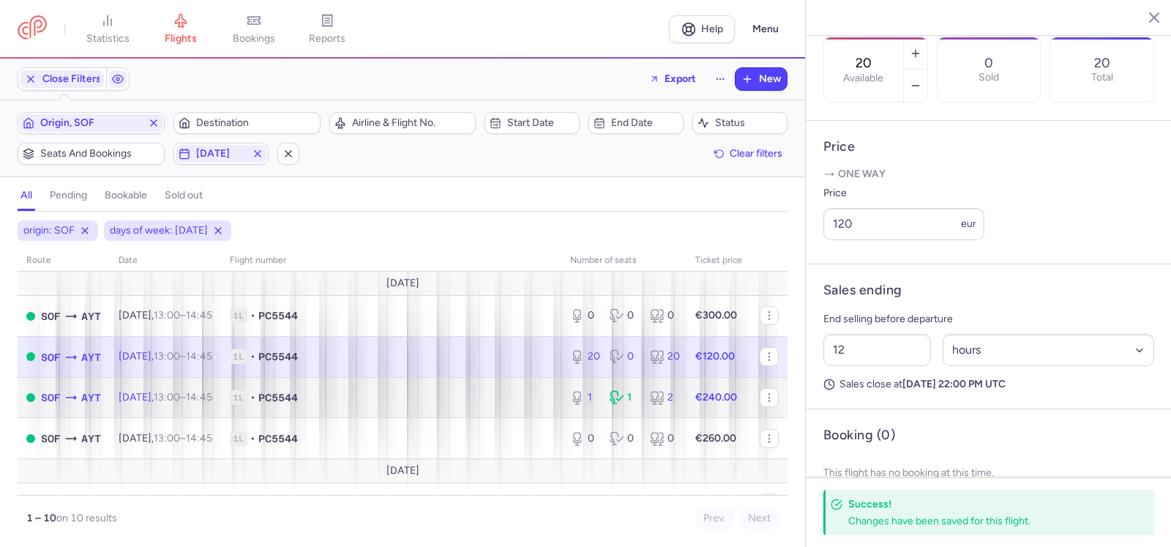
click at [632, 396] on div "1 1 2" at bounding box center [623, 397] width 119 height 26
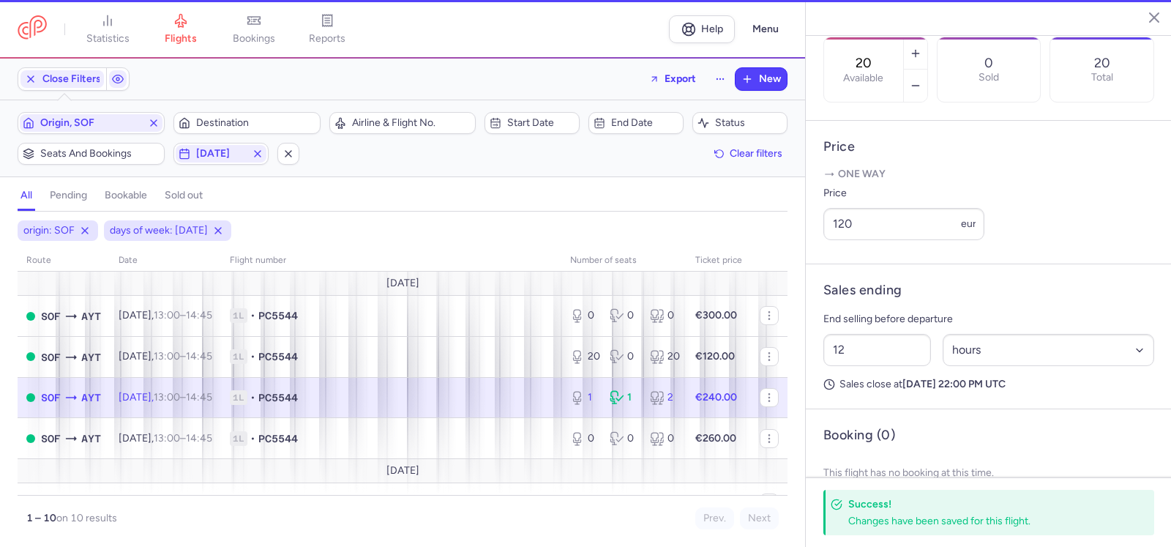
type input "1"
type input "2"
select select "days"
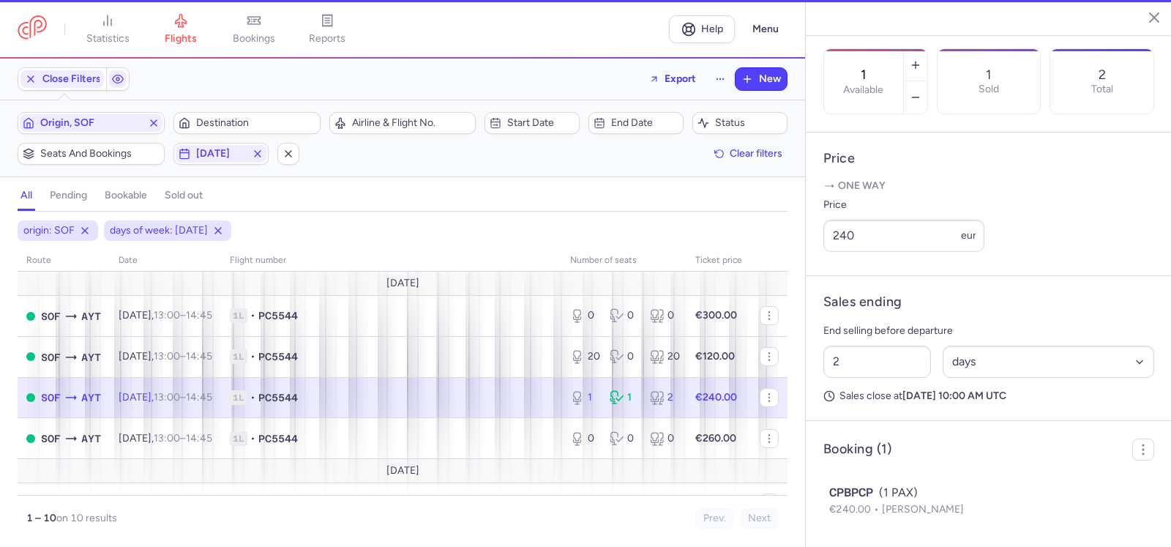
scroll to position [473, 0]
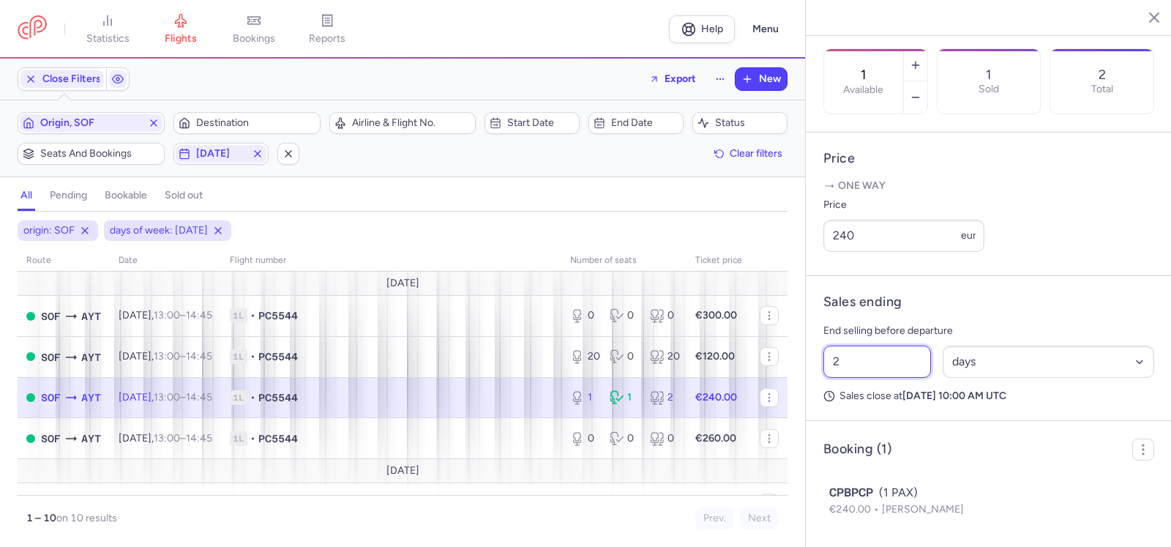
click at [850, 378] on input "2" at bounding box center [877, 361] width 108 height 32
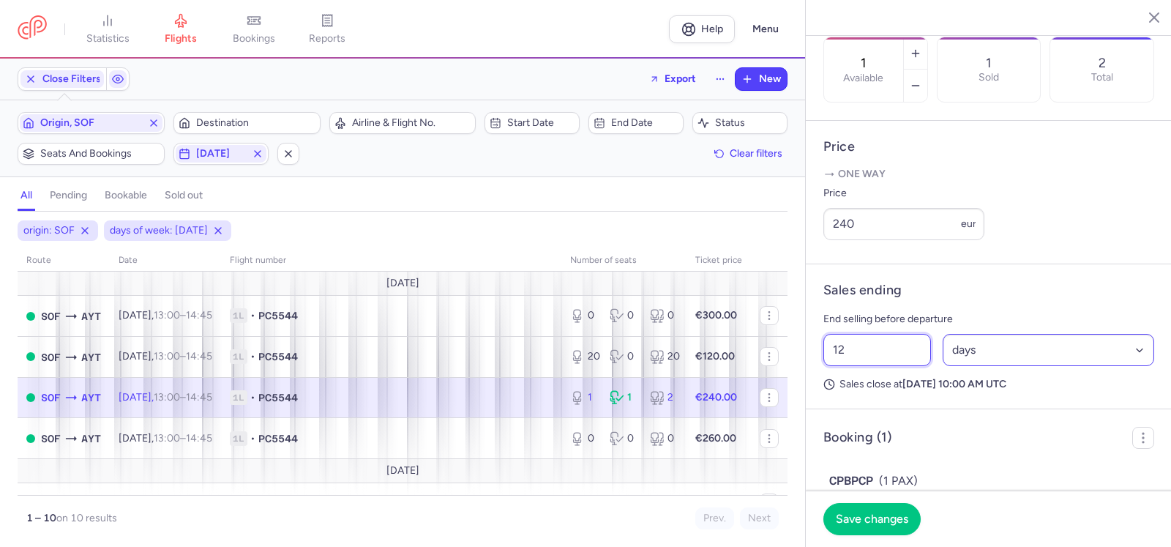
type input "12"
drag, startPoint x: 975, startPoint y: 389, endPoint x: 977, endPoint y: 400, distance: 11.1
click at [975, 366] on select "Select an option hours days" at bounding box center [1048, 350] width 212 height 32
select select "hours"
click at [942, 366] on select "Select an option hours days" at bounding box center [1048, 350] width 212 height 32
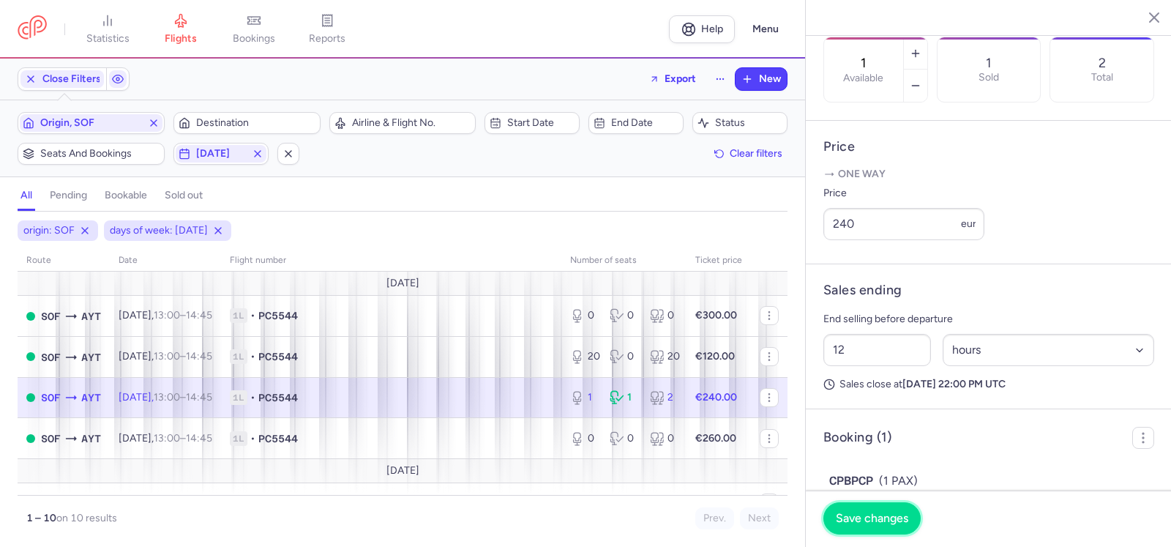
click at [898, 517] on span "Save changes" at bounding box center [872, 517] width 72 height 13
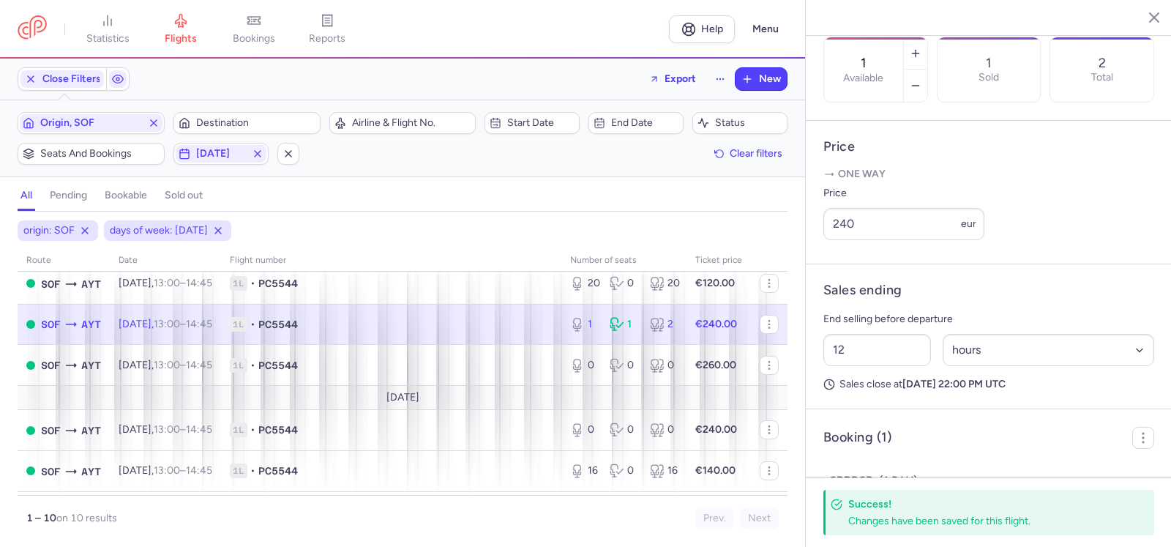
scroll to position [256, 0]
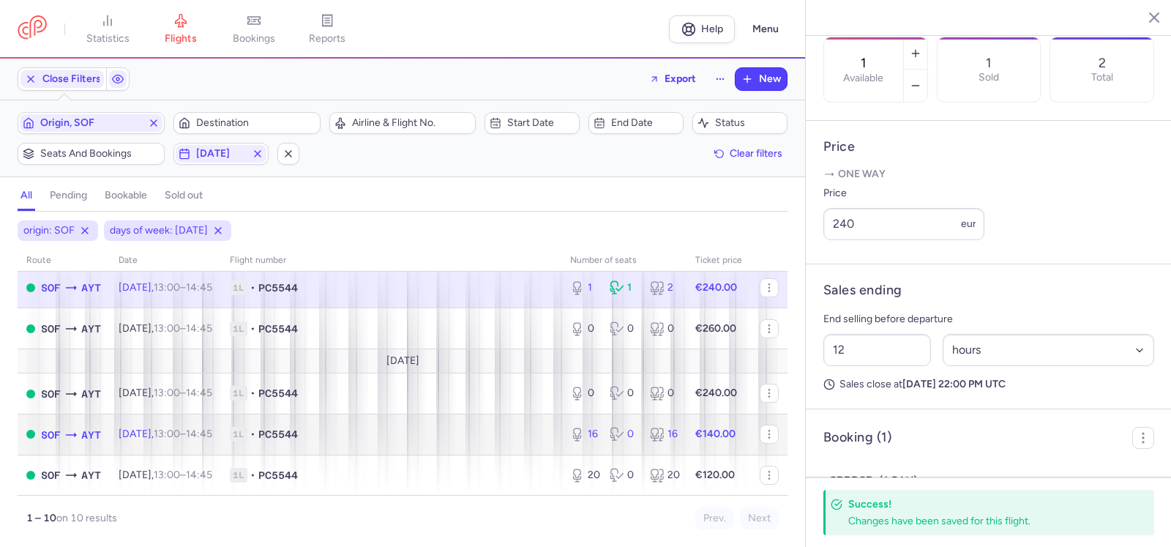
click at [579, 434] on div "16" at bounding box center [584, 434] width 28 height 15
type input "16"
type input "2"
select select "days"
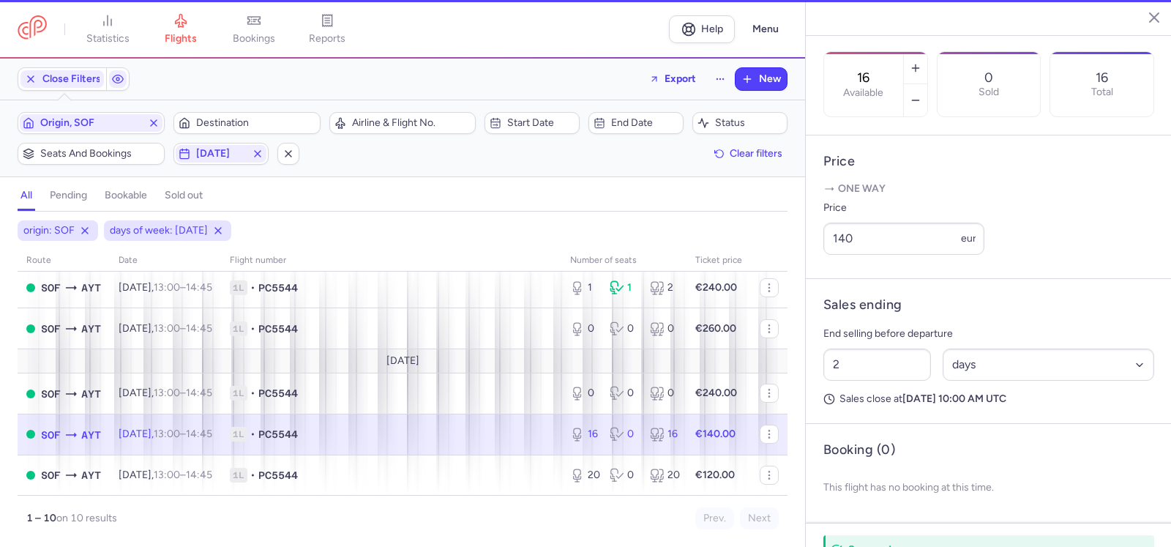
scroll to position [462, 0]
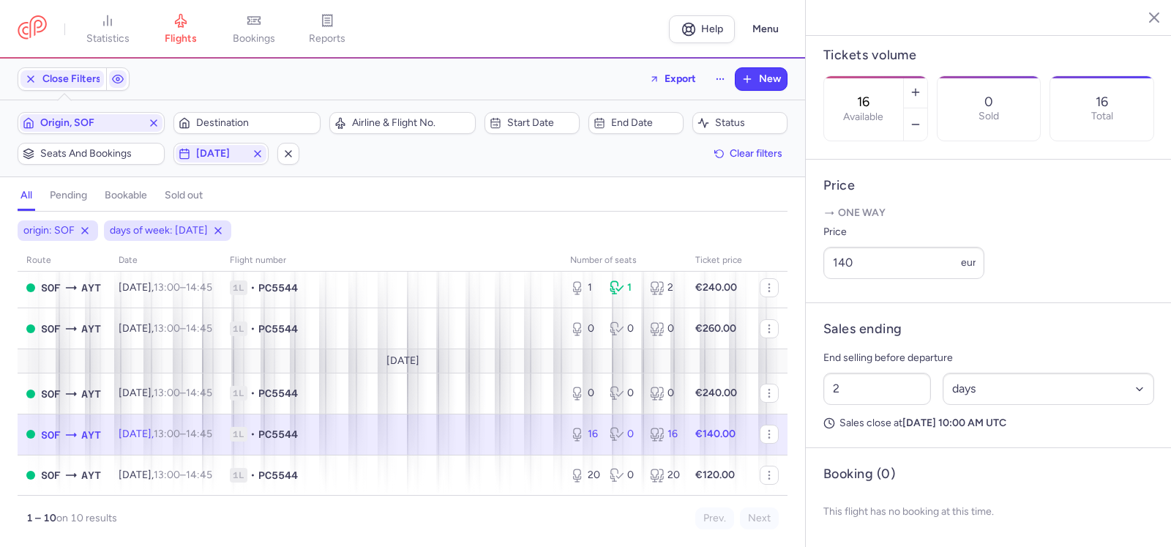
click at [883, 111] on label "Available" at bounding box center [863, 117] width 40 height 12
click at [881, 94] on input "16" at bounding box center [863, 102] width 35 height 16
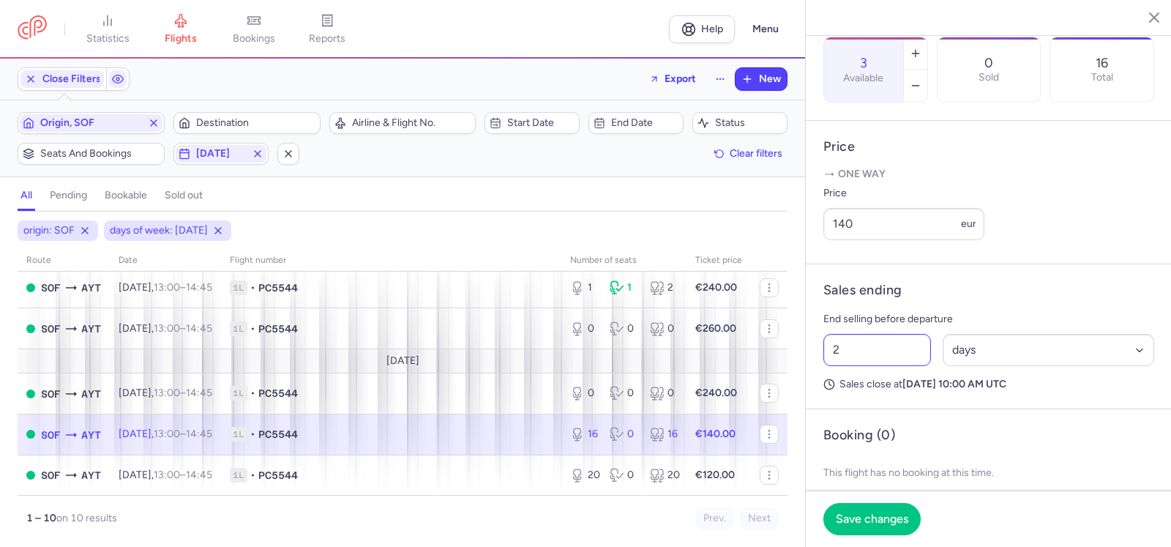
type input "3"
click at [854, 366] on input "2" at bounding box center [877, 350] width 108 height 32
type input "12"
click at [956, 366] on select "Select an option hours days" at bounding box center [1048, 350] width 212 height 32
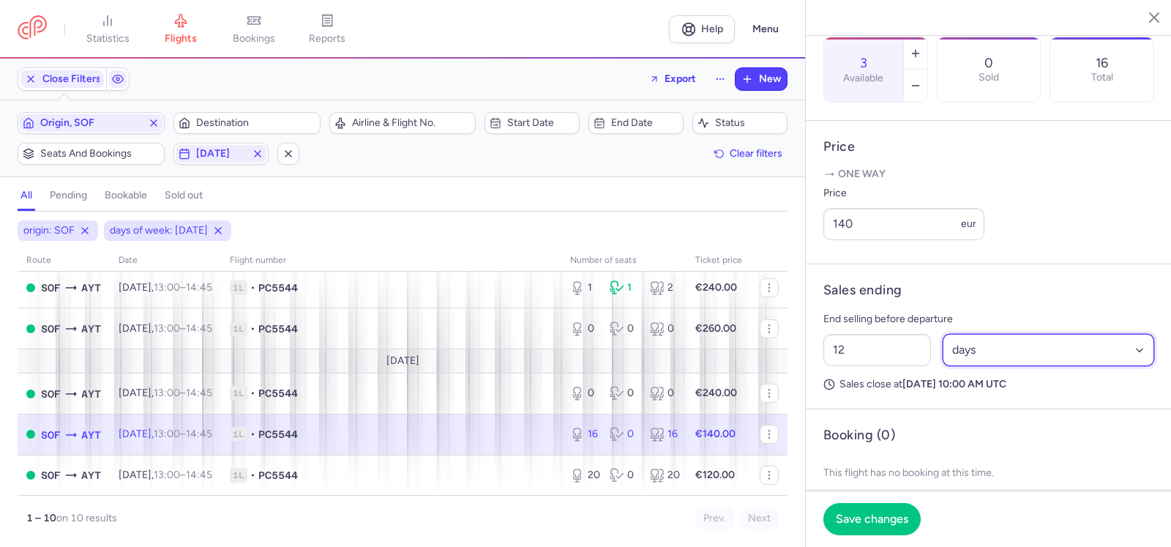
select select "hours"
click at [942, 366] on select "Select an option hours days" at bounding box center [1048, 350] width 212 height 32
click at [866, 240] on input "140" at bounding box center [903, 224] width 161 height 32
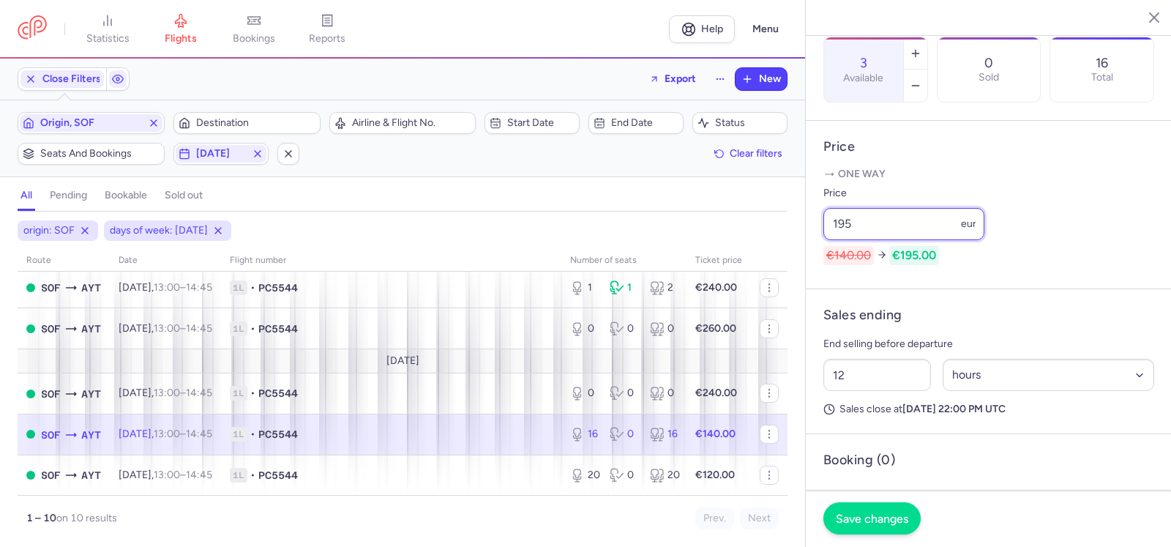
type input "195"
click at [877, 515] on span "Save changes" at bounding box center [872, 517] width 72 height 13
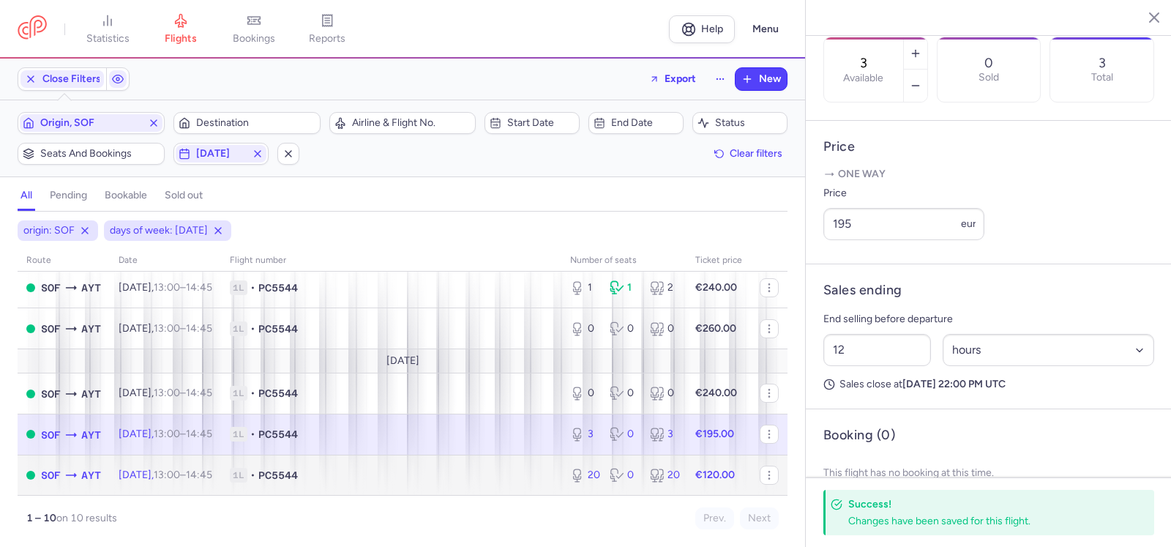
click at [598, 476] on div "20 0 20" at bounding box center [623, 475] width 119 height 26
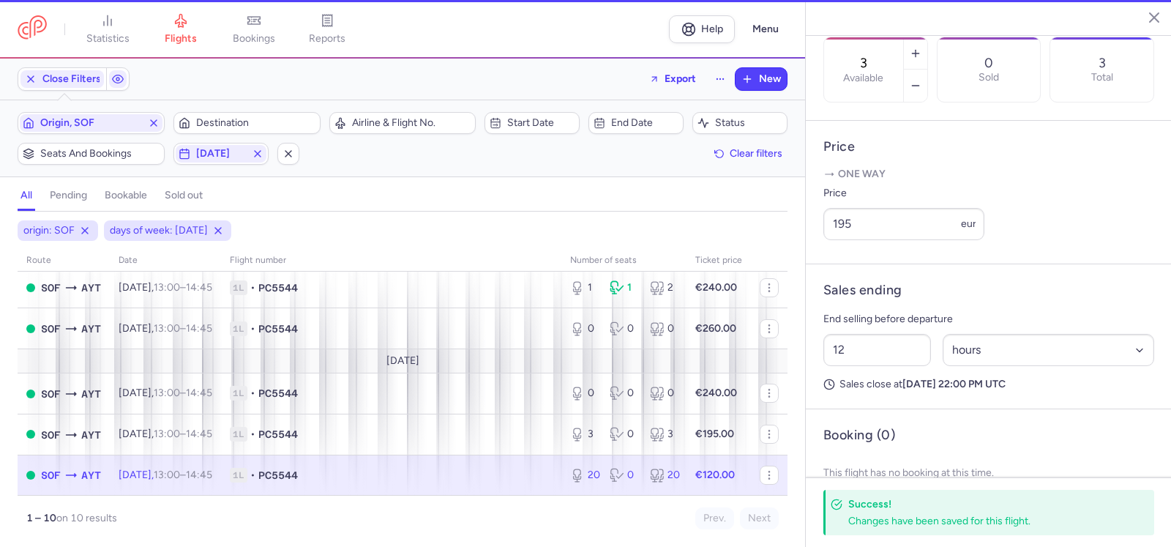
type input "20"
type input "2"
select select "days"
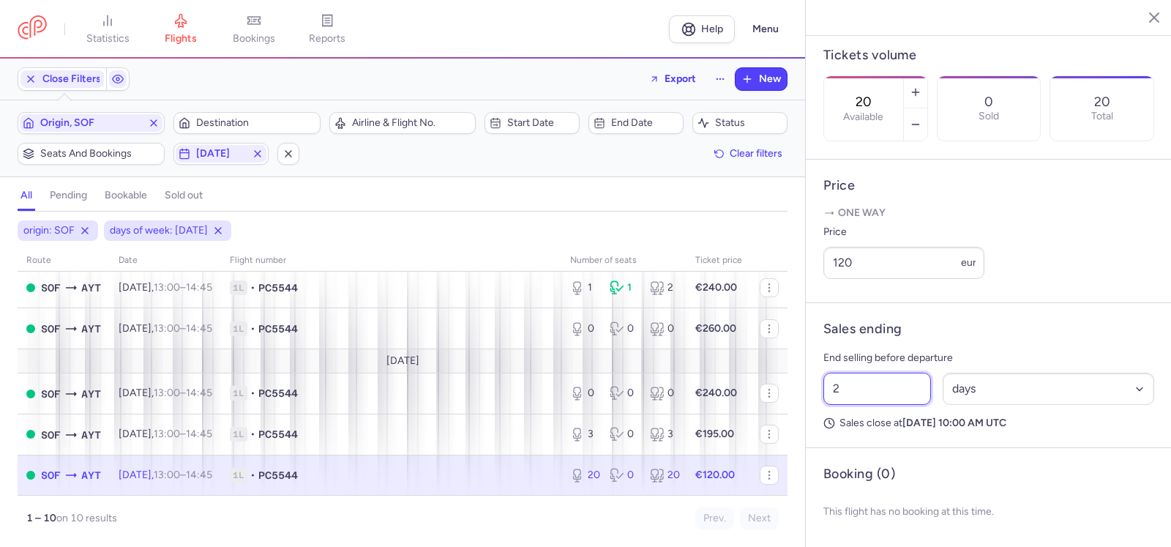
click at [855, 393] on input "2" at bounding box center [877, 388] width 108 height 32
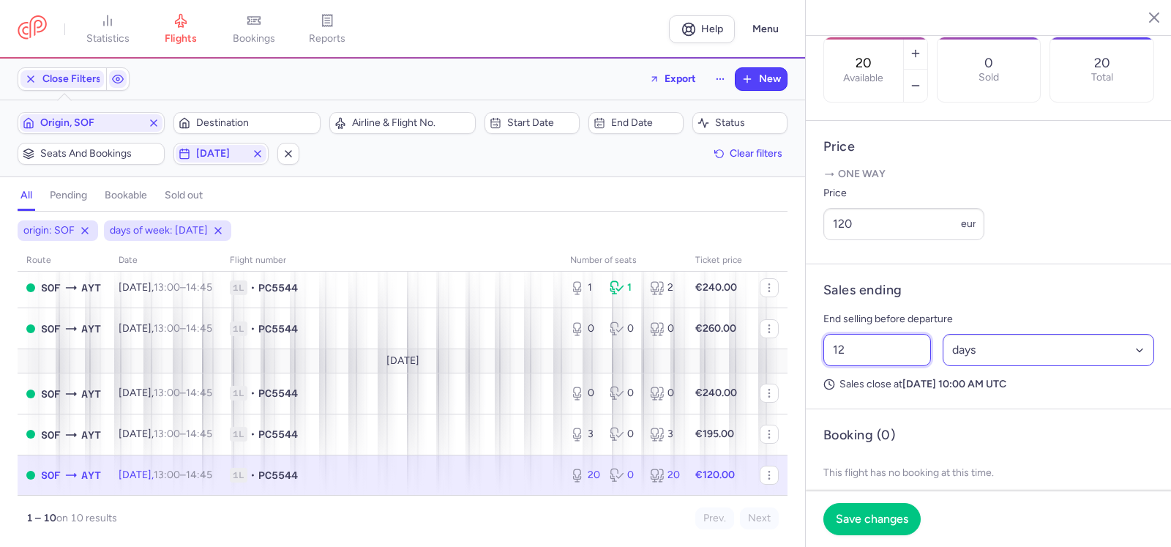
type input "12"
drag, startPoint x: 969, startPoint y: 395, endPoint x: 976, endPoint y: 404, distance: 11.0
click at [969, 366] on select "Select an option hours days" at bounding box center [1048, 350] width 212 height 32
select select "hours"
click at [942, 366] on select "Select an option hours days" at bounding box center [1048, 350] width 212 height 32
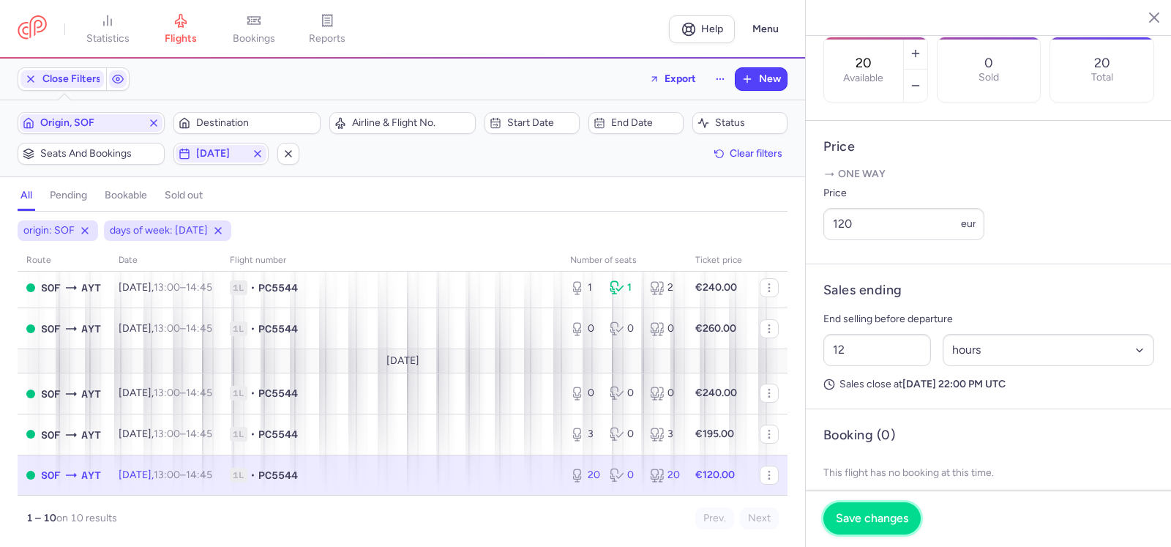
click at [888, 519] on span "Save changes" at bounding box center [872, 517] width 72 height 13
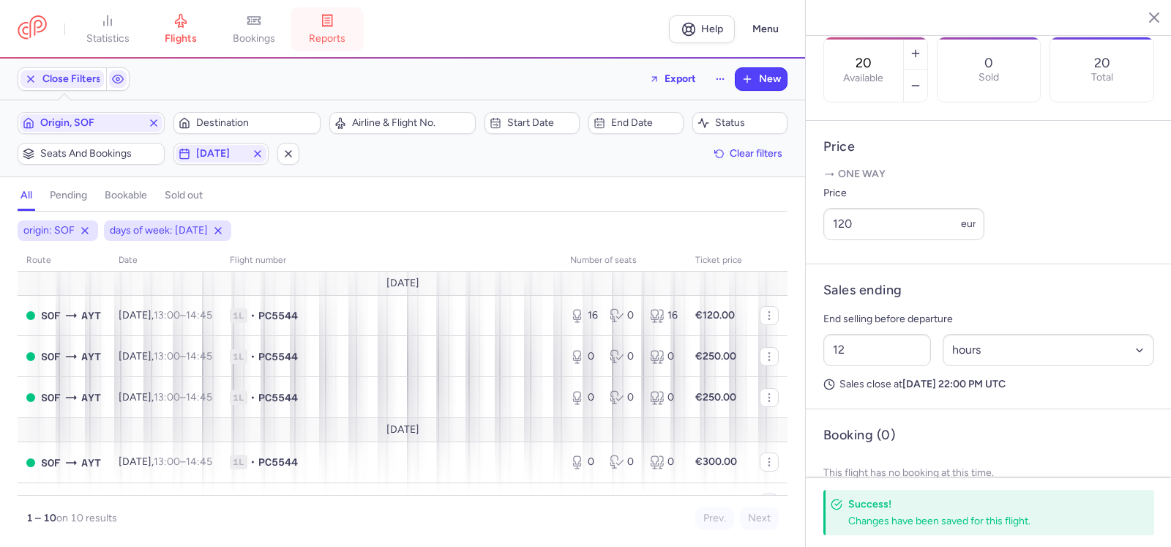
click at [339, 28] on link "reports" at bounding box center [326, 29] width 73 height 32
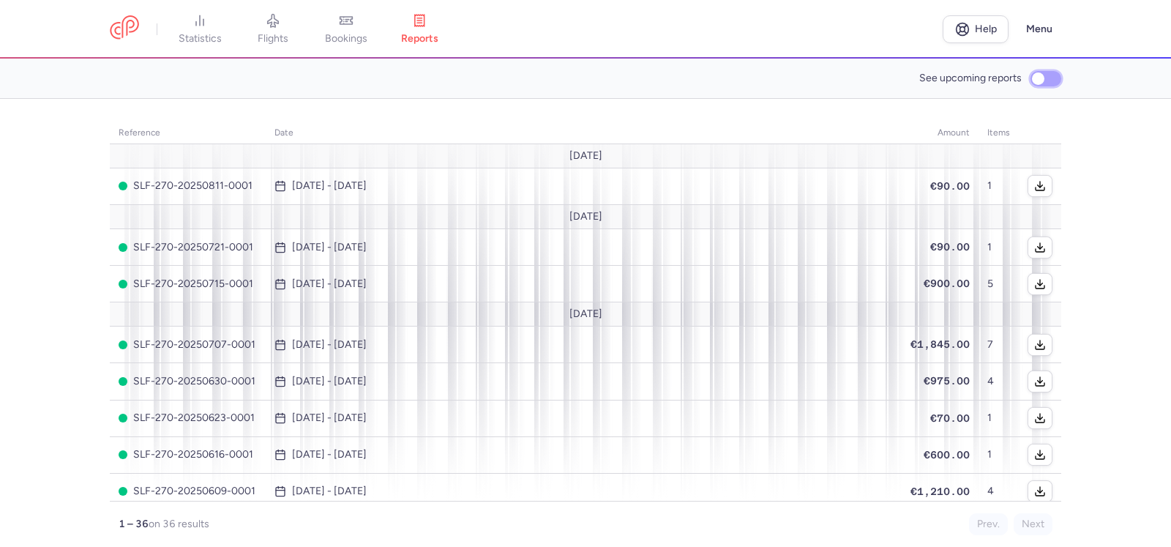
click at [1056, 76] on input "See upcoming reports" at bounding box center [1045, 78] width 31 height 15
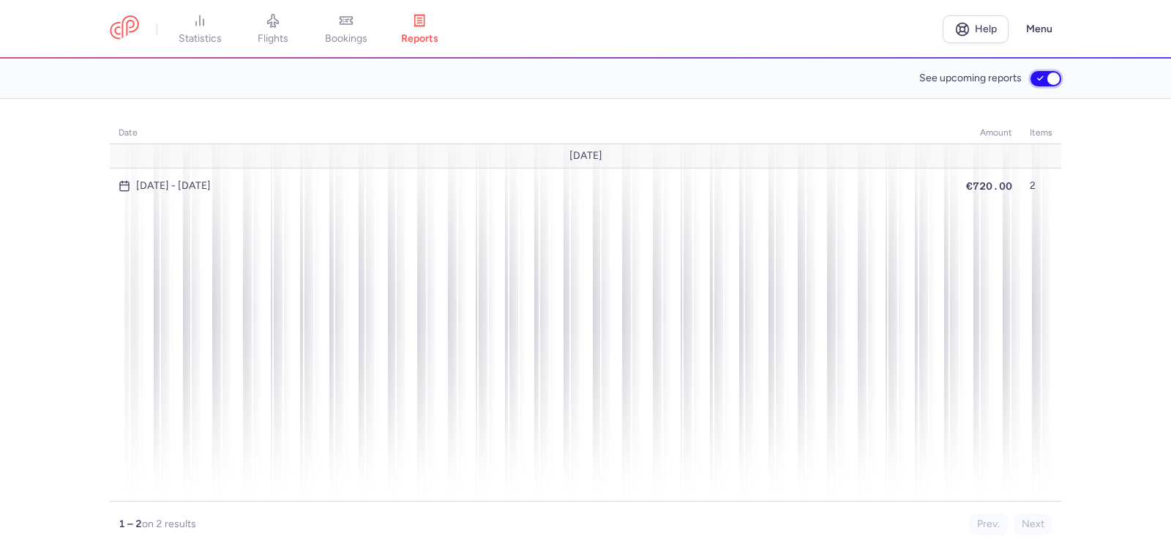
click at [1035, 79] on input "See upcoming reports" at bounding box center [1045, 78] width 31 height 15
checkbox input "false"
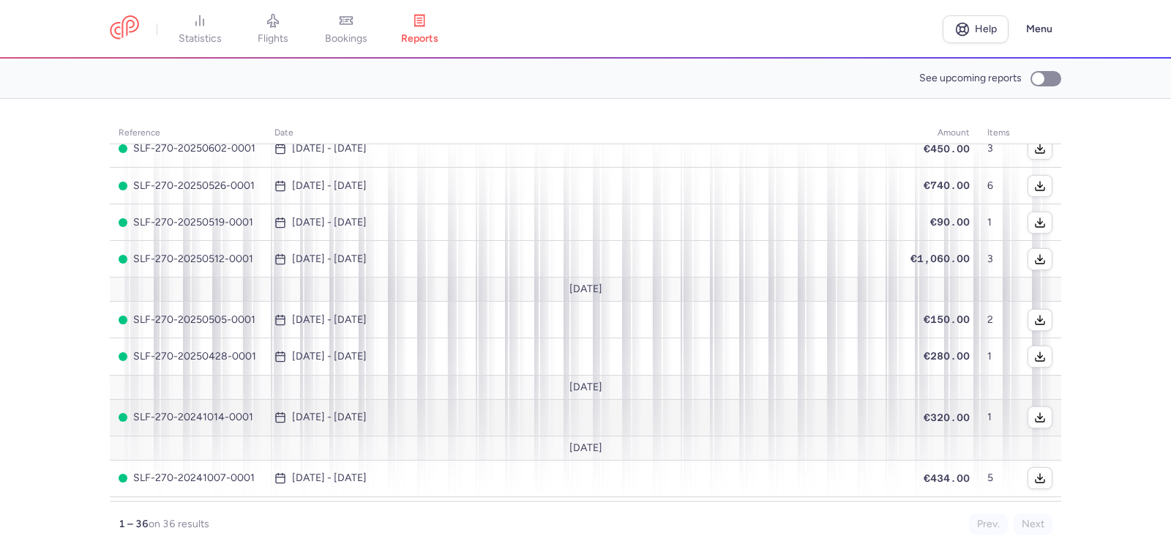
scroll to position [439, 0]
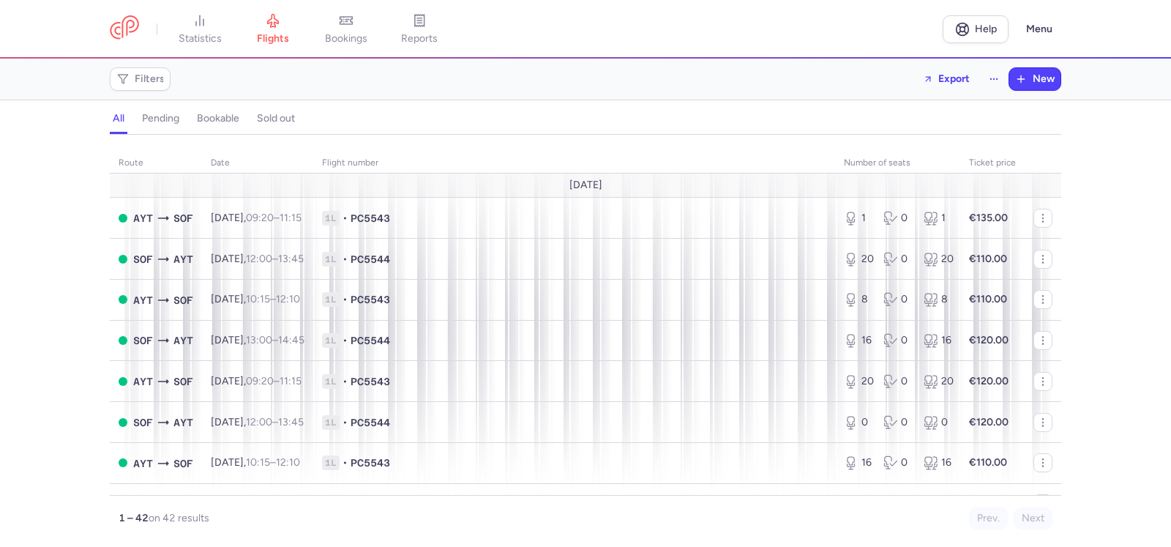
scroll to position [951, 0]
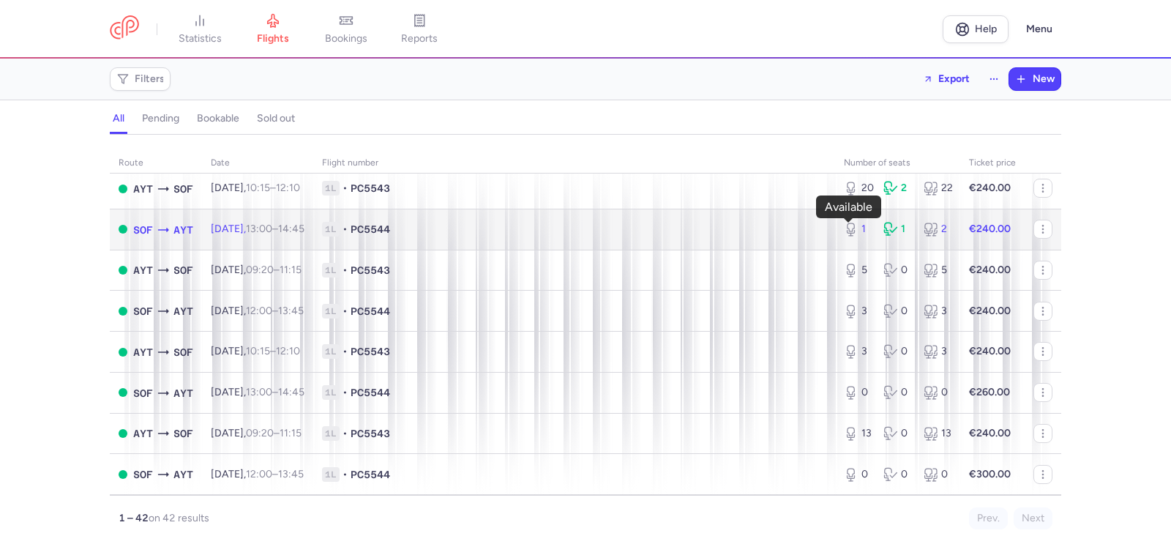
click at [847, 228] on icon at bounding box center [850, 227] width 7 height 8
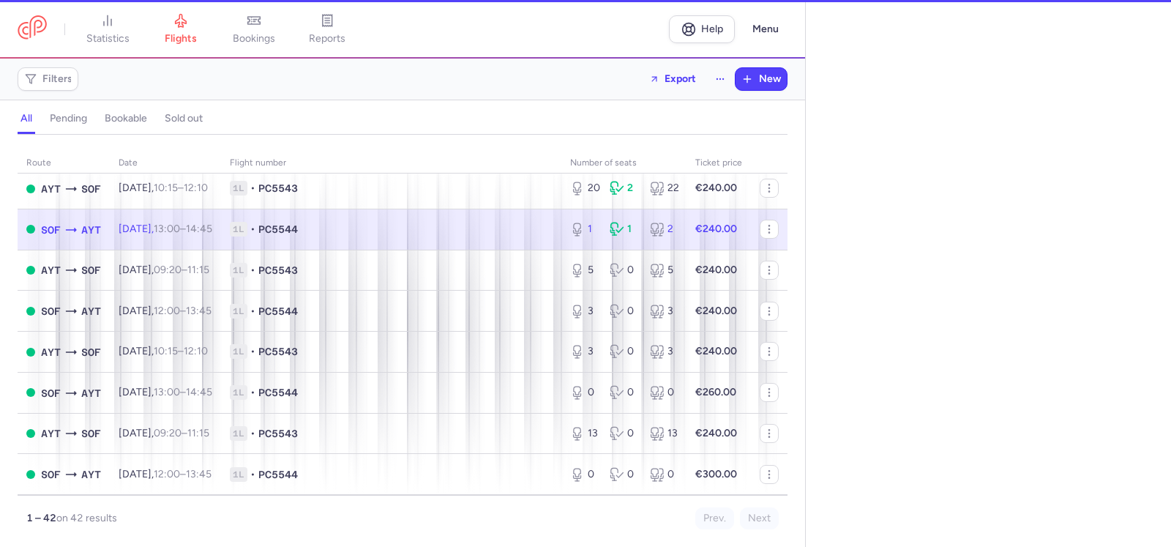
select select "hours"
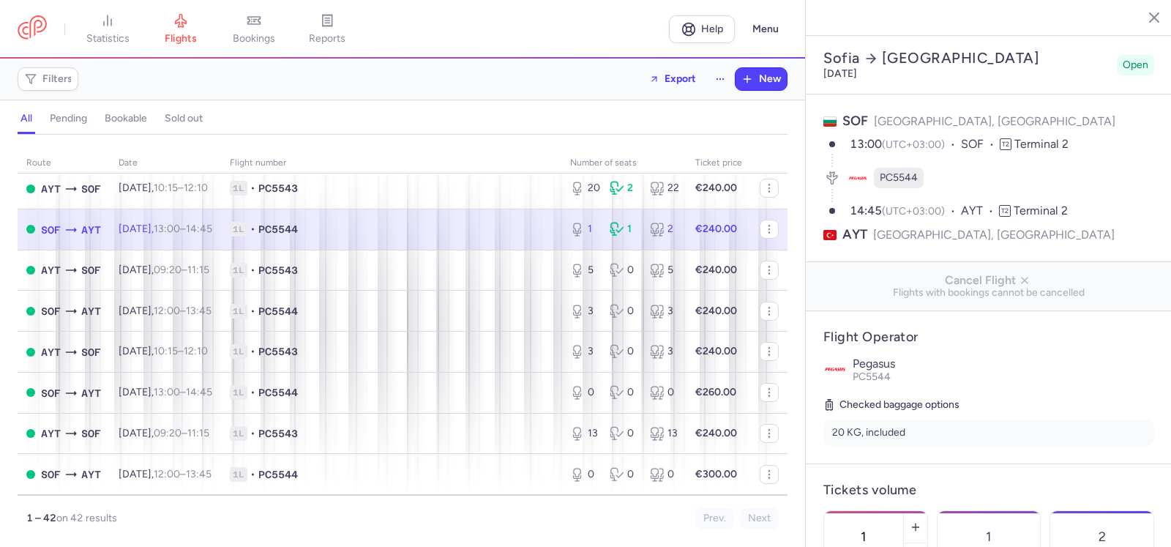
click at [903, 511] on div "1 Available" at bounding box center [863, 543] width 79 height 64
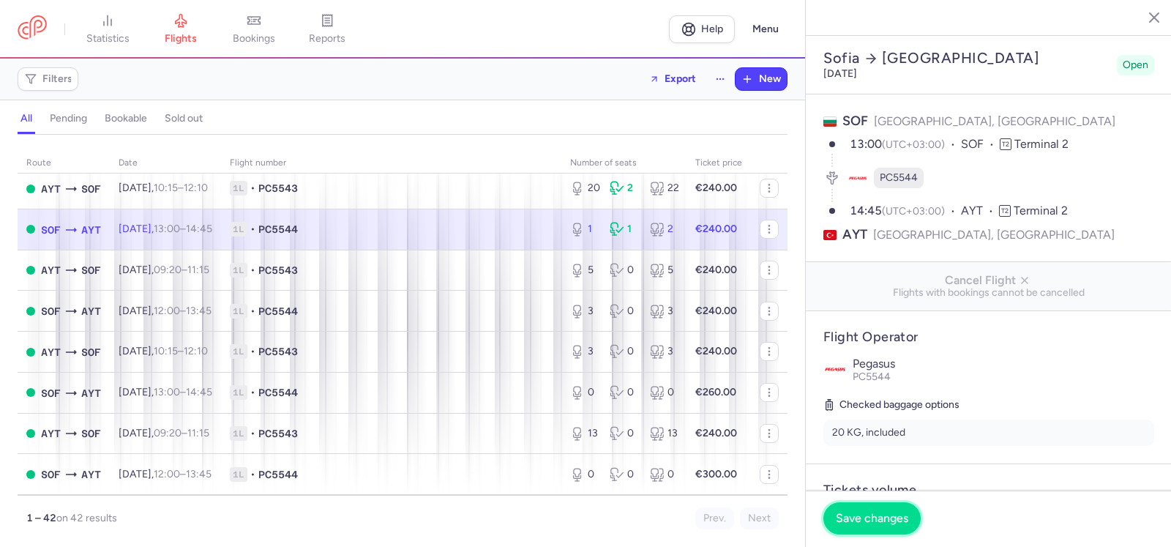
click at [906, 510] on button "Save changes" at bounding box center [871, 518] width 97 height 32
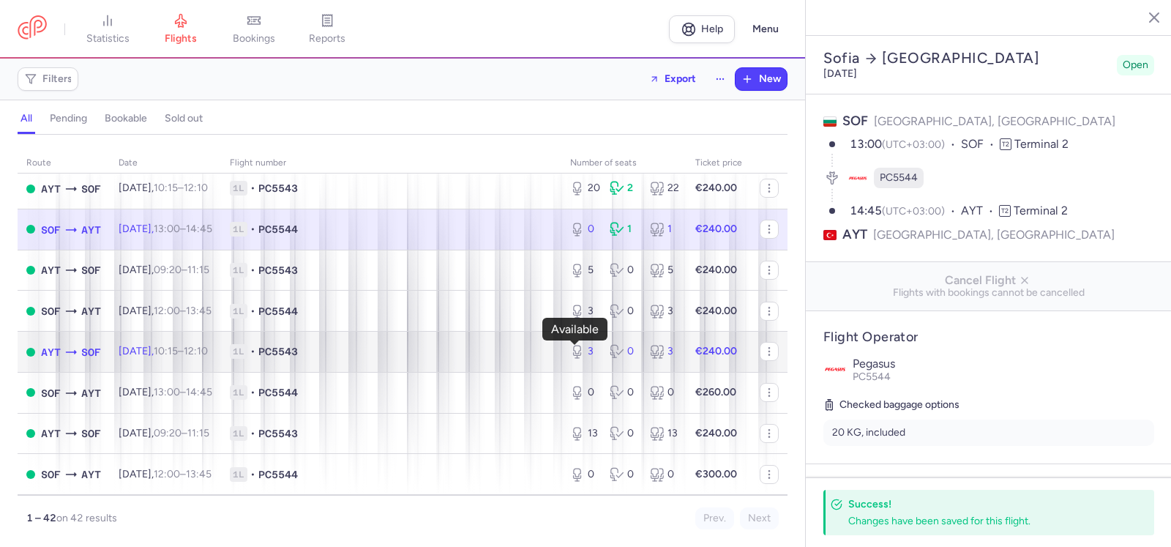
click at [581, 356] on div "3" at bounding box center [584, 351] width 28 height 15
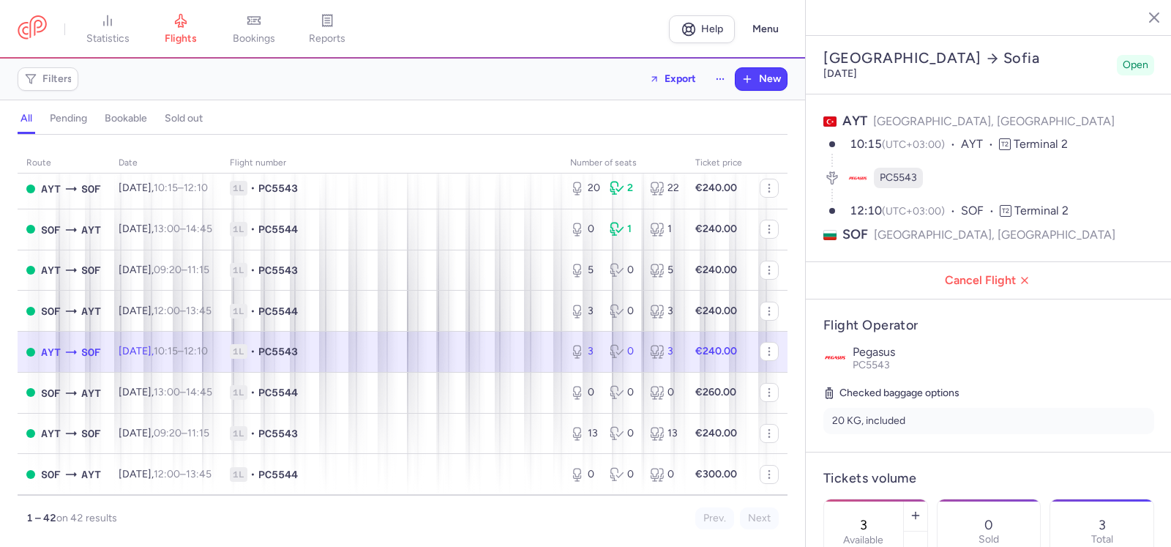
click at [903, 500] on div "3 Available" at bounding box center [863, 531] width 79 height 64
click at [863, 521] on span "Save changes" at bounding box center [872, 517] width 72 height 13
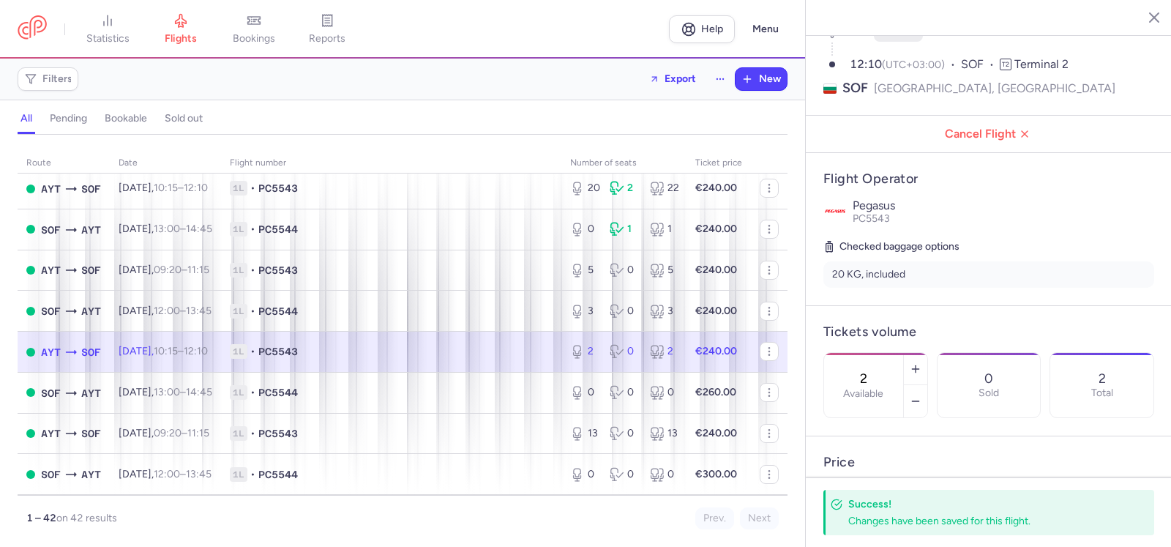
scroll to position [220, 0]
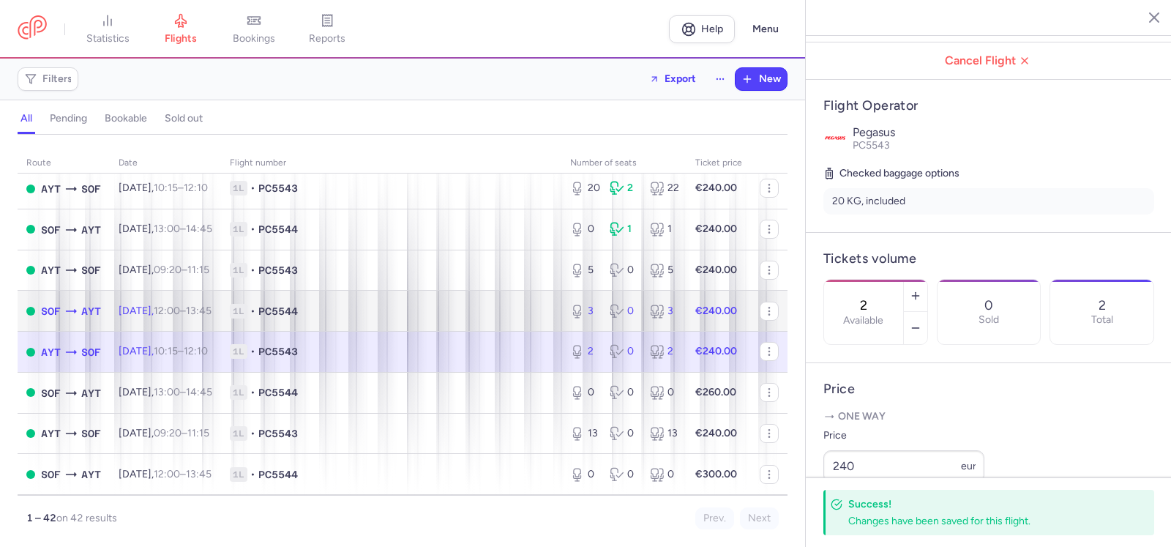
click at [621, 304] on div "0" at bounding box center [623, 311] width 28 height 15
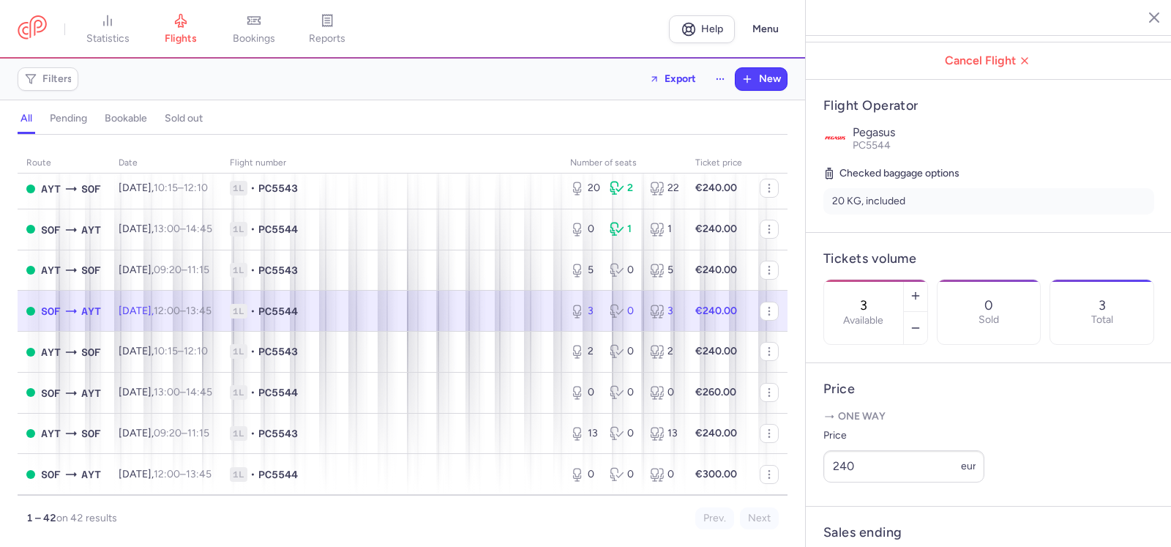
click at [881, 297] on input "3" at bounding box center [863, 305] width 35 height 16
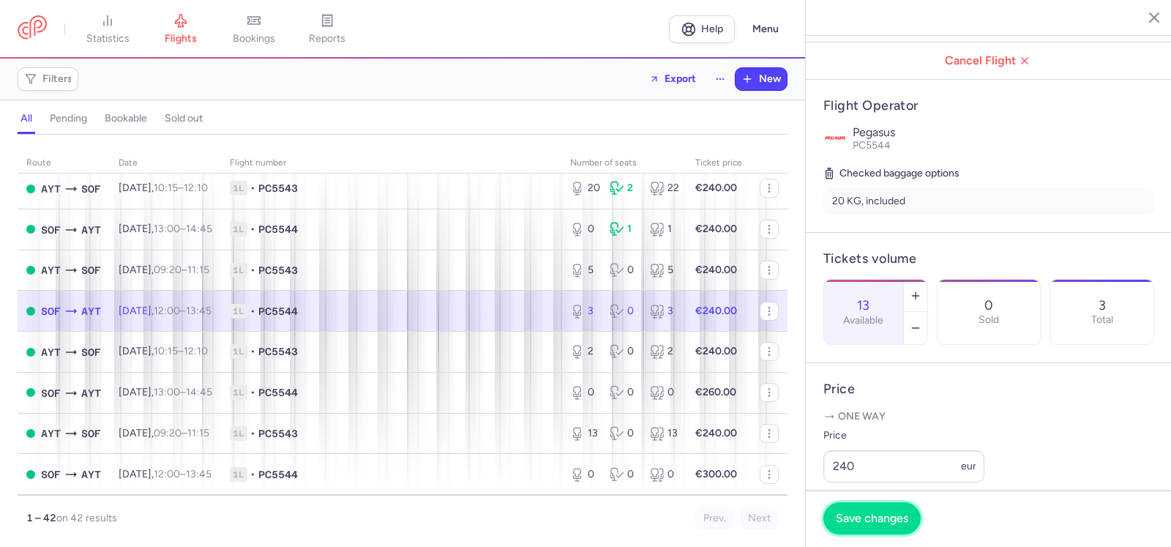
click at [893, 519] on span "Save changes" at bounding box center [872, 517] width 72 height 13
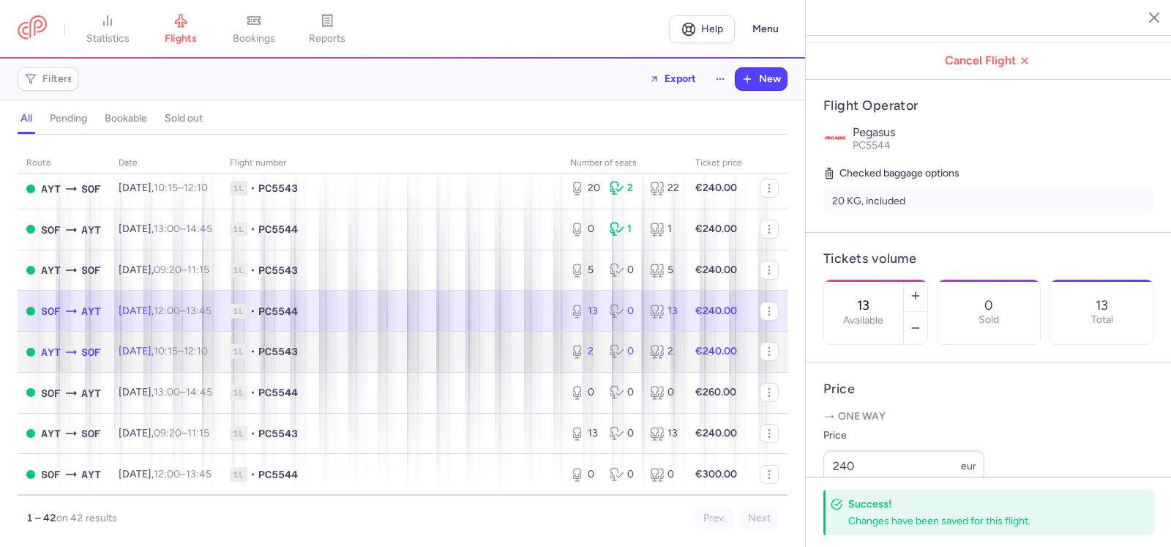
click at [355, 331] on td "1L • PC5543" at bounding box center [391, 351] width 340 height 41
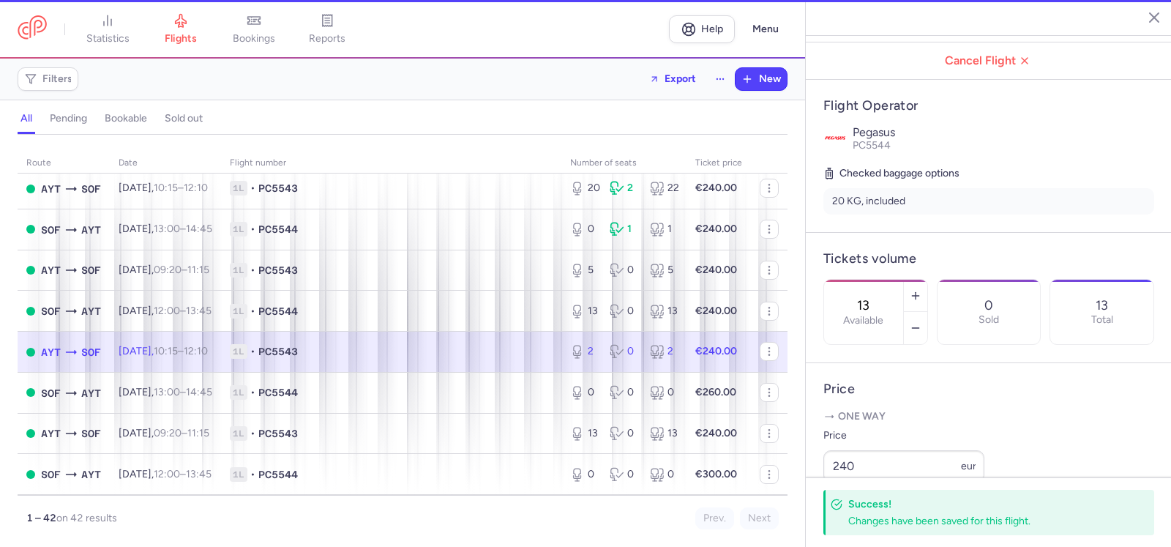
type input "2"
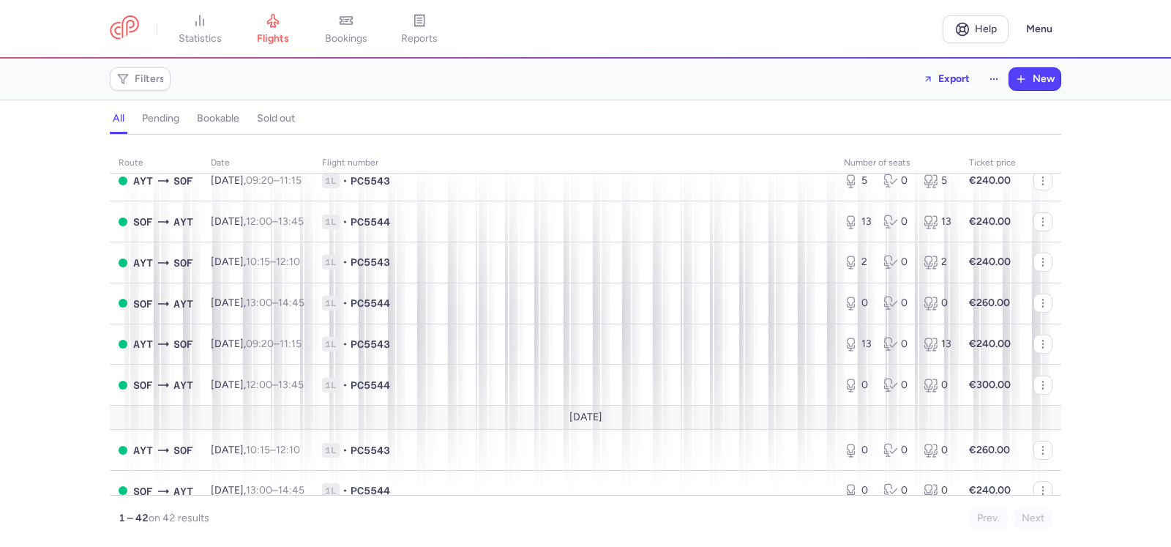
scroll to position [1024, 0]
